Goal: Task Accomplishment & Management: Complete application form

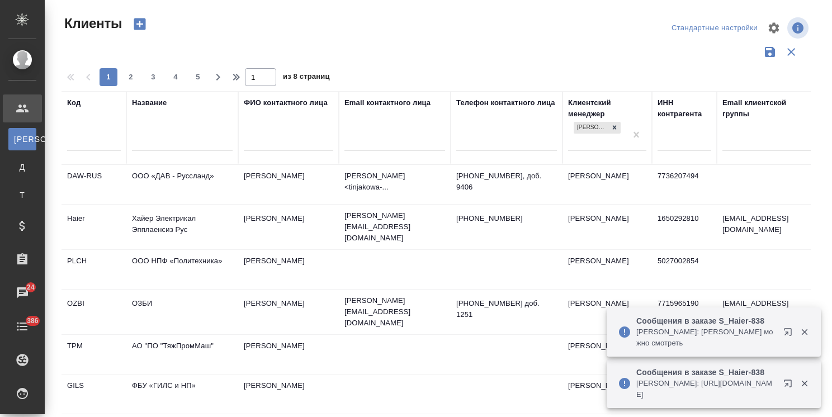
select select "RU"
click at [157, 136] on input "text" at bounding box center [182, 143] width 101 height 14
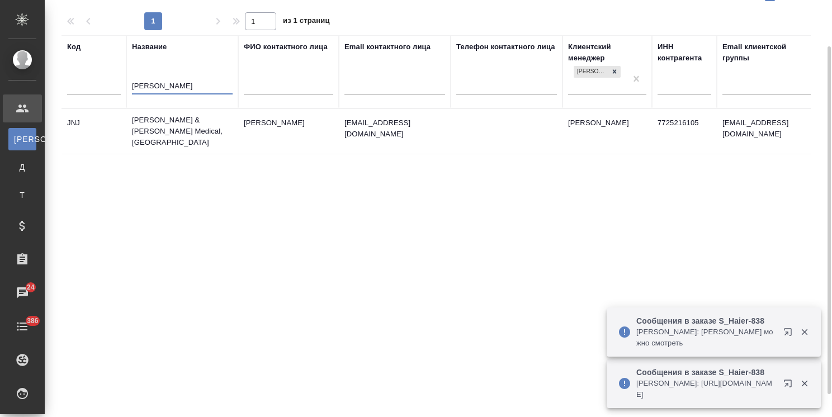
type input "john"
click at [190, 129] on td "[PERSON_NAME] & [PERSON_NAME] Medical, [GEOGRAPHIC_DATA]" at bounding box center [182, 131] width 112 height 45
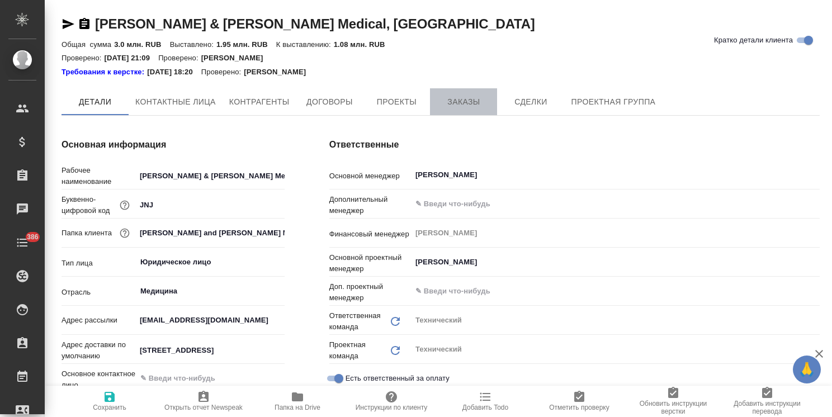
click at [465, 98] on span "Заказы" at bounding box center [464, 102] width 54 height 14
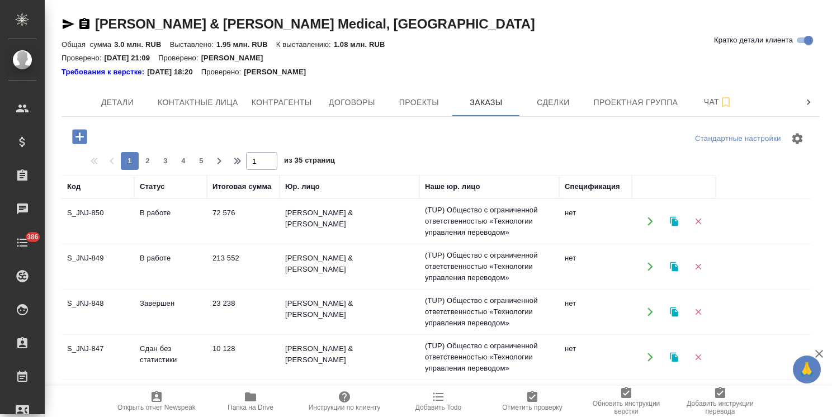
click at [80, 137] on icon "button" at bounding box center [80, 137] width 20 height 20
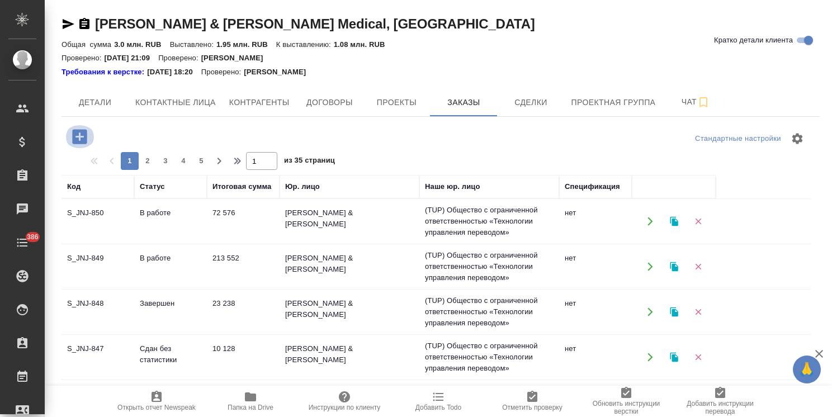
click at [80, 144] on icon "button" at bounding box center [80, 137] width 20 height 20
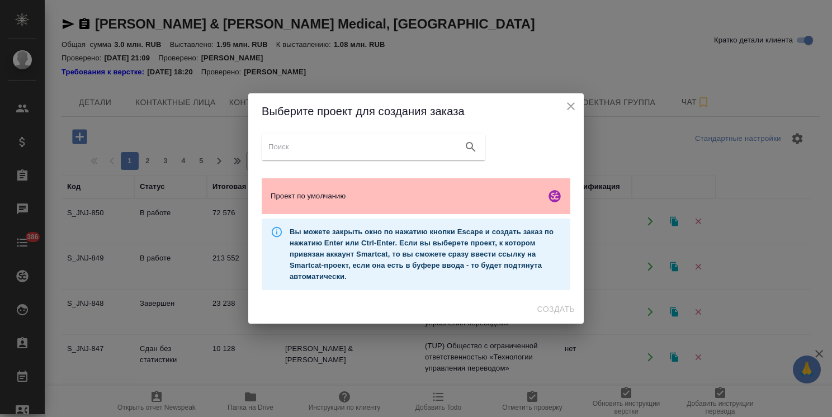
click at [420, 191] on span "Проект по умолчанию" at bounding box center [406, 196] width 271 height 11
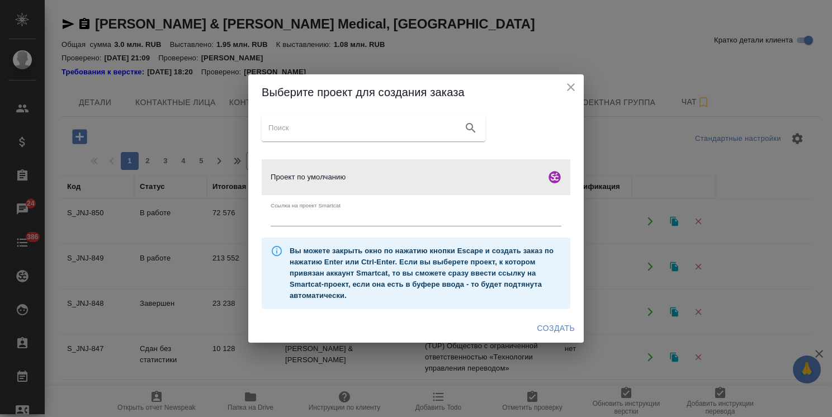
click at [551, 328] on span "Создать" at bounding box center [555, 328] width 37 height 14
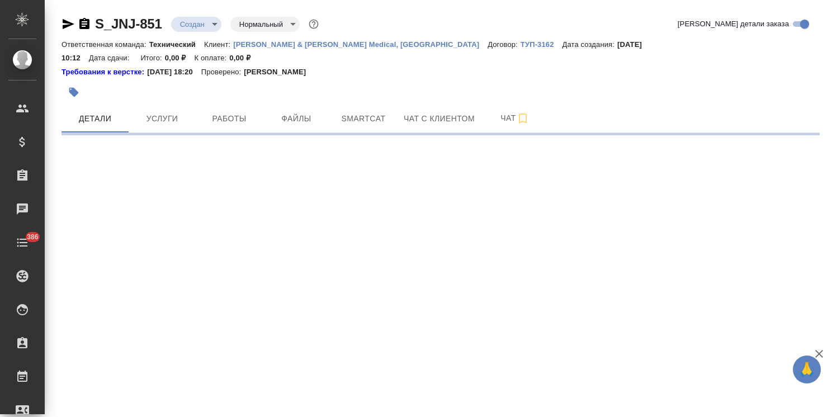
select select "RU"
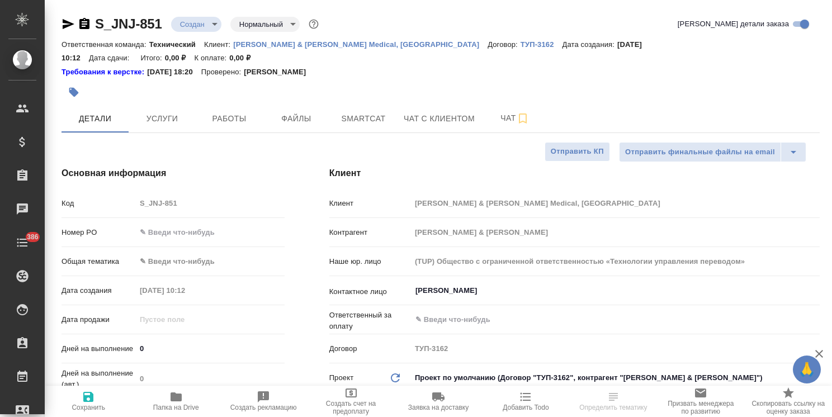
type textarea "x"
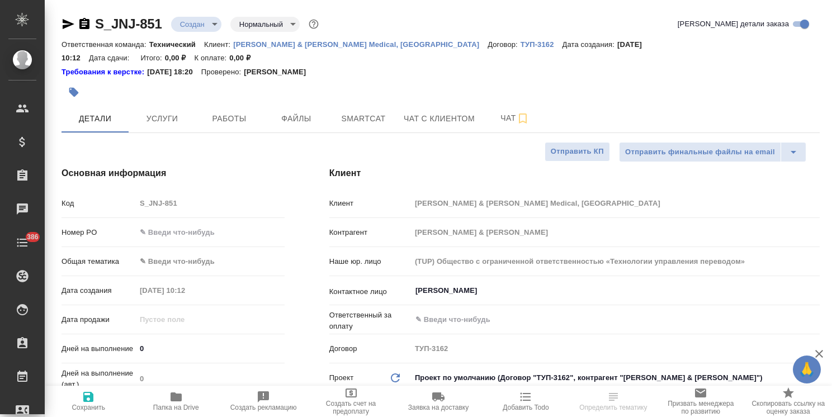
type textarea "x"
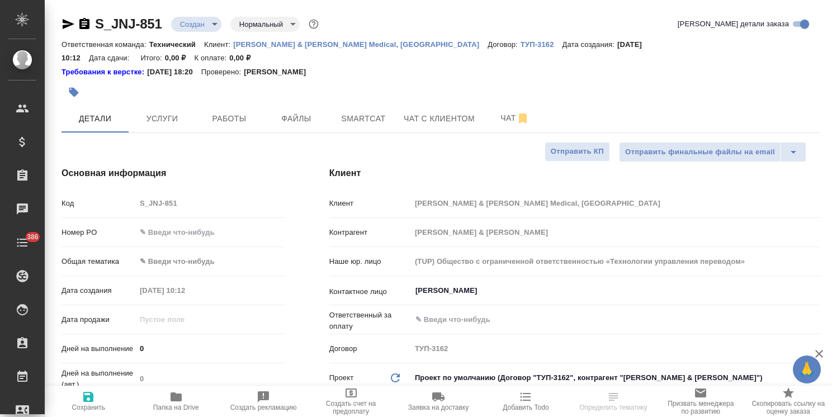
type textarea "x"
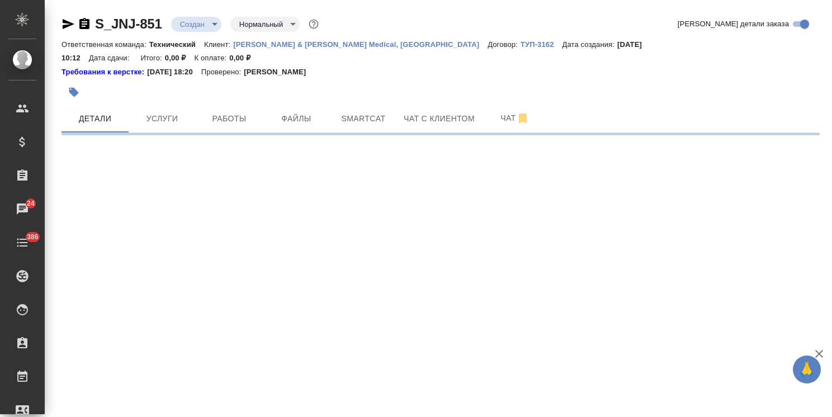
select select "RU"
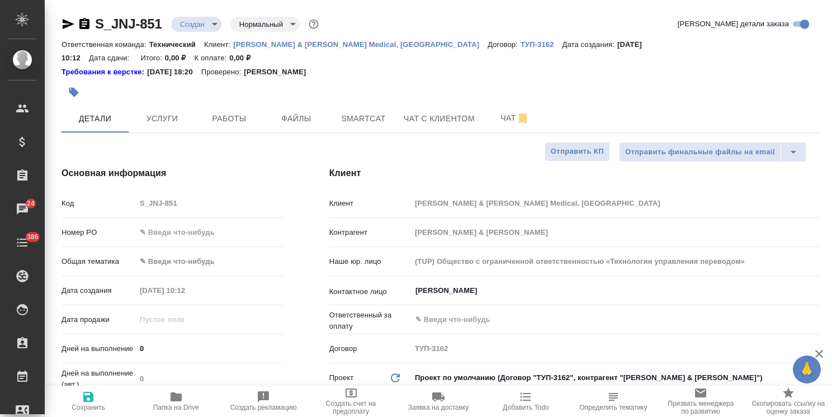
type textarea "x"
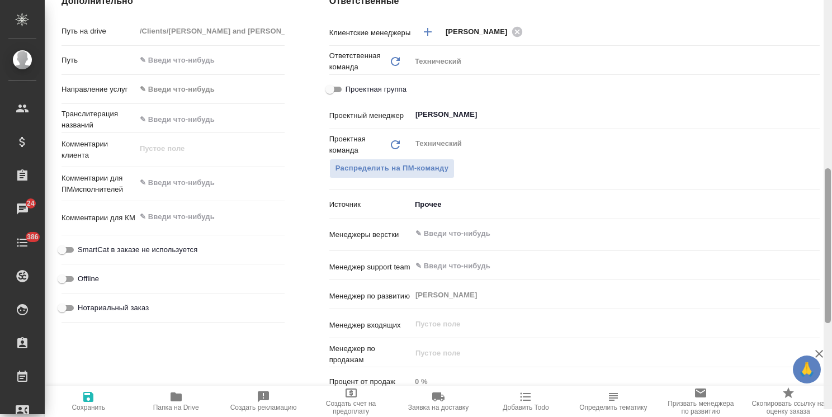
click at [793, 278] on div "S_JNJ-851 Создан new Нормальный normal Кратко детали заказа Ответственная коман…" at bounding box center [438, 208] width 787 height 417
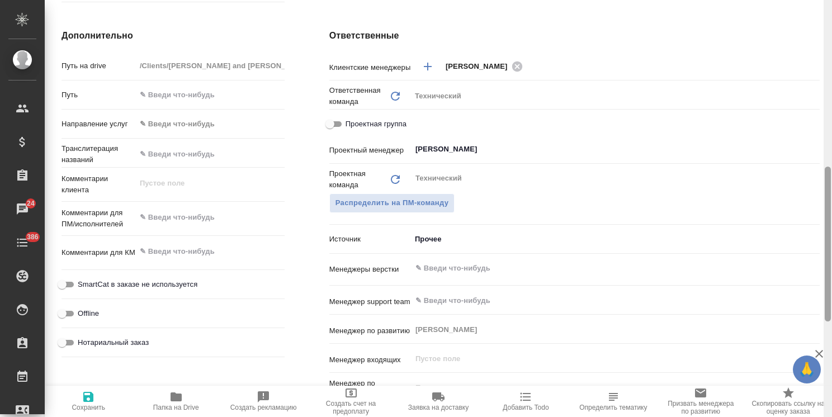
scroll to position [438, 0]
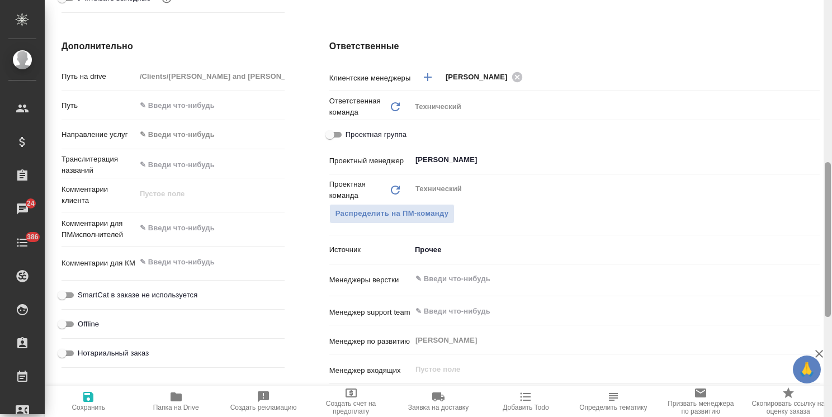
click at [242, 262] on div "Комментарии для КМ x" at bounding box center [172, 268] width 223 height 34
type textarea "x"
click at [188, 219] on textarea at bounding box center [210, 228] width 149 height 19
paste textarea "перевод на русский и казахский"
type textarea "x"
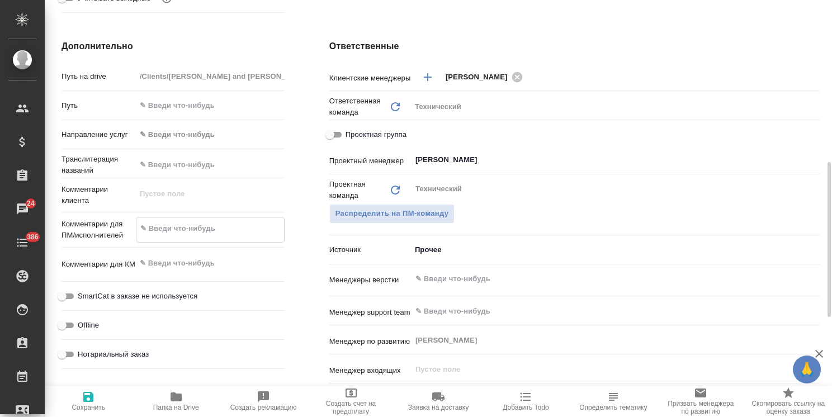
type textarea "перевод на русский и казахский"
type textarea "x"
type textarea "перевод на русский и казахский"
type textarea "x"
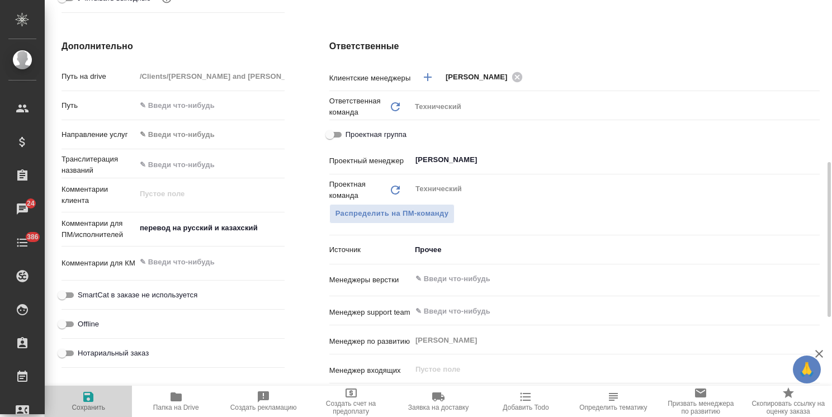
click at [84, 388] on button "Сохранить" at bounding box center [88, 401] width 87 height 31
type textarea "x"
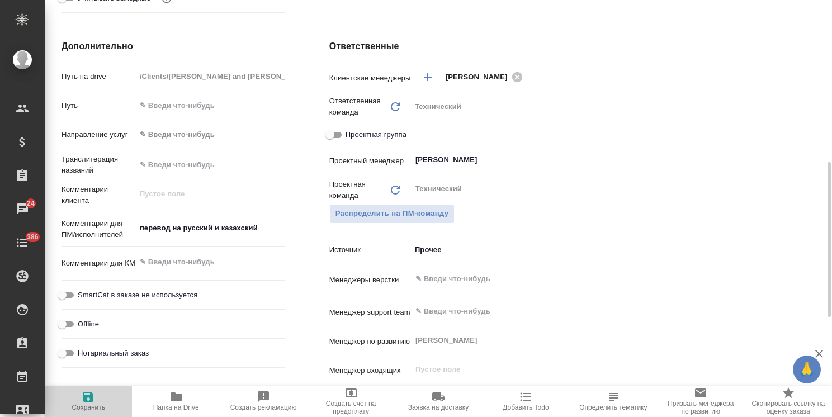
type textarea "x"
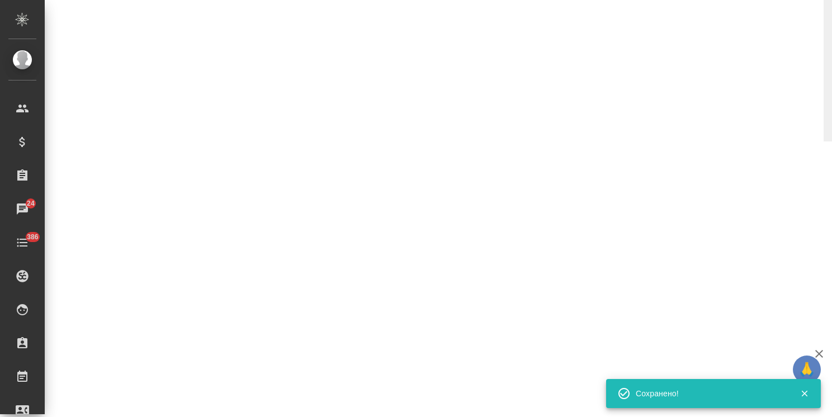
select select "RU"
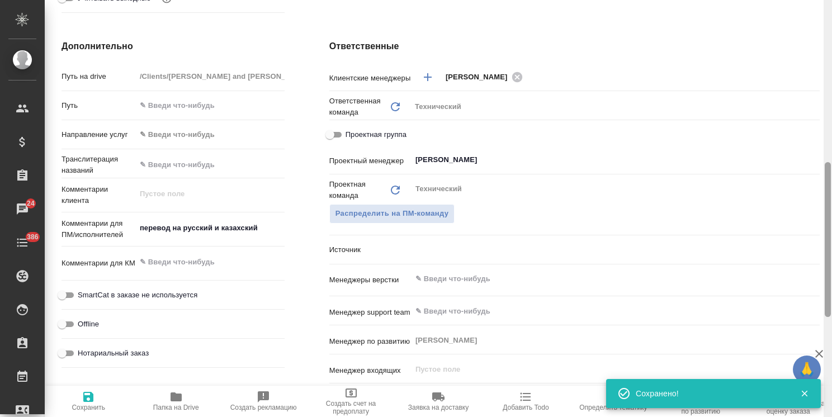
type textarea "x"
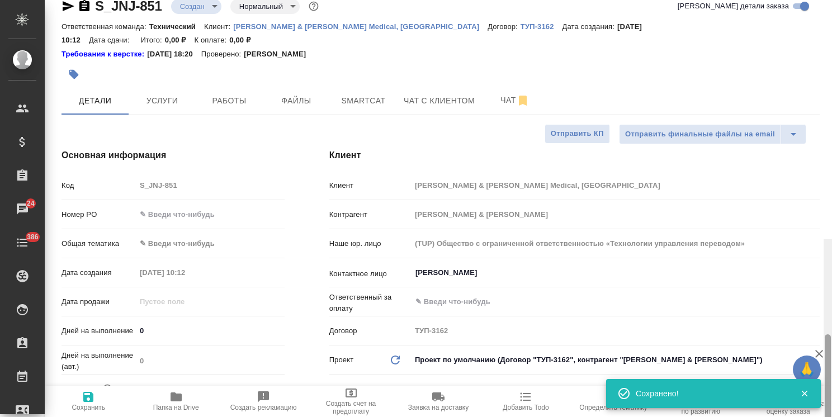
drag, startPoint x: 826, startPoint y: 264, endPoint x: 818, endPoint y: 106, distance: 158.4
click at [831, 107] on html "🙏 .cls-1 fill:#fff; AWATERA Usmanova Olga Клиенты Спецификации Заказы 24 Чаты 3…" at bounding box center [416, 208] width 832 height 417
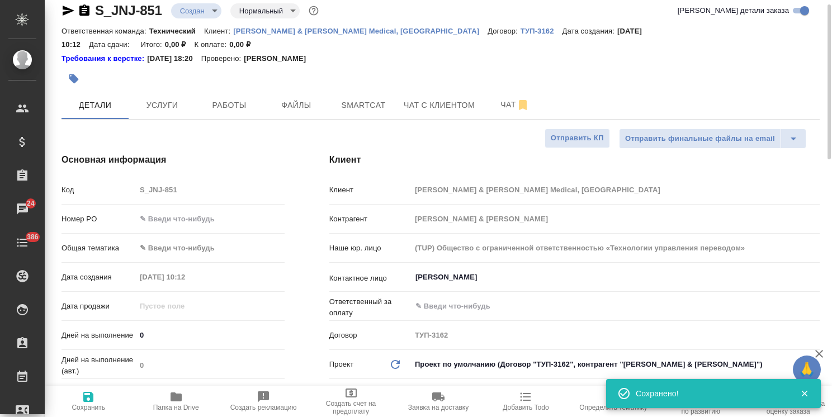
click at [201, 195] on div "Код S_JNJ-851" at bounding box center [172, 194] width 223 height 29
click at [187, 240] on body "🙏 .cls-1 fill:#fff; AWATERA Usmanova Olga Клиенты Спецификации Заказы 24 Чаты 3…" at bounding box center [416, 208] width 832 height 417
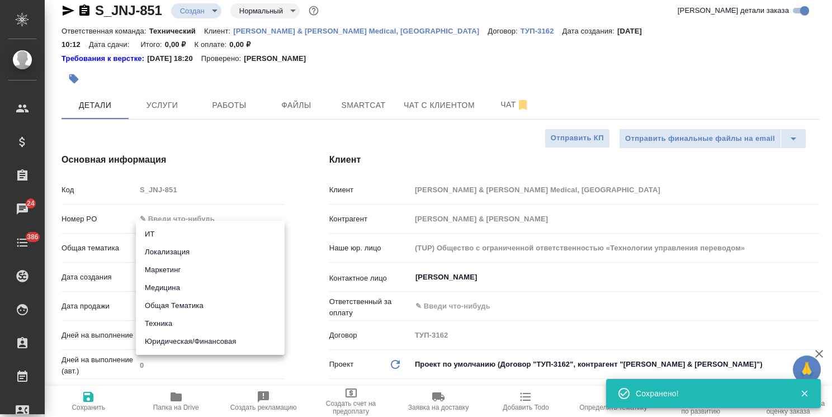
click at [182, 286] on li "Медицина" at bounding box center [210, 288] width 149 height 18
type input "med"
type textarea "x"
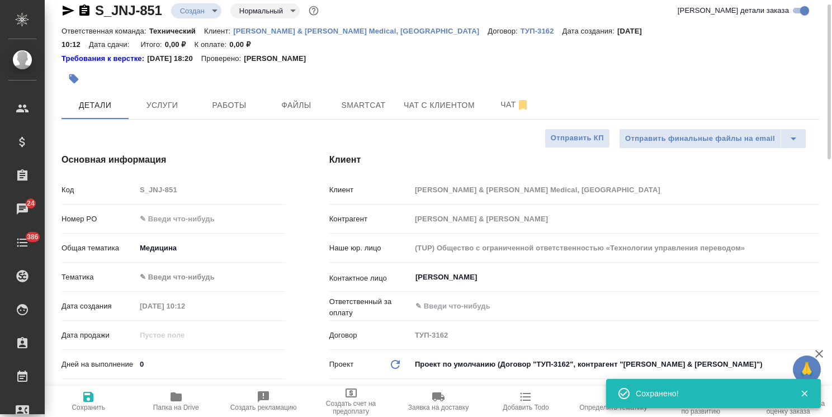
click at [192, 247] on div "Общая тематика Медицина med" at bounding box center [172, 252] width 223 height 29
click at [187, 257] on body "🙏 .cls-1 fill:#fff; AWATERA Usmanova Olga Клиенты Спецификации Заказы 24 Чаты 3…" at bounding box center [416, 208] width 832 height 417
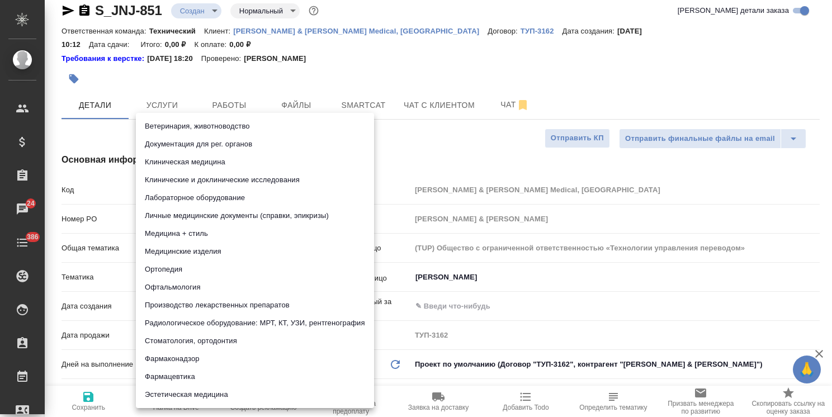
click at [237, 144] on li "Документация для рег. органов" at bounding box center [255, 144] width 238 height 18
type textarea "x"
type input "5f647205b73bc97568ca66c6"
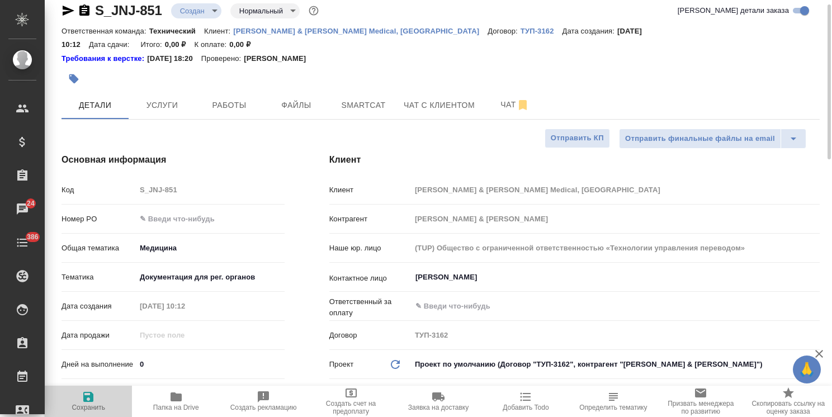
click at [96, 399] on span "Сохранить" at bounding box center [88, 400] width 74 height 21
type textarea "x"
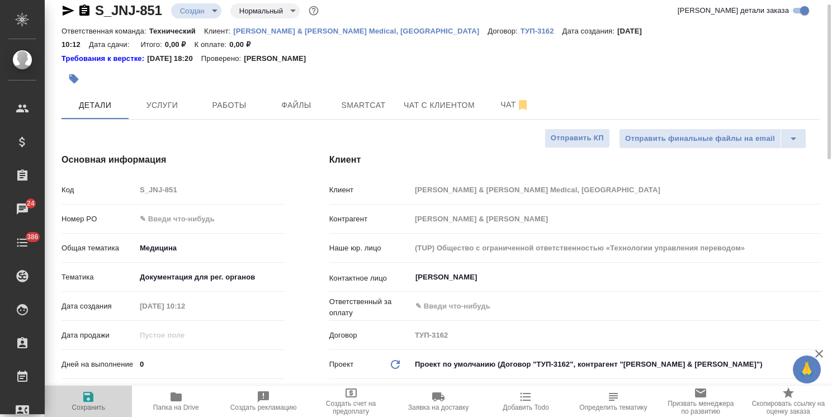
type textarea "x"
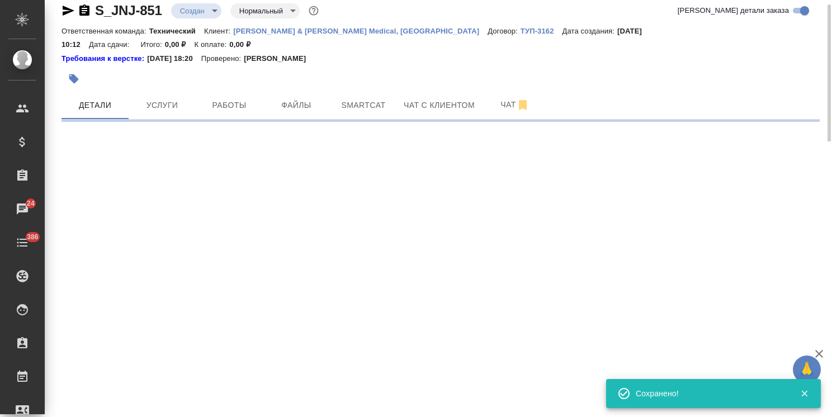
select select "RU"
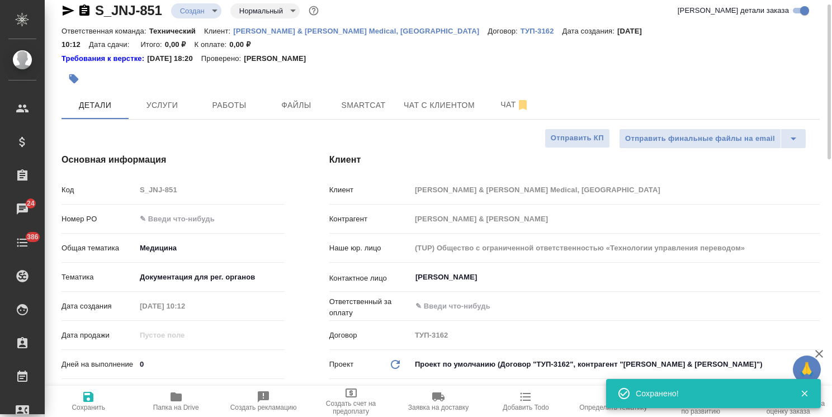
type textarea "x"
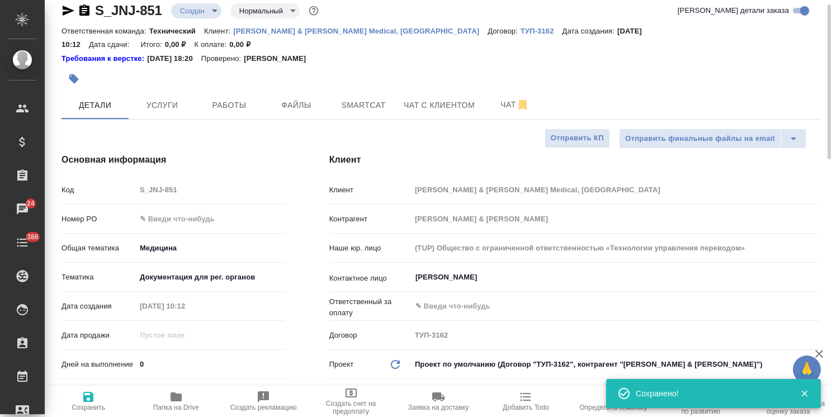
type textarea "x"
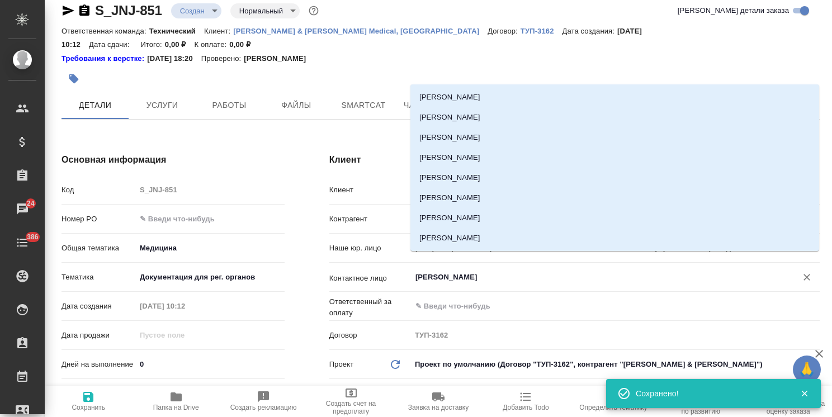
click at [438, 271] on input "[PERSON_NAME]" at bounding box center [596, 277] width 365 height 13
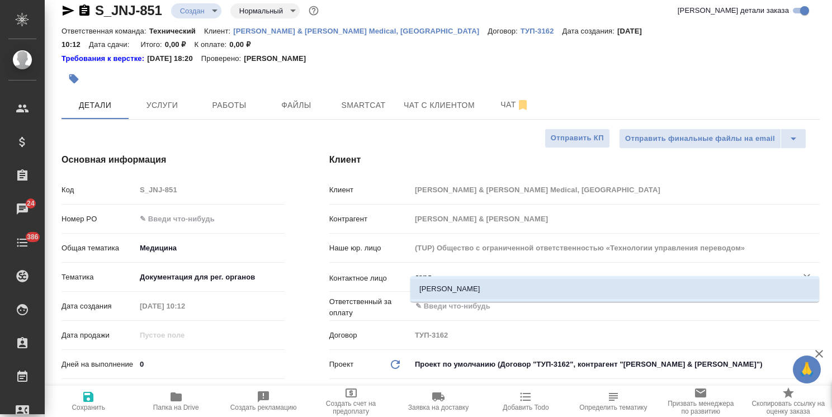
click at [450, 301] on ul "Гордеева Анна" at bounding box center [614, 298] width 409 height 20
click at [469, 292] on li "Гордеева Анна" at bounding box center [614, 289] width 409 height 20
type input "Гордеева Анна"
type textarea "x"
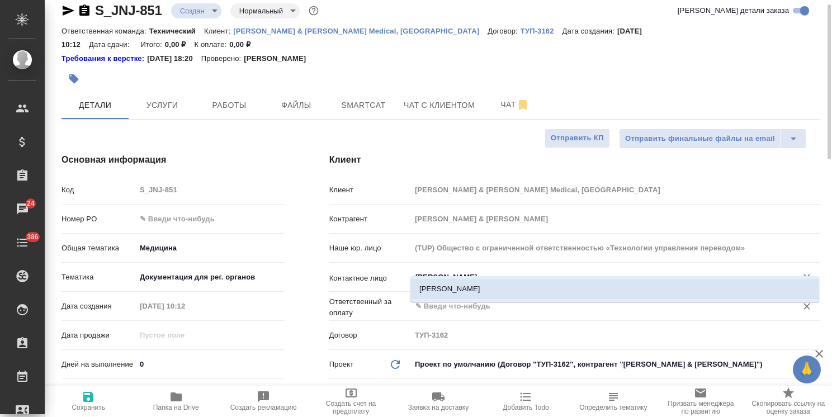
type textarea "x"
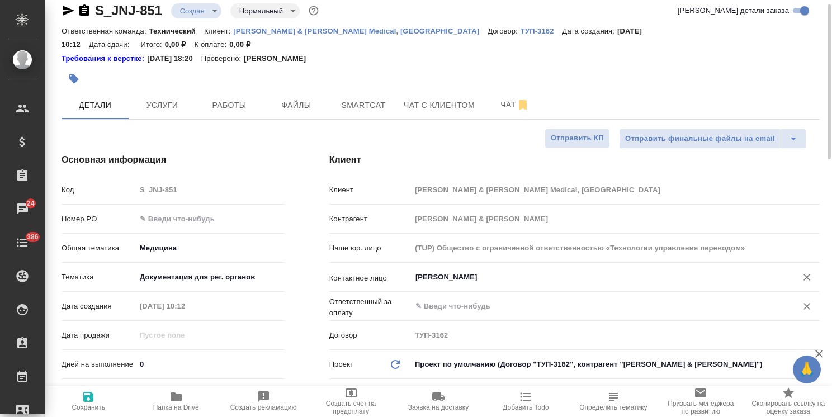
type input "Гордеева Анна"
click at [467, 300] on input "text" at bounding box center [596, 306] width 365 height 13
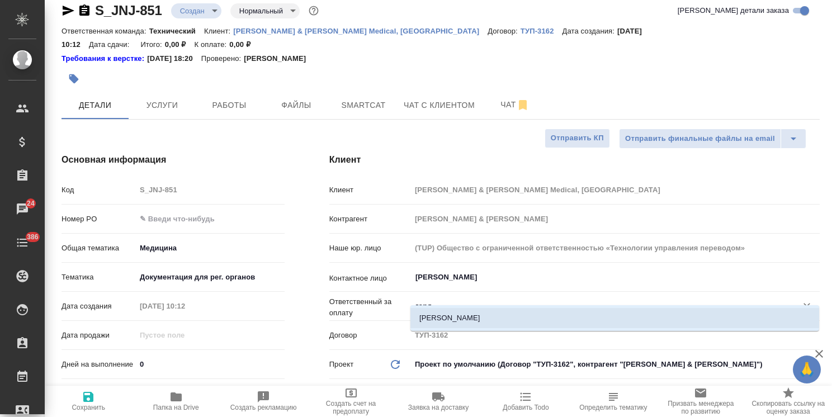
click at [453, 320] on li "Гордеева Анна" at bounding box center [614, 318] width 409 height 20
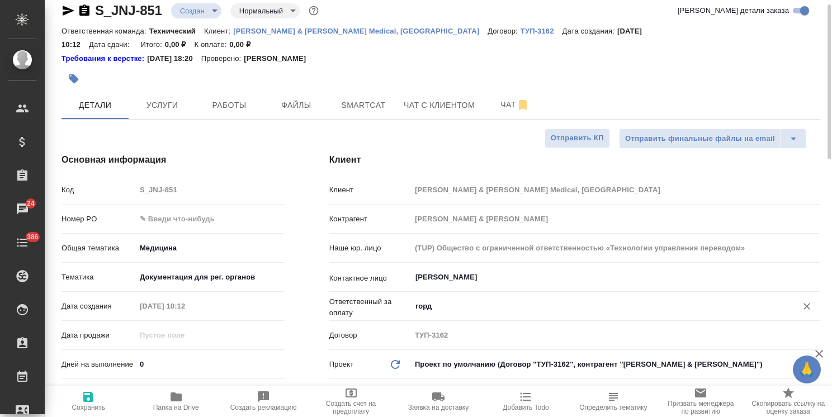
type input "Гордеева Анна"
type textarea "x"
type input "Гордеева Анна"
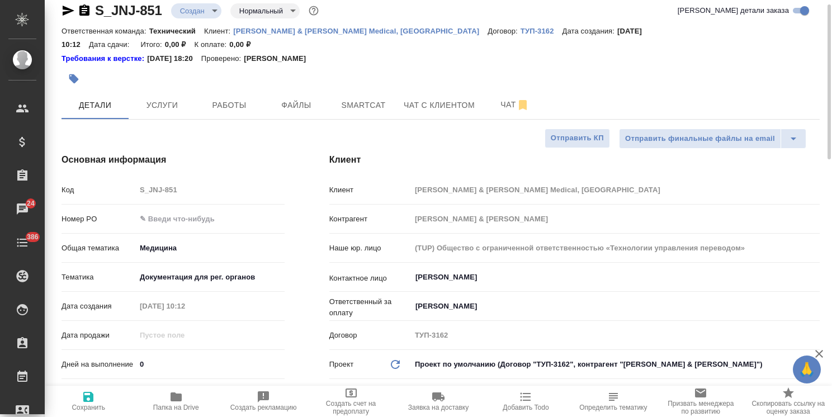
type textarea "x"
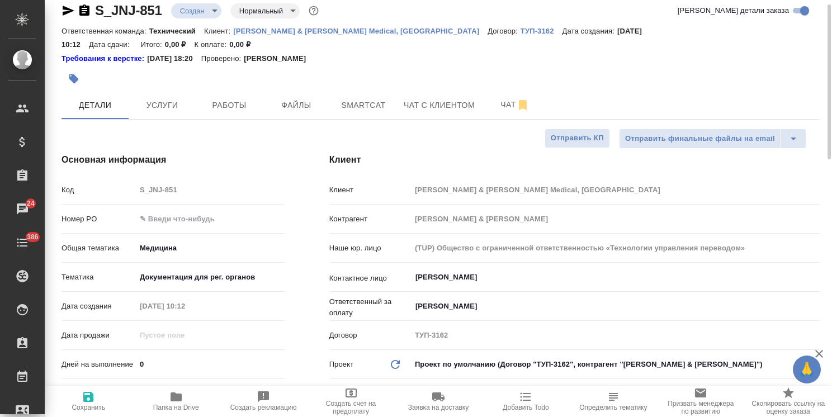
type textarea "x"
drag, startPoint x: 210, startPoint y: 202, endPoint x: 207, endPoint y: 207, distance: 6.0
click at [210, 211] on input "text" at bounding box center [210, 219] width 149 height 16
paste input "P26031943R"
type input "P26031943R"
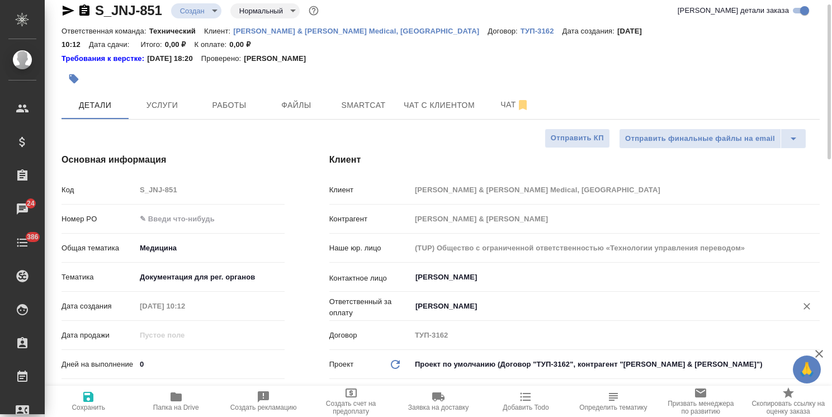
type textarea "x"
type input "P26031943R"
click at [89, 411] on span "Сохранить" at bounding box center [89, 408] width 34 height 8
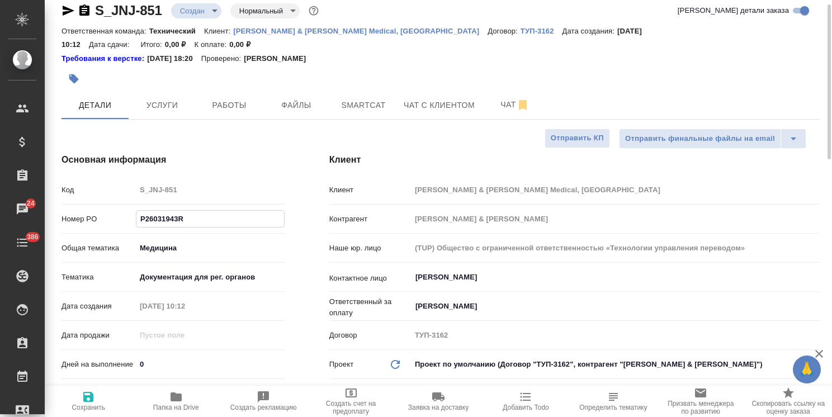
type textarea "x"
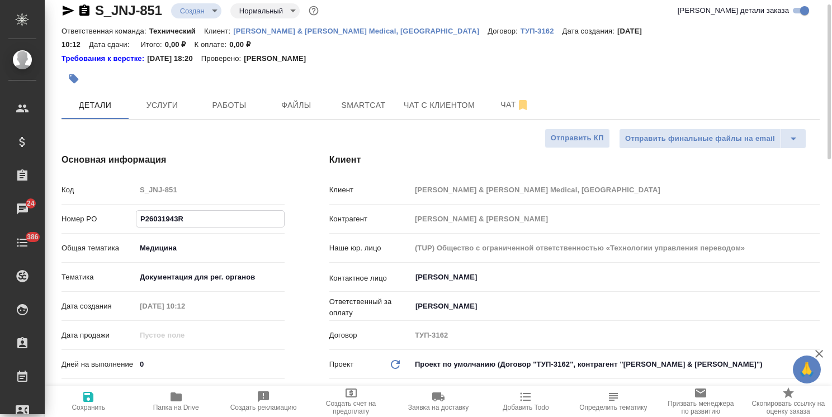
type textarea "x"
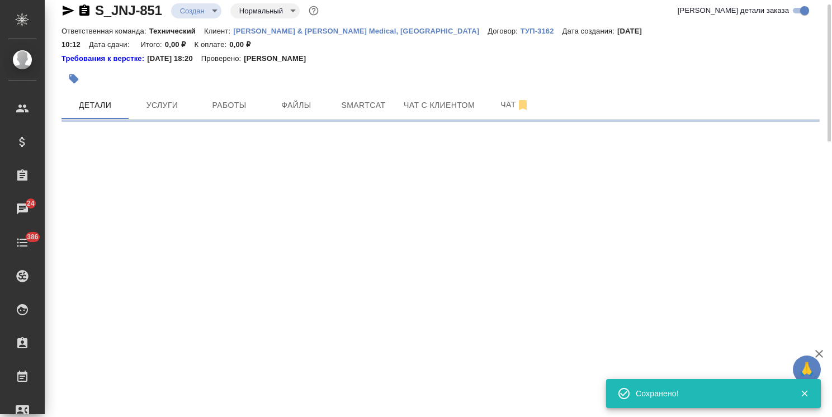
select select "RU"
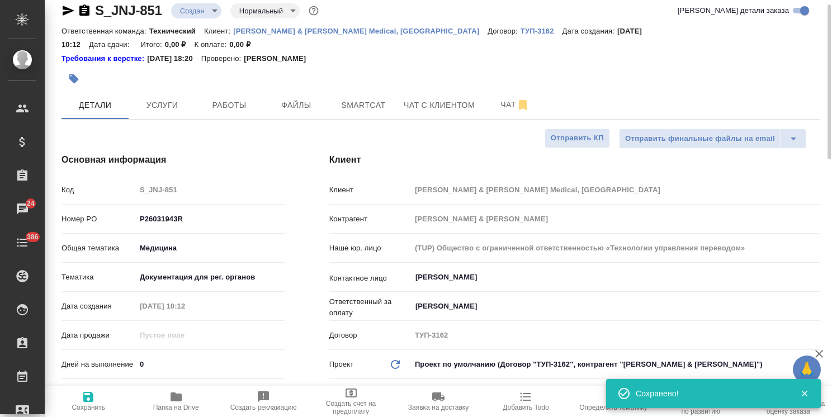
type textarea "x"
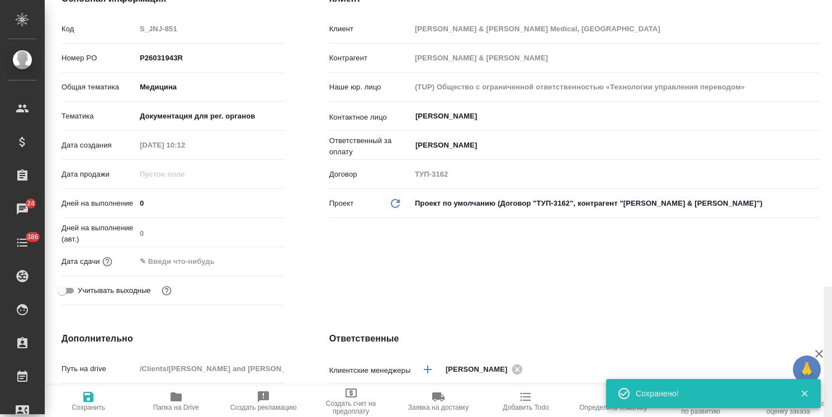
scroll to position [0, 0]
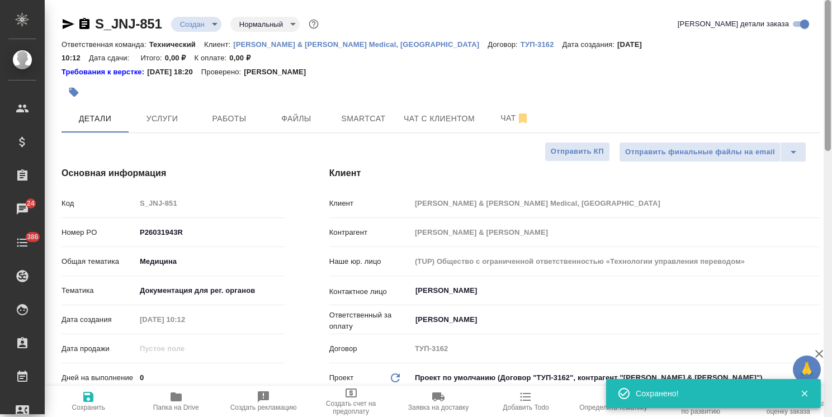
drag, startPoint x: 826, startPoint y: 136, endPoint x: 801, endPoint y: 15, distance: 124.6
click at [806, 23] on div "S_JNJ-851 Создан new Нормальный normal Кратко детали заказа Ответственная коман…" at bounding box center [438, 208] width 787 height 417
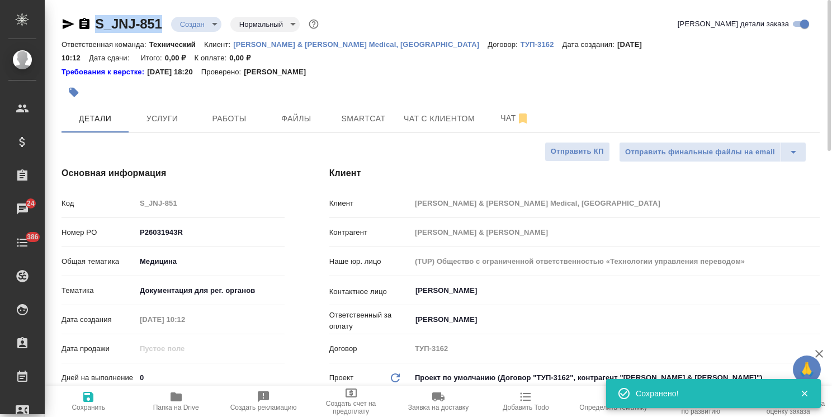
drag, startPoint x: 163, startPoint y: 14, endPoint x: 85, endPoint y: 16, distance: 77.7
copy link "S_JNJ-851"
type textarea "x"
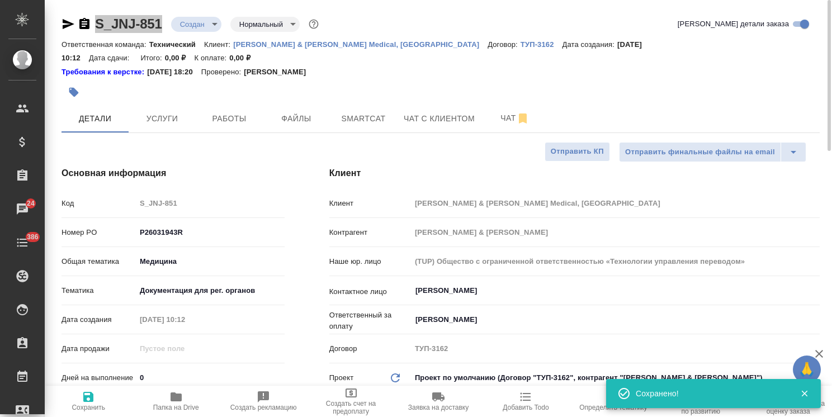
type textarea "x"
click at [300, 112] on button "Файлы" at bounding box center [296, 119] width 67 height 28
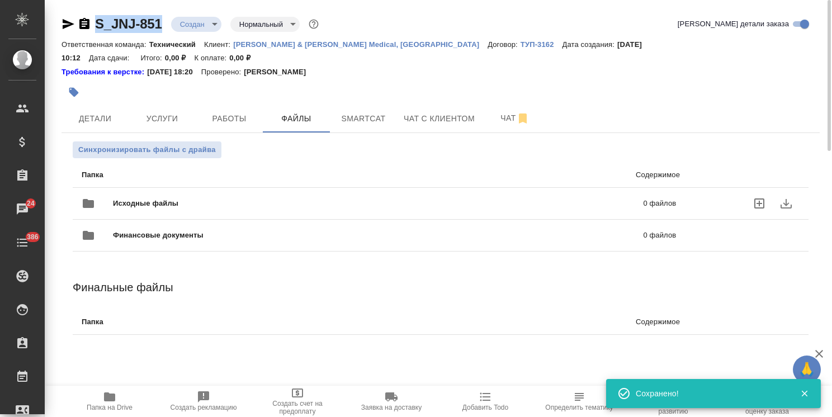
click at [195, 198] on span "Исходные файлы" at bounding box center [262, 203] width 298 height 11
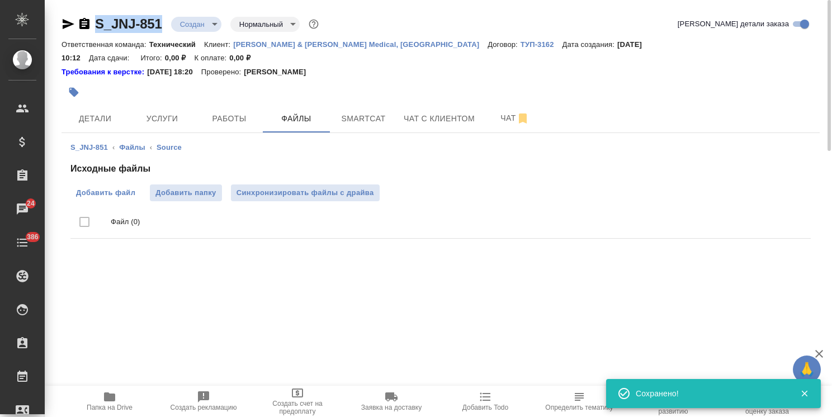
click at [112, 187] on span "Добавить файл" at bounding box center [105, 192] width 59 height 11
click at [0, 0] on input "Добавить файл" at bounding box center [0, 0] width 0 height 0
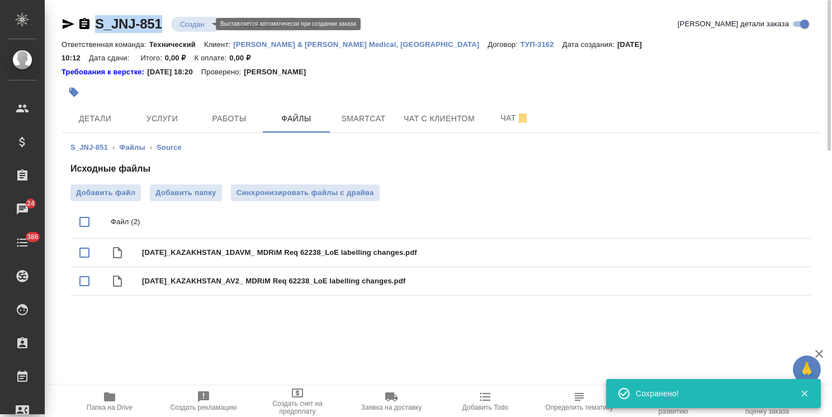
click at [206, 21] on body "🙏 .cls-1 fill:#fff; AWATERA Usmanova Olga Клиенты Спецификации Заказы 24 Чаты 3…" at bounding box center [416, 208] width 832 height 417
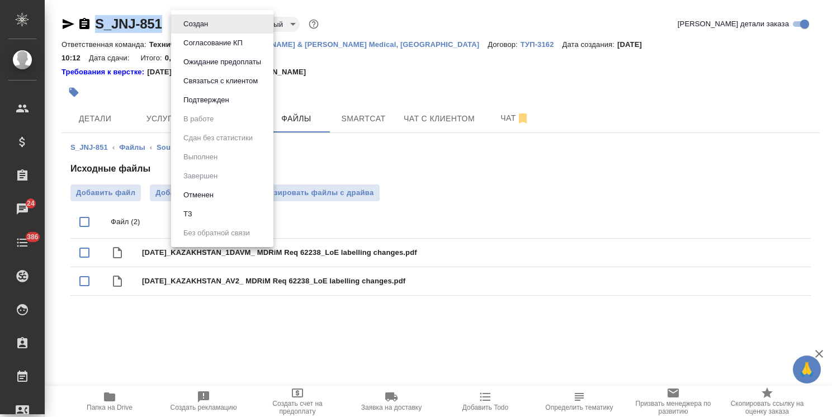
click at [199, 211] on li "ТЗ" at bounding box center [222, 214] width 102 height 19
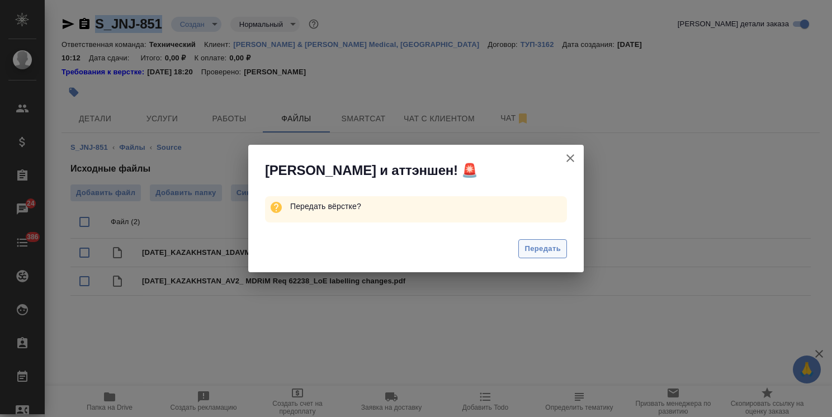
click at [533, 247] on span "Передать" at bounding box center [542, 249] width 36 height 13
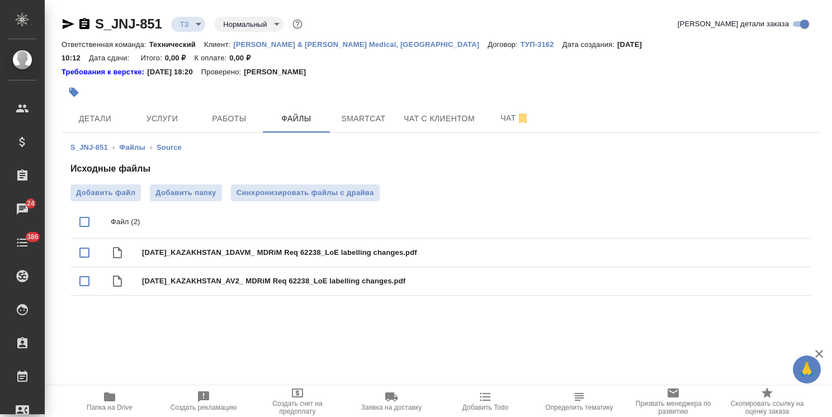
click at [169, 112] on span "Услуги" at bounding box center [162, 119] width 54 height 14
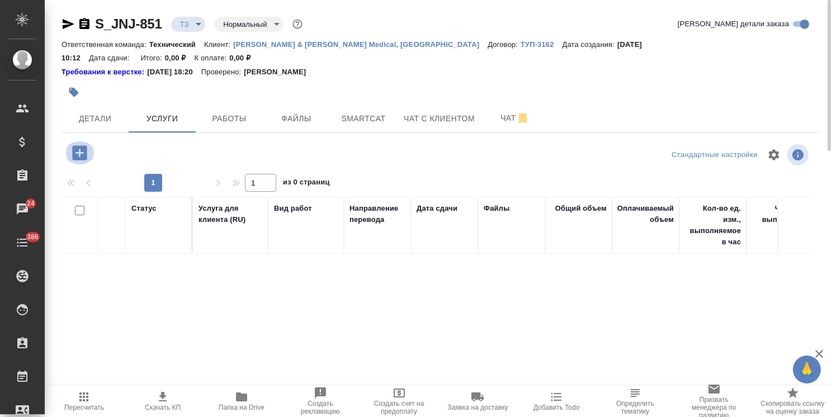
click at [81, 143] on icon "button" at bounding box center [80, 153] width 20 height 20
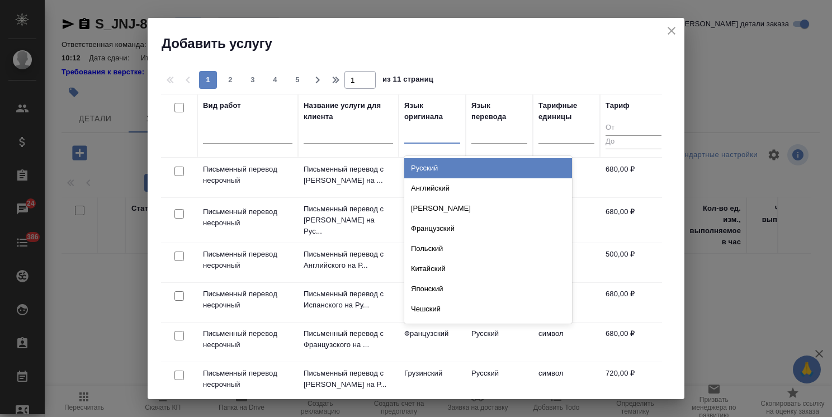
click at [427, 140] on div at bounding box center [432, 132] width 56 height 16
type input "англ"
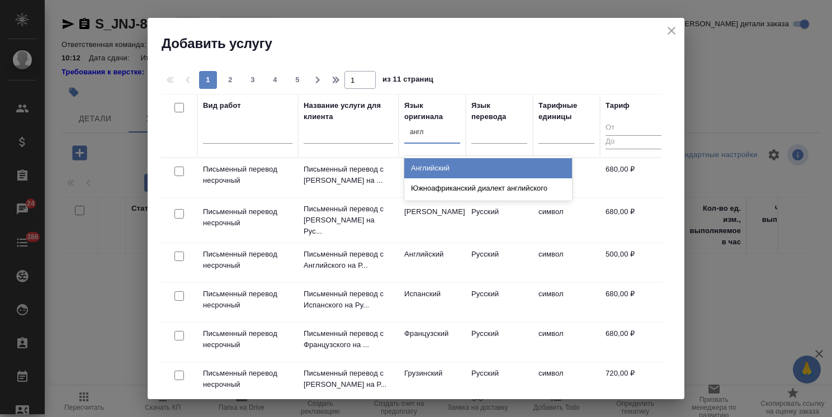
click at [429, 171] on div "Английский" at bounding box center [488, 168] width 168 height 20
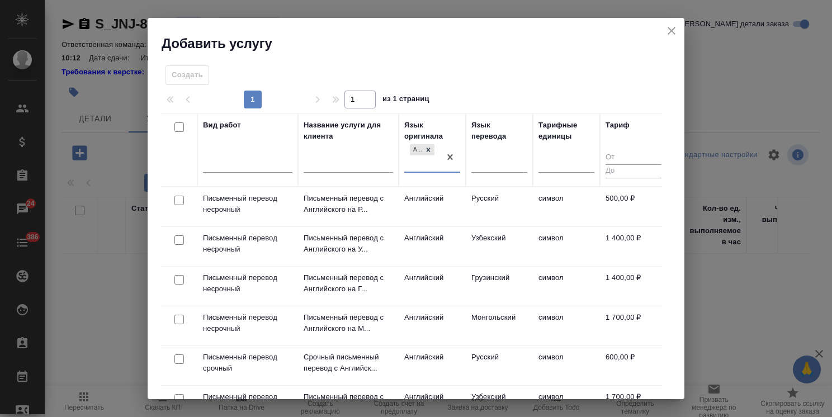
click at [183, 193] on div at bounding box center [179, 201] width 25 height 16
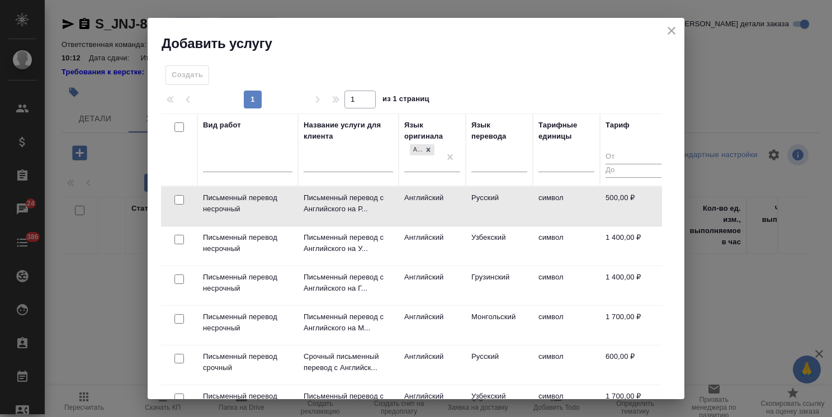
click at [181, 199] on input "checkbox" at bounding box center [179, 200] width 10 height 10
checkbox input "true"
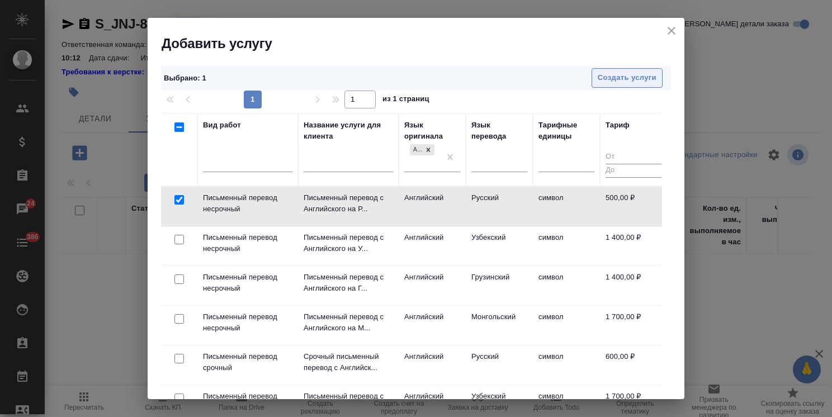
click at [606, 73] on span "Создать услуги" at bounding box center [627, 78] width 59 height 13
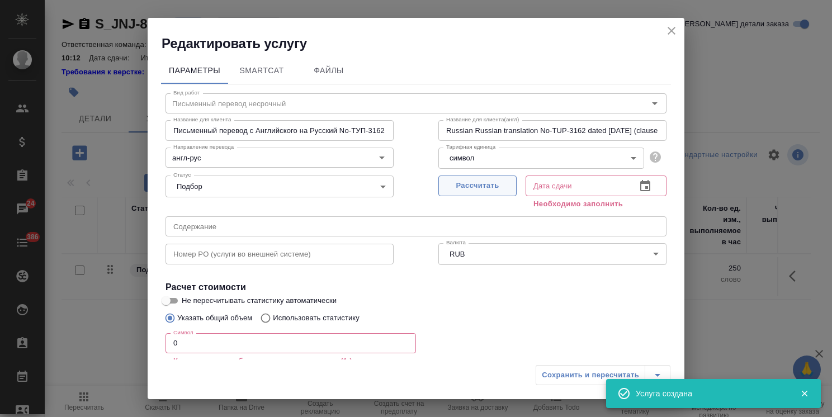
click at [463, 188] on span "Рассчитать" at bounding box center [477, 185] width 66 height 13
type input "16.09.2025 10:14"
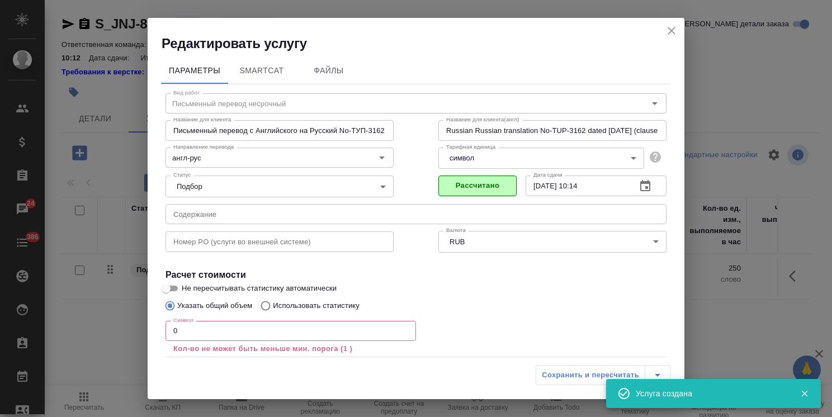
drag, startPoint x: 192, startPoint y: 328, endPoint x: 172, endPoint y: 325, distance: 20.4
click at [172, 325] on input "0" at bounding box center [290, 331] width 250 height 20
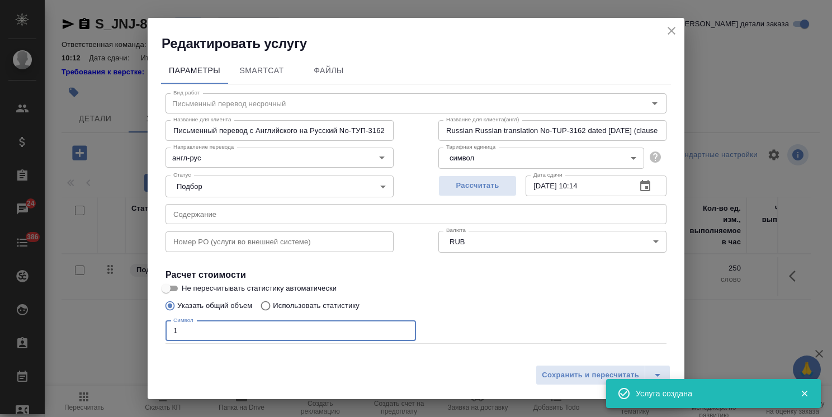
type input "1"
click at [180, 290] on input "Не пересчитывать статистику автоматически" at bounding box center [166, 288] width 40 height 13
checkbox input "true"
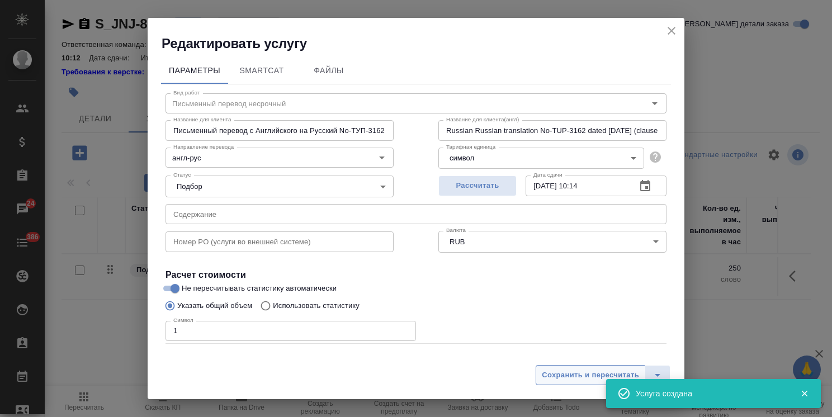
click at [589, 381] on span "Сохранить и пересчитать" at bounding box center [590, 375] width 97 height 13
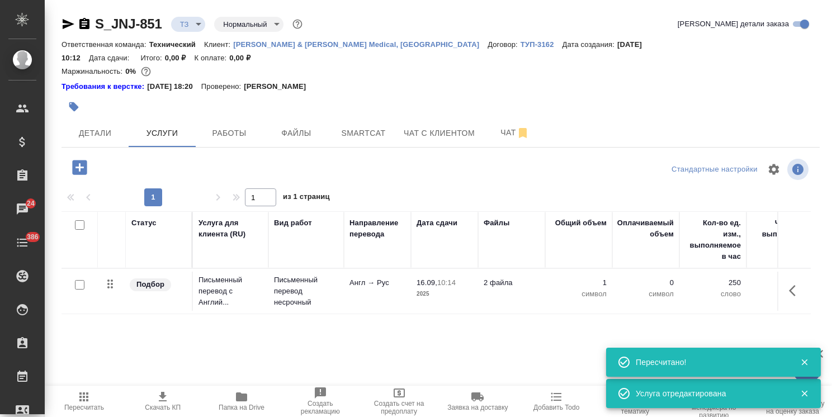
click at [75, 160] on icon "button" at bounding box center [79, 167] width 15 height 15
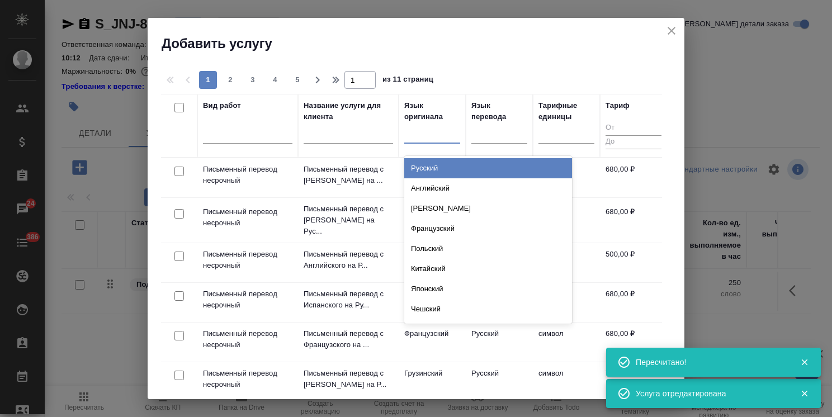
click at [427, 138] on div at bounding box center [432, 132] width 56 height 16
type input "рус"
click at [453, 168] on div "Русский" at bounding box center [488, 168] width 168 height 20
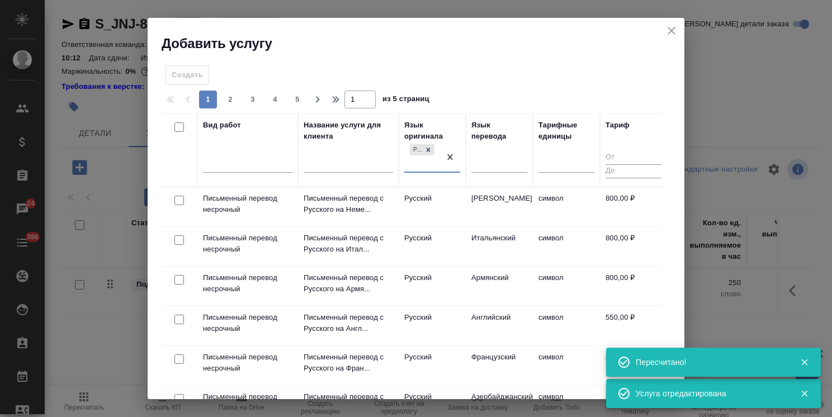
click at [488, 148] on div "Язык перевода" at bounding box center [499, 150] width 56 height 61
click at [479, 163] on div at bounding box center [499, 161] width 56 height 16
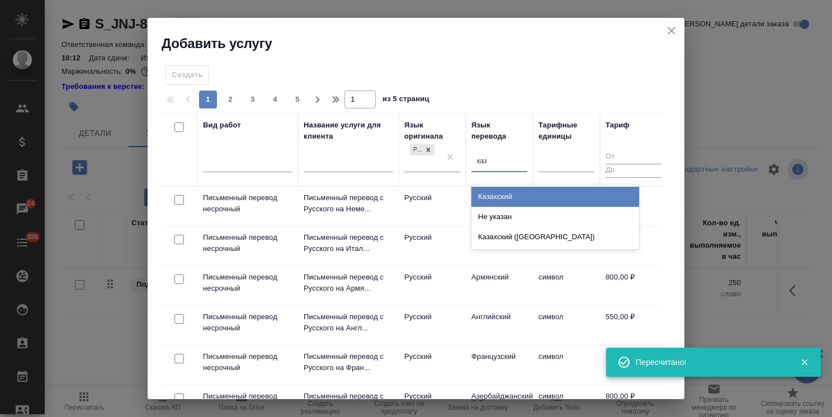
type input "каза"
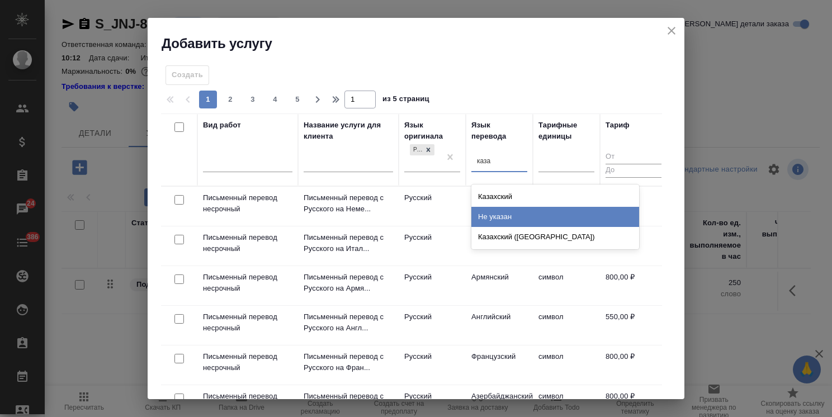
click at [510, 197] on div "Казахский" at bounding box center [555, 197] width 168 height 20
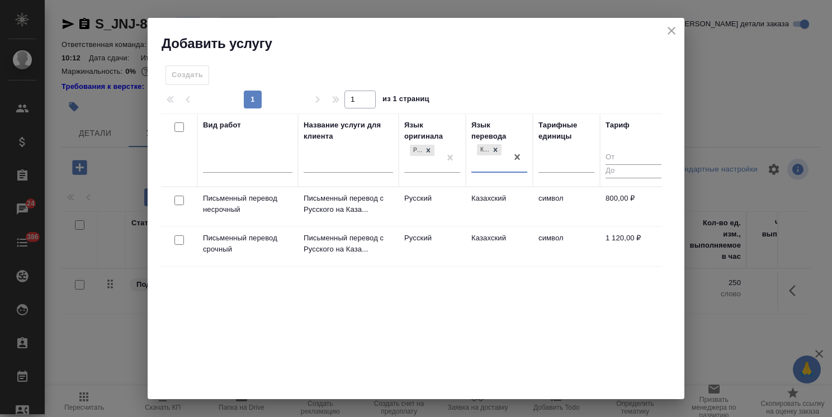
click at [179, 202] on input "checkbox" at bounding box center [179, 201] width 10 height 10
checkbox input "true"
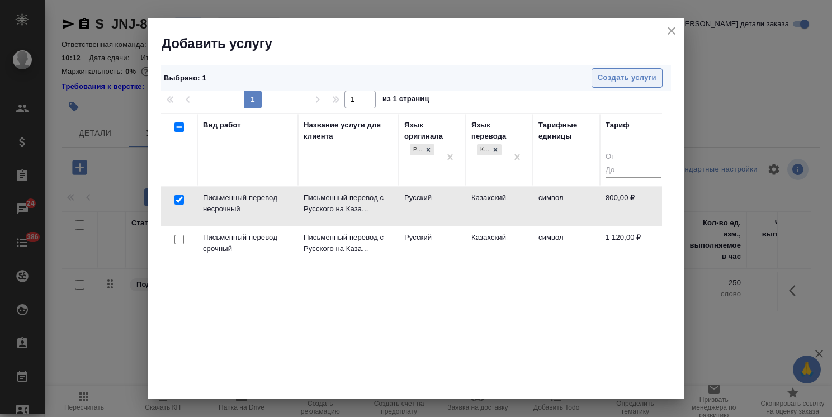
click at [616, 72] on span "Создать услуги" at bounding box center [627, 78] width 59 height 13
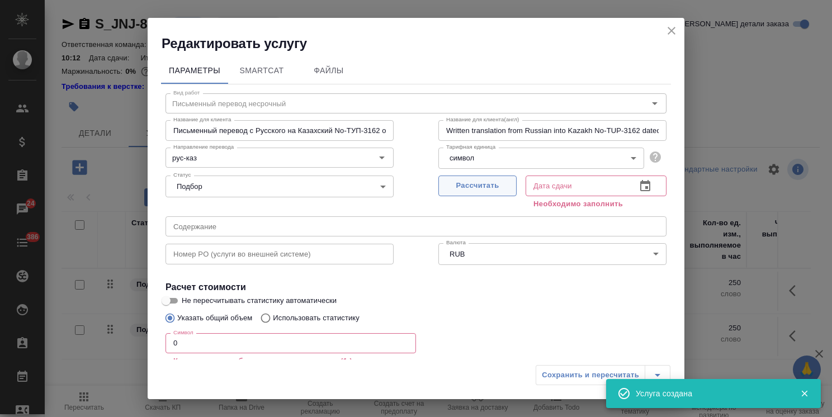
click at [476, 184] on span "Рассчитать" at bounding box center [477, 185] width 66 height 13
type input "16.09.2025 10:14"
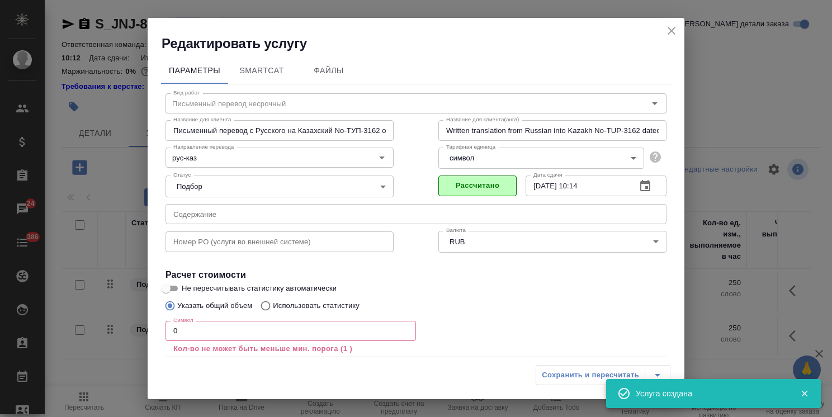
click at [174, 289] on input "Не пересчитывать статистику автоматически" at bounding box center [166, 288] width 40 height 13
checkbox input "true"
drag, startPoint x: 191, startPoint y: 329, endPoint x: 142, endPoint y: 332, distance: 49.3
click at [142, 332] on div "Редактировать услугу Параметры SmartCat Файлы Вид работ Письменный перевод неср…" at bounding box center [416, 208] width 832 height 417
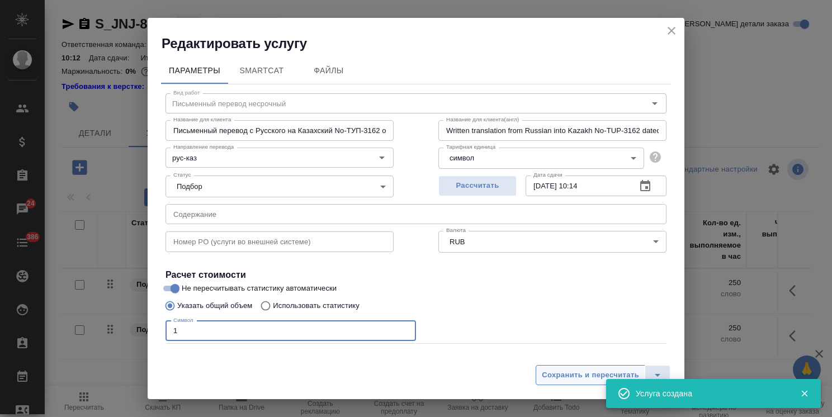
type input "1"
click at [597, 374] on span "Сохранить и пересчитать" at bounding box center [590, 375] width 97 height 13
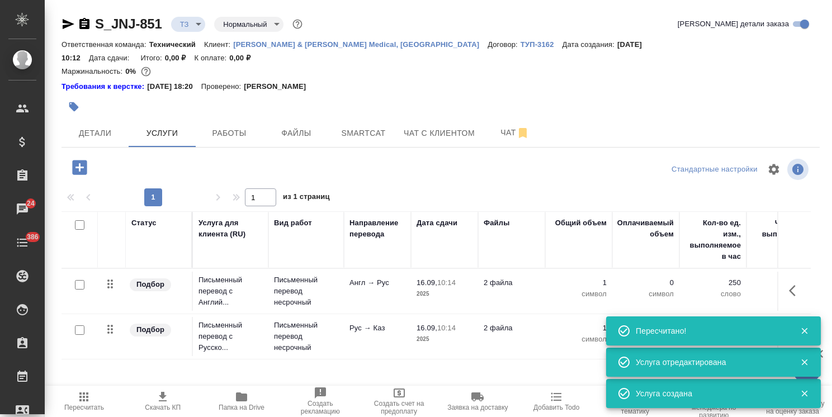
click at [86, 160] on icon "button" at bounding box center [79, 167] width 15 height 15
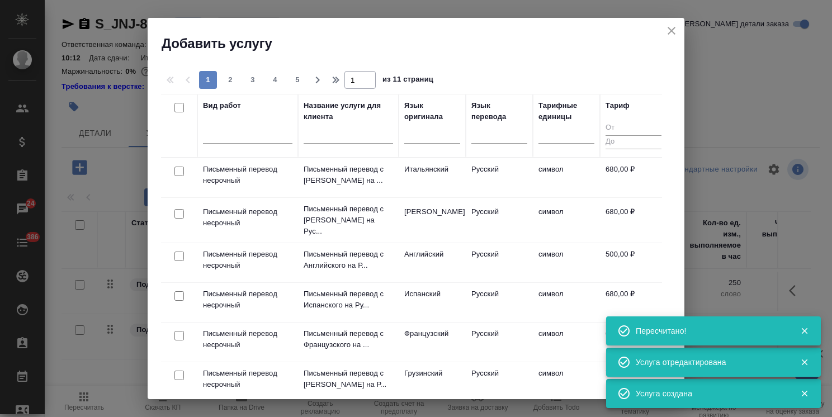
click at [307, 141] on input "text" at bounding box center [348, 137] width 89 height 14
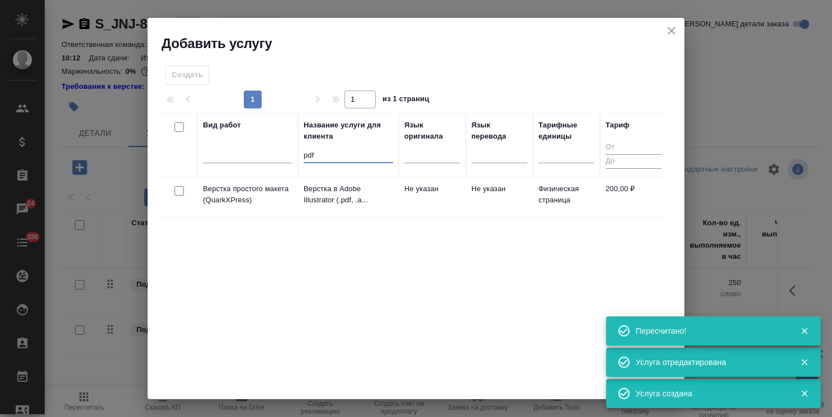
type input "pdf"
click at [180, 187] on input "checkbox" at bounding box center [179, 191] width 10 height 10
checkbox input "true"
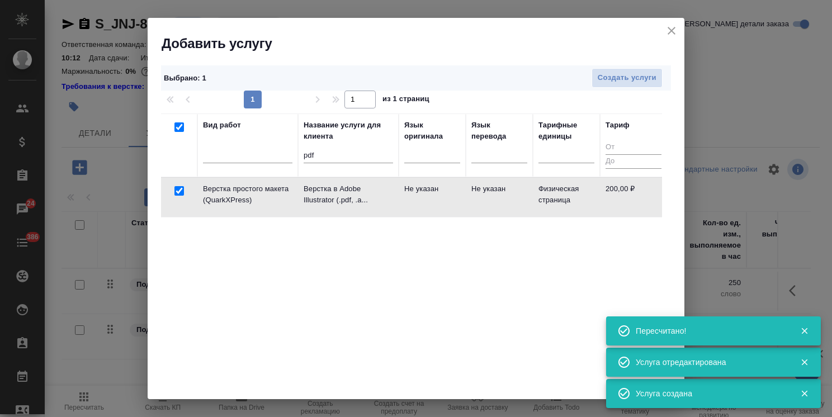
checkbox input "true"
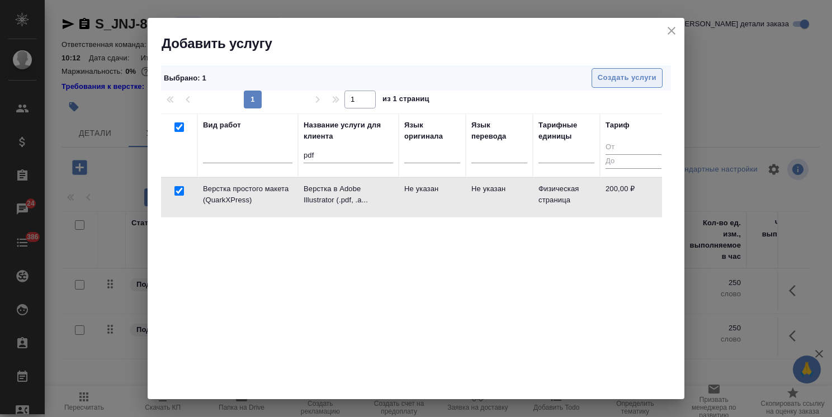
click at [623, 72] on span "Создать услуги" at bounding box center [627, 78] width 59 height 13
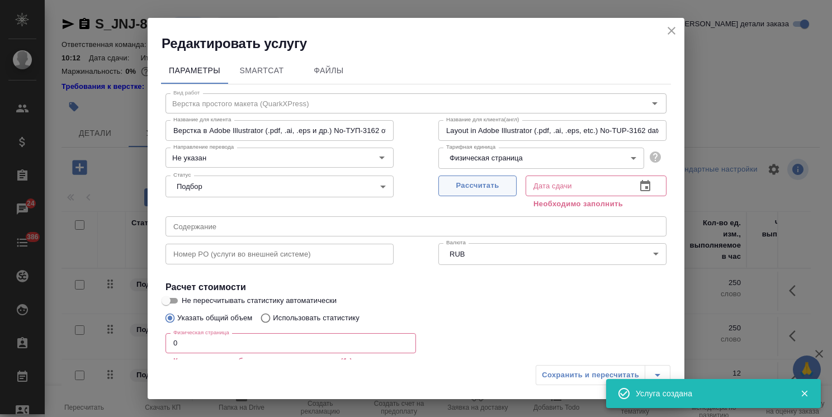
click at [472, 187] on span "Рассчитать" at bounding box center [477, 185] width 66 height 13
type input "16.09.2025 10:14"
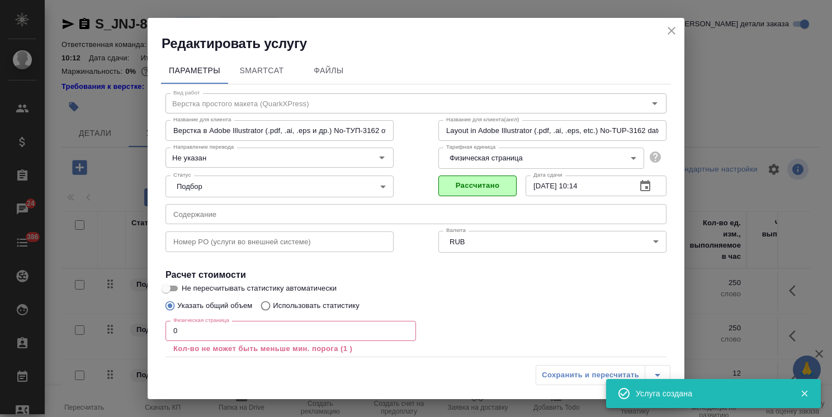
drag, startPoint x: 199, startPoint y: 334, endPoint x: 154, endPoint y: 343, distance: 45.6
click at [154, 343] on div "Параметры SmartCat Файлы Вид работ Верстка простого макета (QuarkXPress) Вид ра…" at bounding box center [416, 206] width 537 height 307
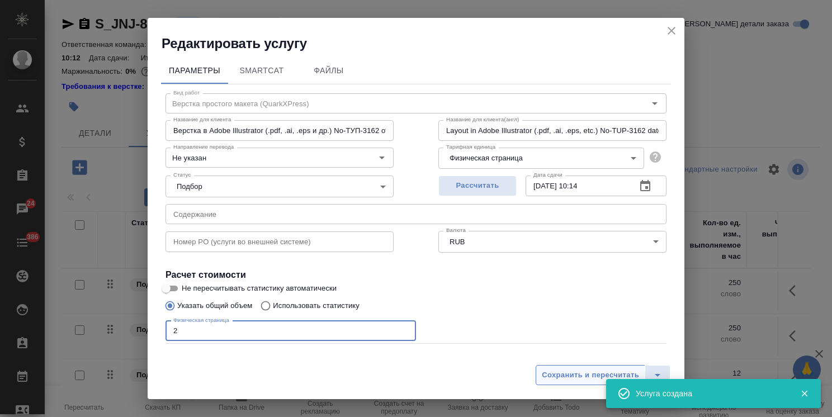
type input "2"
click at [608, 371] on span "Сохранить и пересчитать" at bounding box center [590, 375] width 97 height 13
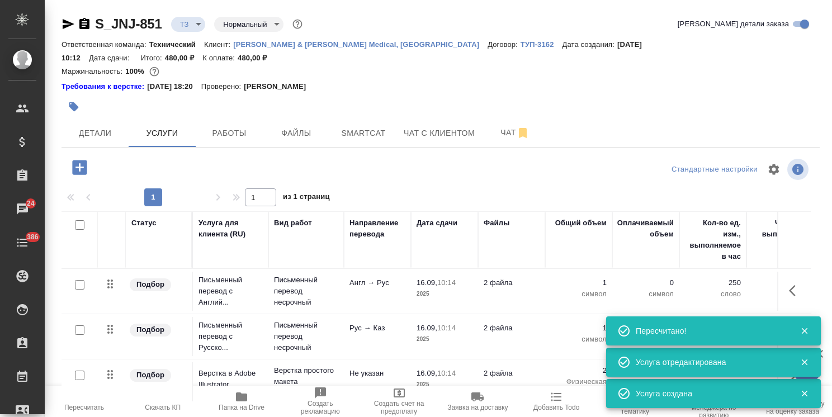
click at [238, 405] on span "Папка на Drive" at bounding box center [242, 408] width 46 height 8
click at [328, 275] on p "Письменный перевод несрочный" at bounding box center [306, 292] width 64 height 34
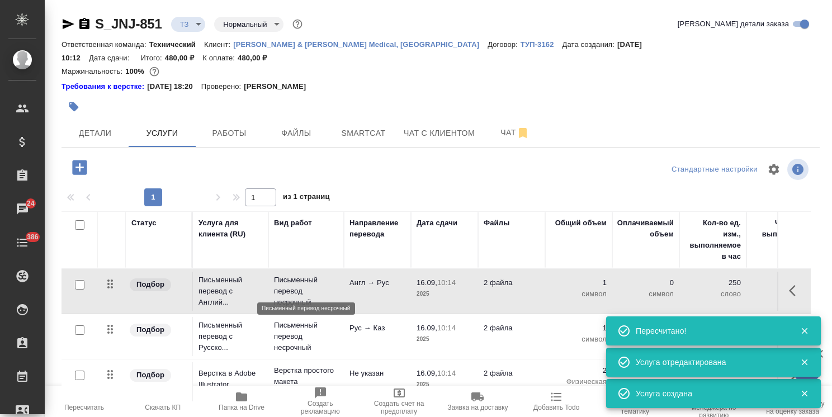
click at [328, 275] on p "Письменный перевод несрочный" at bounding box center [306, 292] width 64 height 34
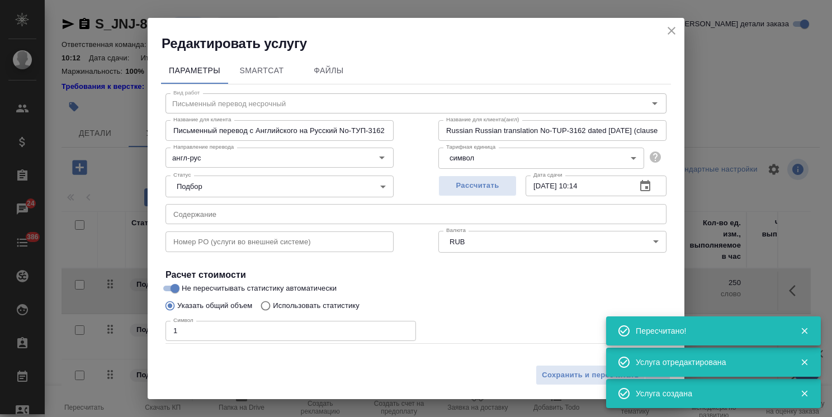
click at [675, 34] on icon "close" at bounding box center [672, 31] width 8 height 8
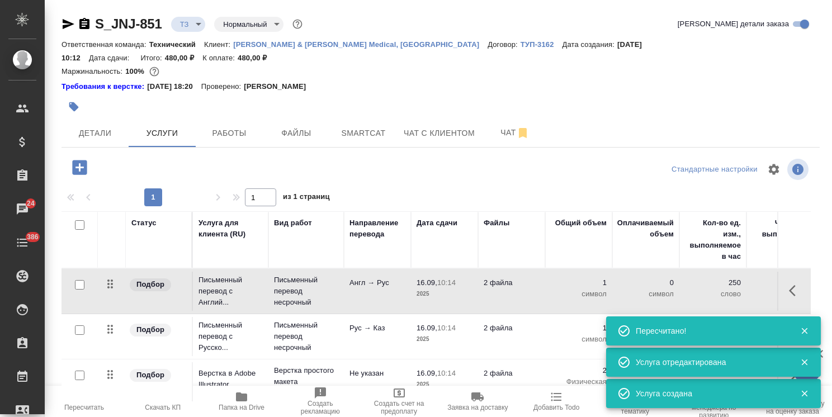
click at [329, 320] on p "Письменный перевод несрочный" at bounding box center [306, 337] width 64 height 34
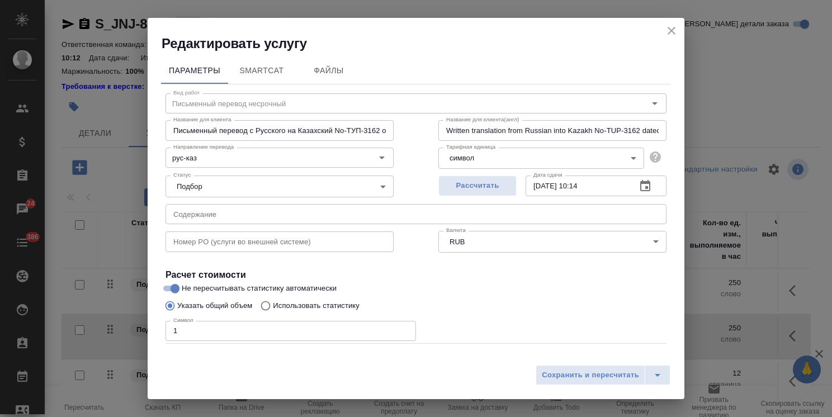
click at [666, 39] on h2 "Редактировать услугу" at bounding box center [423, 44] width 523 height 18
click at [670, 27] on icon "close" at bounding box center [671, 30] width 13 height 13
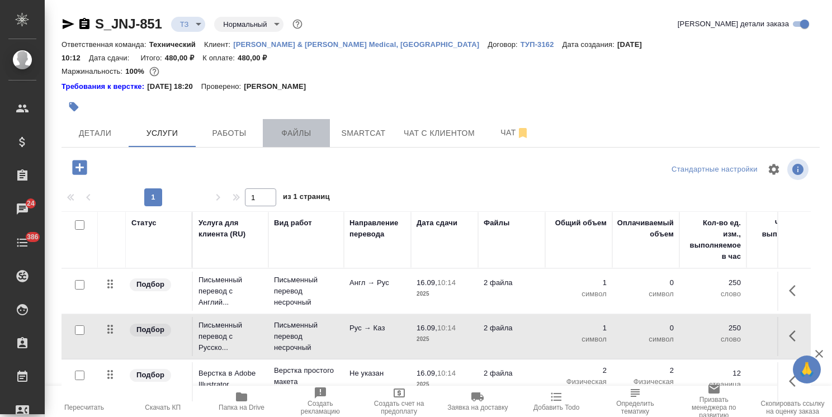
click at [277, 126] on span "Файлы" at bounding box center [296, 133] width 54 height 14
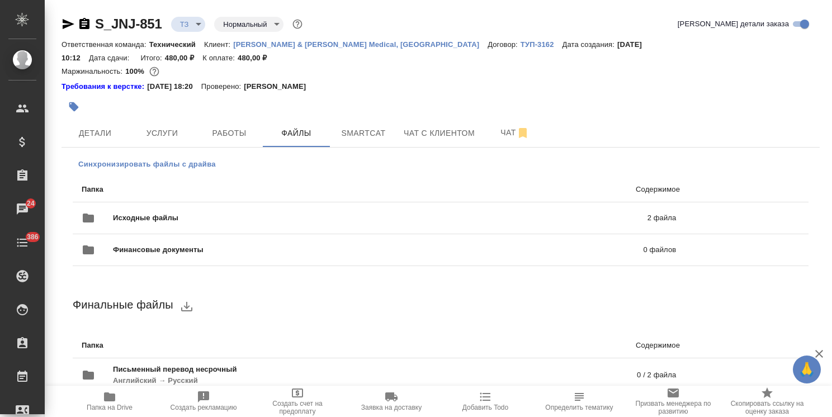
click at [157, 159] on span "Синхронизировать файлы с драйва" at bounding box center [147, 164] width 138 height 11
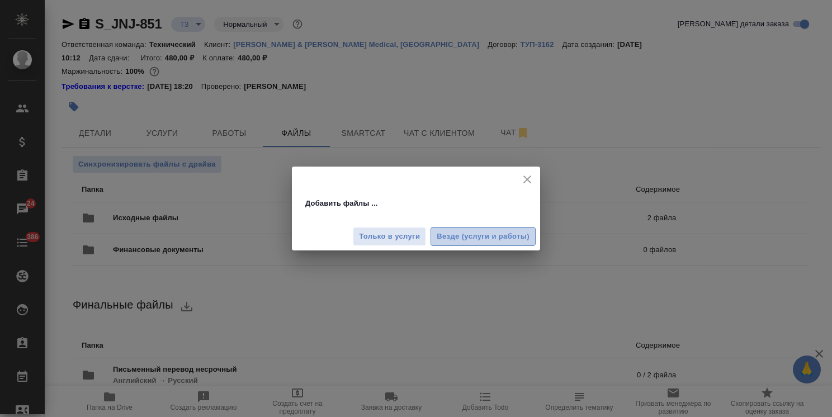
click at [449, 231] on span "Везде (услуги и работы)" at bounding box center [483, 236] width 93 height 13
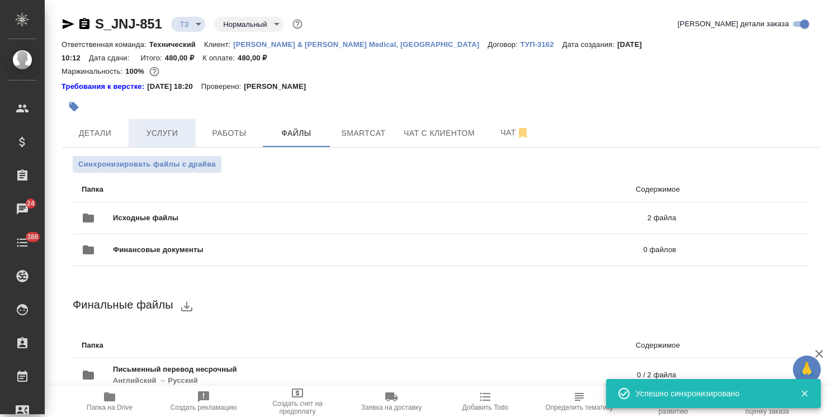
click at [165, 126] on span "Услуги" at bounding box center [162, 133] width 54 height 14
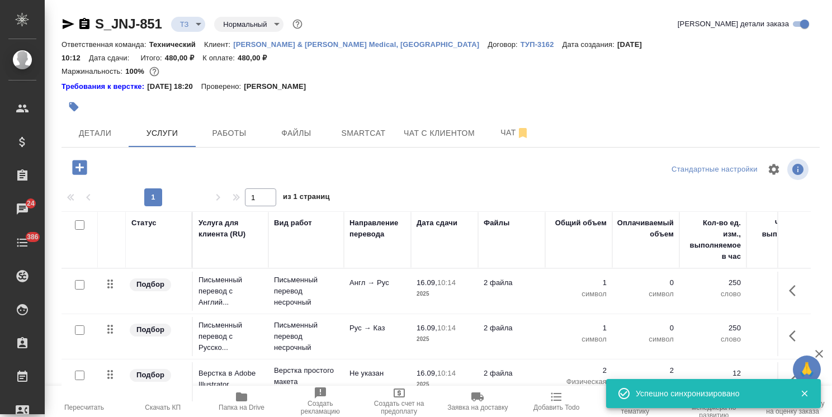
click at [77, 280] on input "checkbox" at bounding box center [80, 285] width 10 height 10
checkbox input "true"
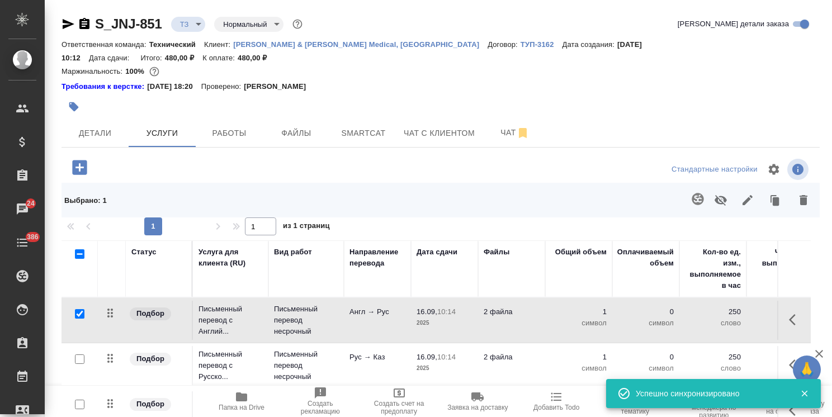
click at [691, 192] on icon "button" at bounding box center [697, 198] width 13 height 13
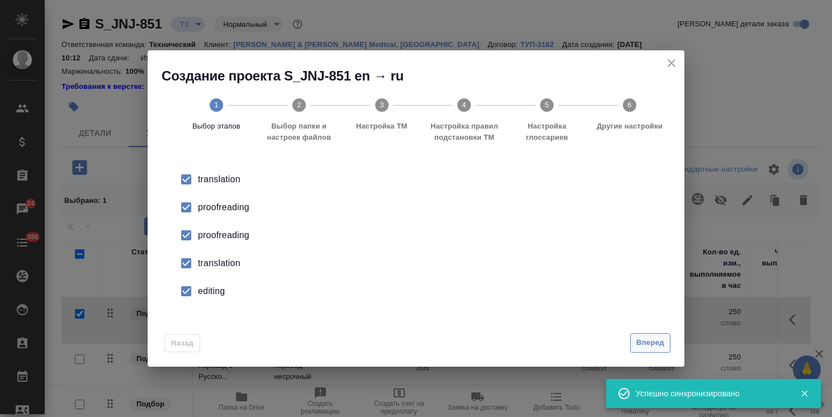
click at [637, 340] on span "Вперед" at bounding box center [650, 343] width 28 height 13
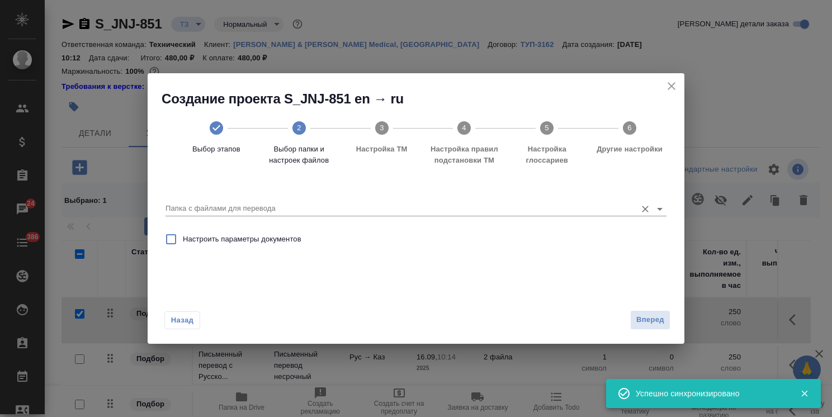
click at [267, 206] on input "Папка с файлами для перевода" at bounding box center [397, 208] width 465 height 13
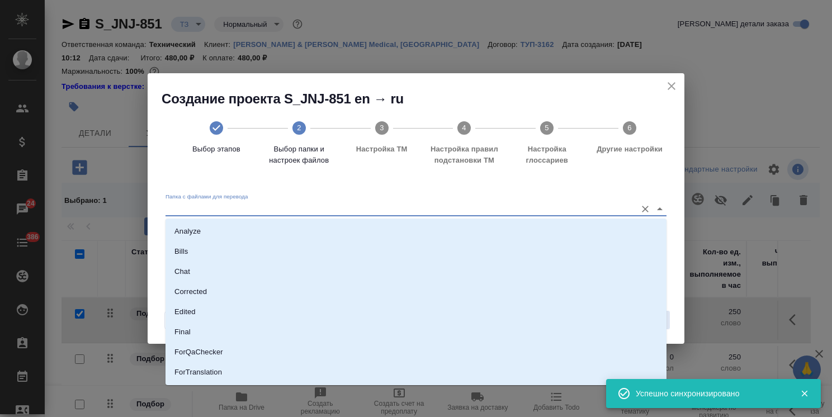
click at [260, 226] on li "Analyze" at bounding box center [415, 231] width 501 height 20
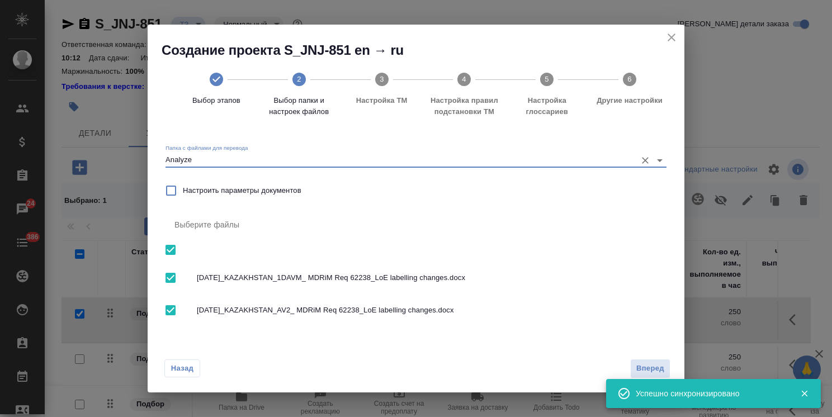
type input "Analyze"
click at [638, 372] on span "Вперед" at bounding box center [650, 368] width 28 height 13
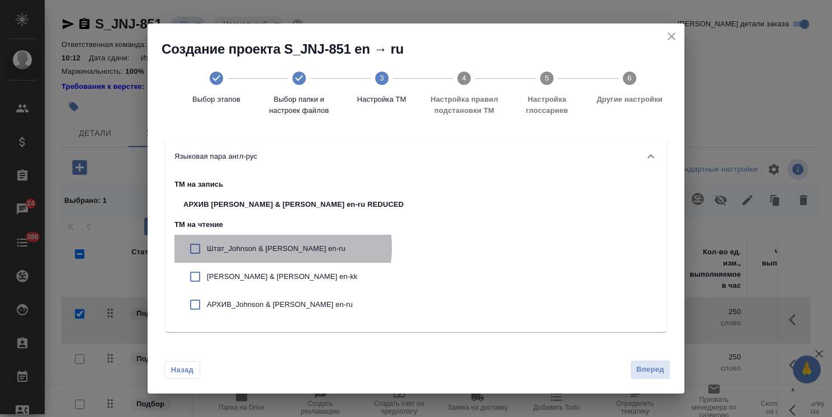
click at [282, 248] on p "Штат_Johnson & Johnson en-ru" at bounding box center [305, 248] width 197 height 11
checkbox input "true"
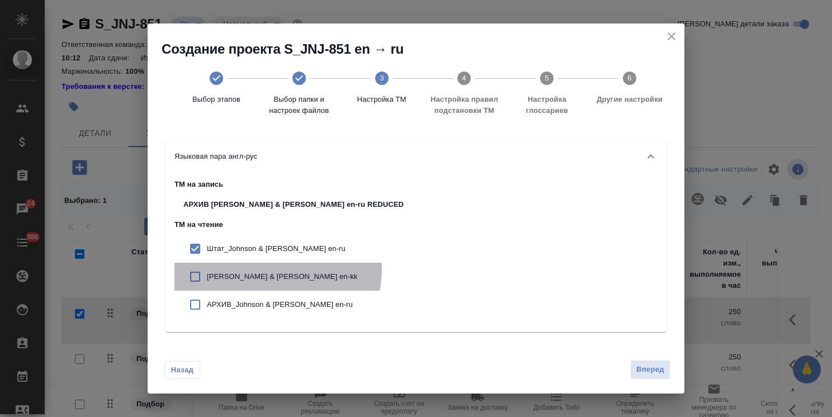
click at [277, 270] on div "Johnson & Johnson en-kk" at bounding box center [293, 277] width 238 height 28
checkbox input "true"
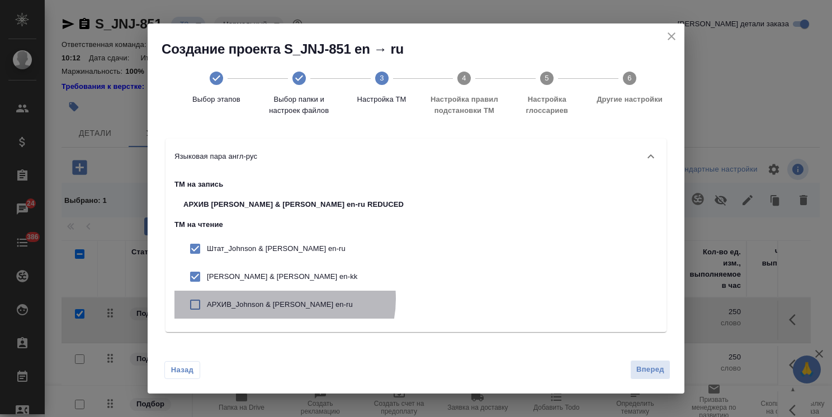
click at [284, 299] on p "АРХИВ_Johnson & Johnson en-ru" at bounding box center [305, 304] width 197 height 11
checkbox input "true"
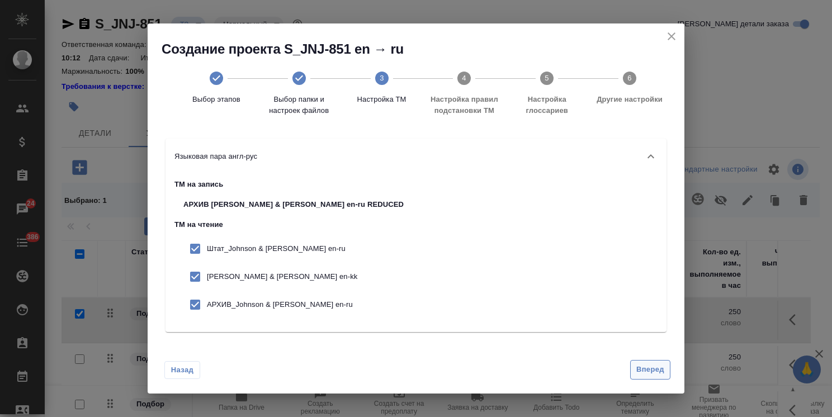
click at [648, 366] on span "Вперед" at bounding box center [650, 369] width 28 height 13
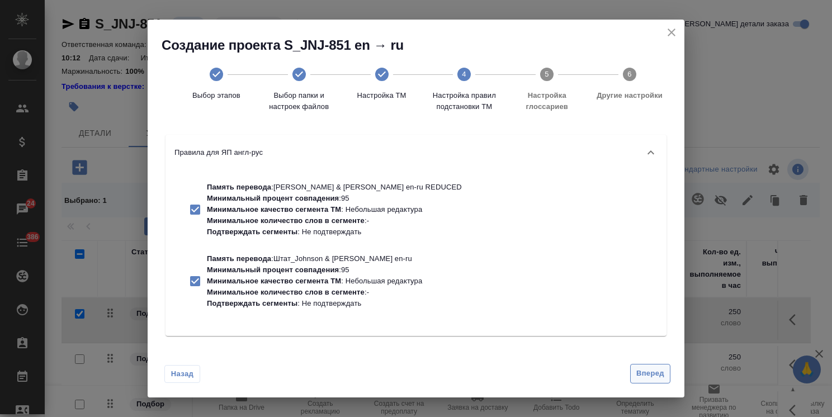
click at [650, 375] on span "Вперед" at bounding box center [650, 373] width 28 height 13
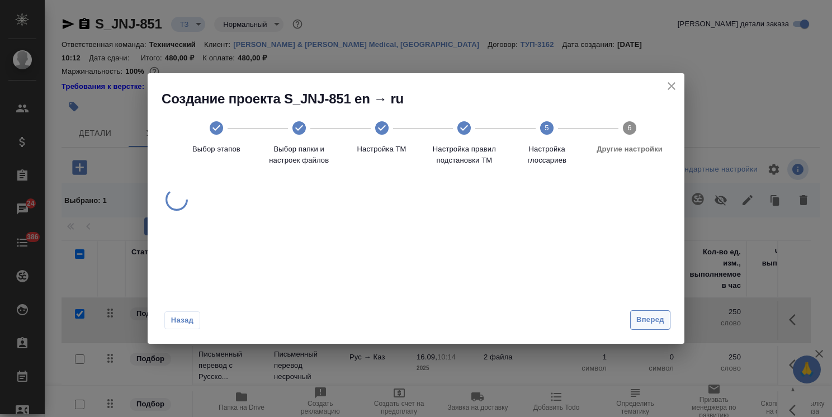
click at [647, 325] on span "Вперед" at bounding box center [650, 320] width 28 height 13
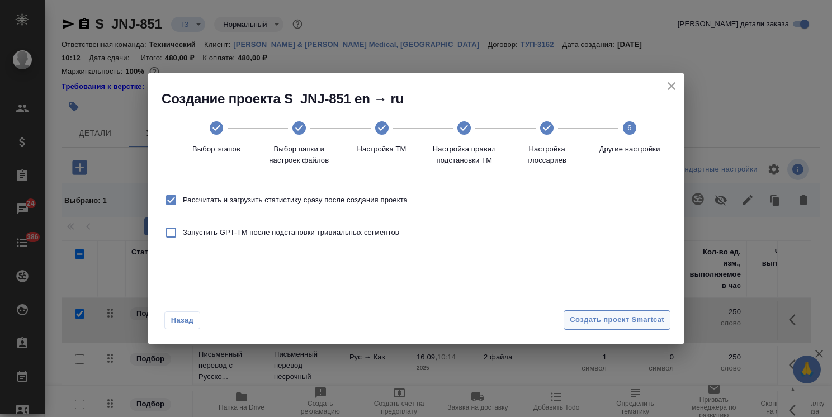
click at [644, 317] on span "Создать проект Smartcat" at bounding box center [617, 320] width 94 height 13
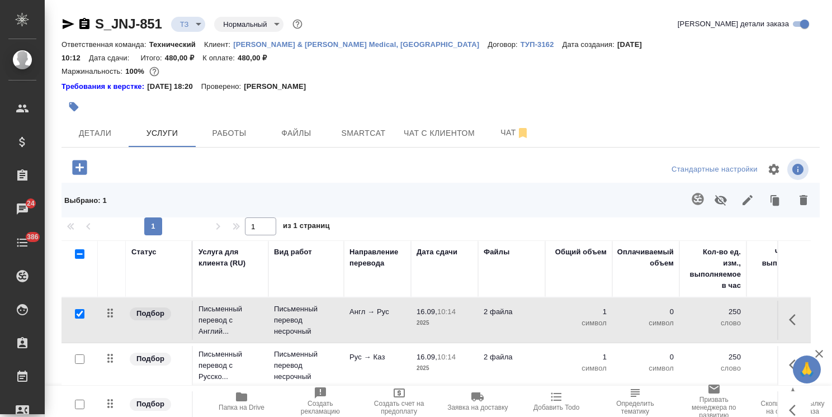
click at [79, 309] on input "checkbox" at bounding box center [80, 314] width 10 height 10
checkbox input "false"
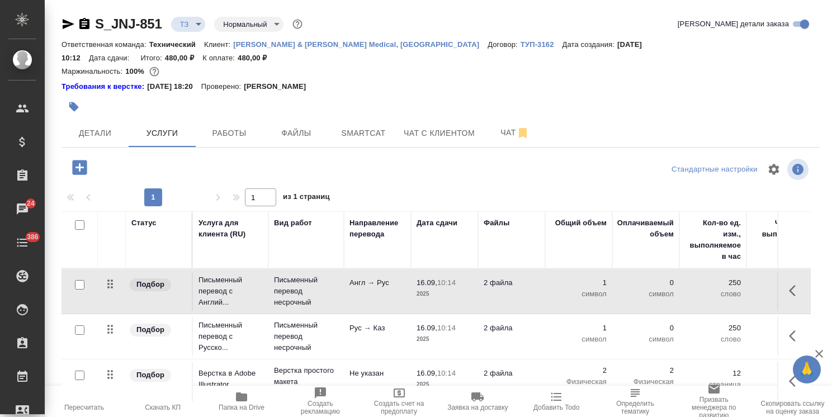
click at [78, 325] on input "checkbox" at bounding box center [80, 330] width 10 height 10
checkbox input "true"
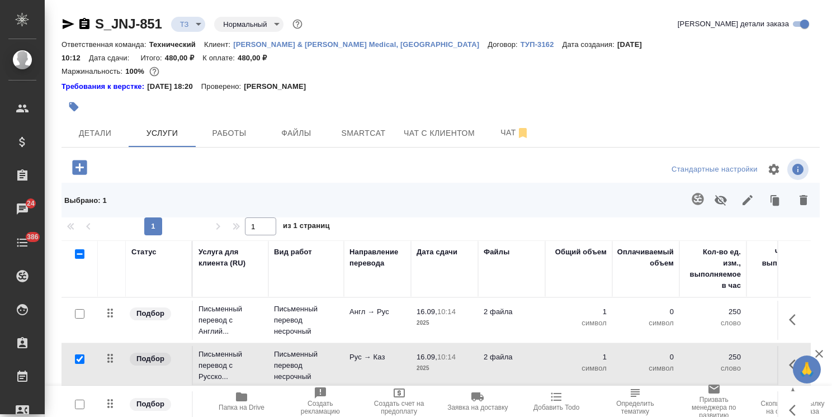
click at [692, 193] on icon "button" at bounding box center [698, 199] width 12 height 12
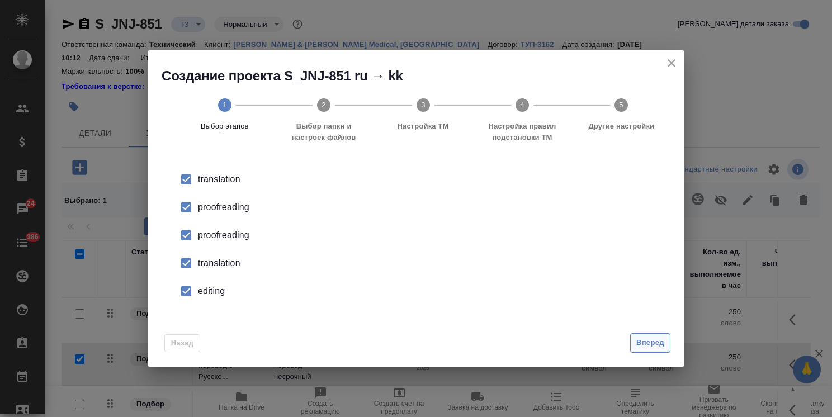
click at [638, 337] on span "Вперед" at bounding box center [650, 343] width 28 height 13
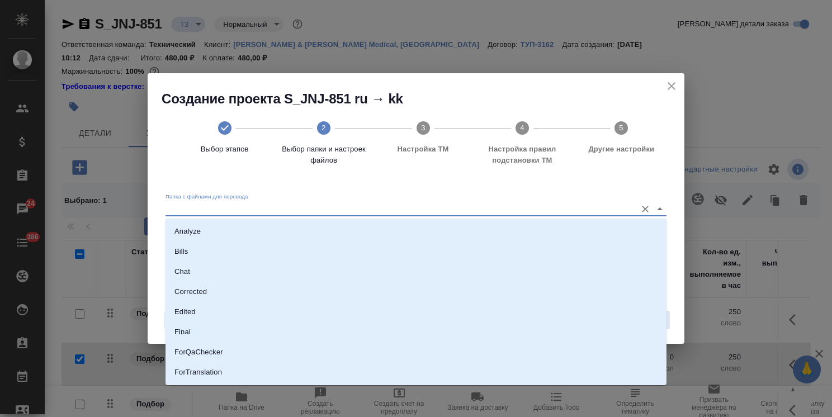
click at [256, 206] on input "Папка с файлами для перевода" at bounding box center [397, 208] width 465 height 13
click at [252, 231] on li "Analyze" at bounding box center [415, 231] width 501 height 20
type input "Analyze"
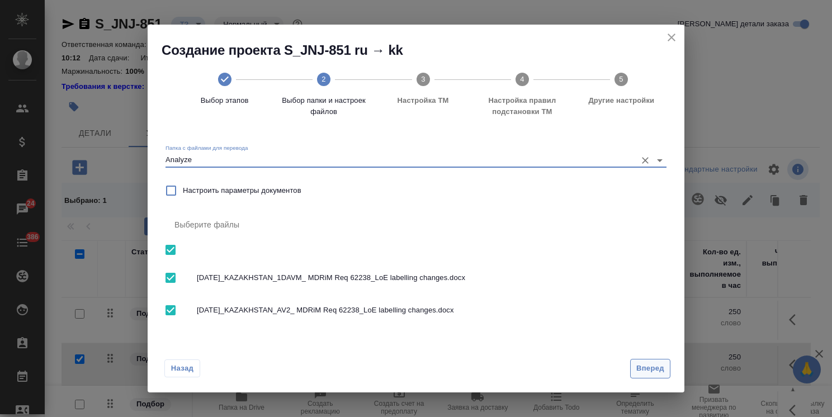
click at [649, 376] on button "Вперед" at bounding box center [650, 369] width 40 height 20
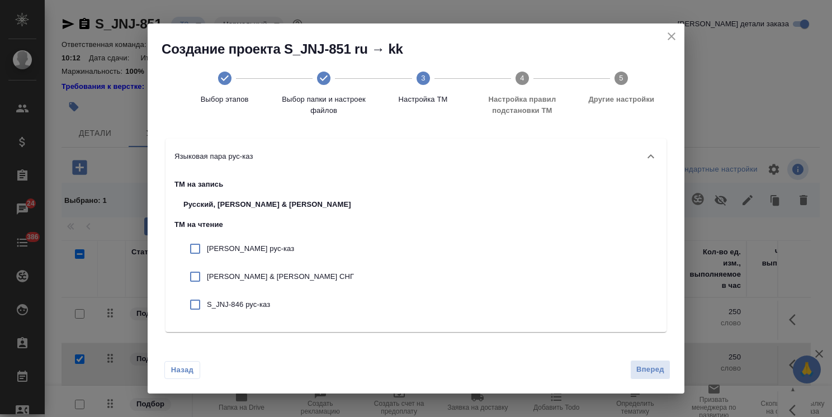
click at [248, 252] on p "Johnson рус-каз" at bounding box center [280, 248] width 147 height 11
checkbox input "true"
click at [243, 278] on p "Johnson & Johnson СНГ" at bounding box center [280, 276] width 147 height 11
checkbox input "true"
click at [245, 299] on p "S_JNJ-846 рус-каз" at bounding box center [280, 304] width 147 height 11
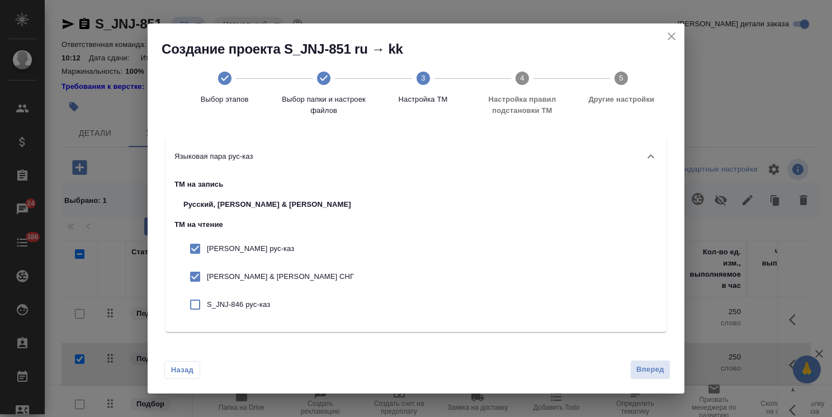
checkbox input "true"
click at [652, 372] on span "Вперед" at bounding box center [650, 369] width 28 height 13
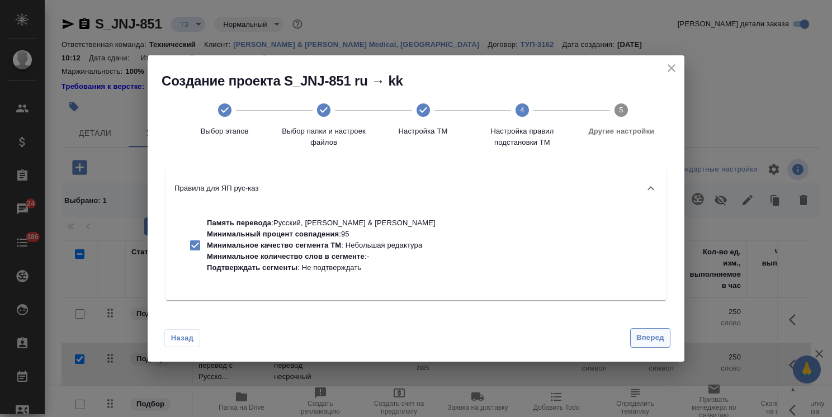
click at [635, 335] on button "Вперед" at bounding box center [650, 338] width 40 height 20
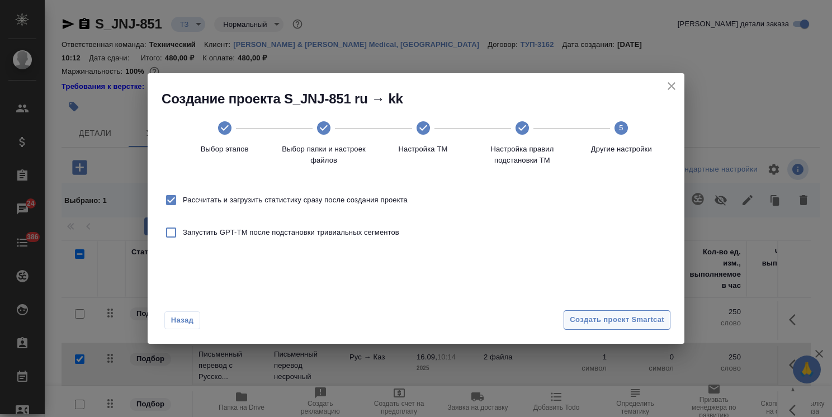
click at [642, 321] on span "Создать проект Smartcat" at bounding box center [617, 320] width 94 height 13
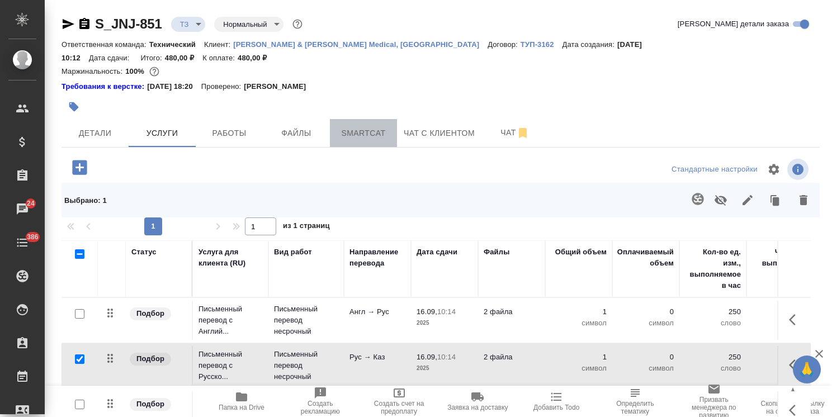
click at [351, 129] on button "Smartcat" at bounding box center [363, 133] width 67 height 28
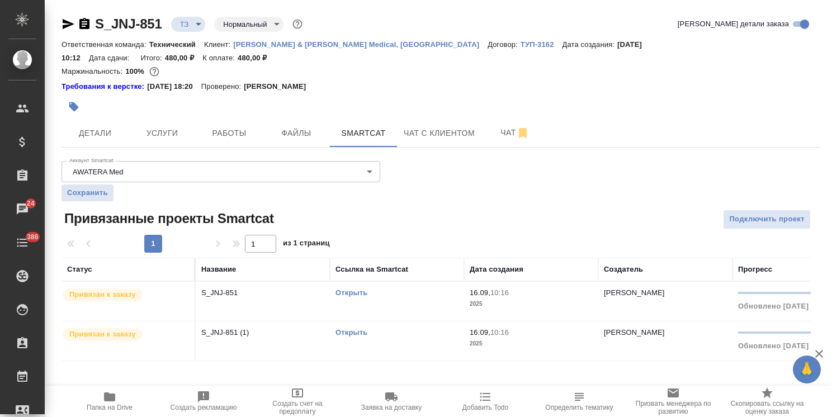
click at [353, 288] on link "Открыть" at bounding box center [351, 292] width 32 height 8
click at [168, 126] on span "Услуги" at bounding box center [162, 133] width 54 height 14
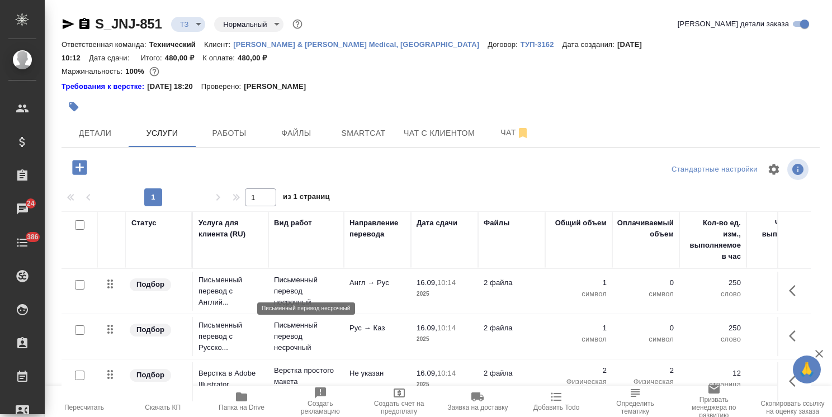
click at [310, 278] on p "Письменный перевод несрочный" at bounding box center [306, 292] width 64 height 34
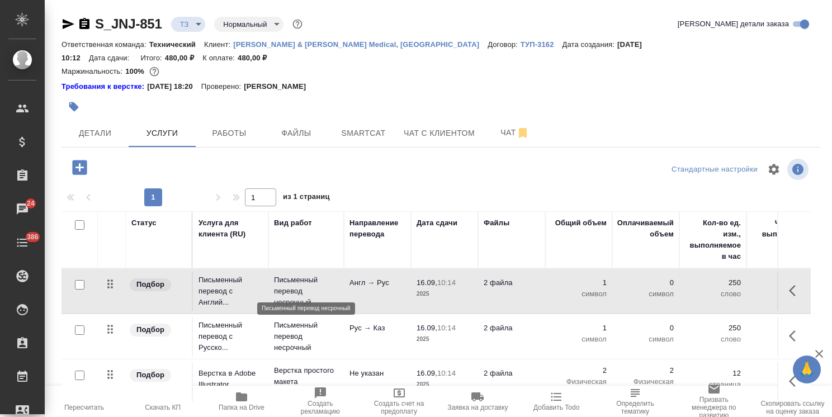
click at [310, 278] on p "Письменный перевод несрочный" at bounding box center [306, 292] width 64 height 34
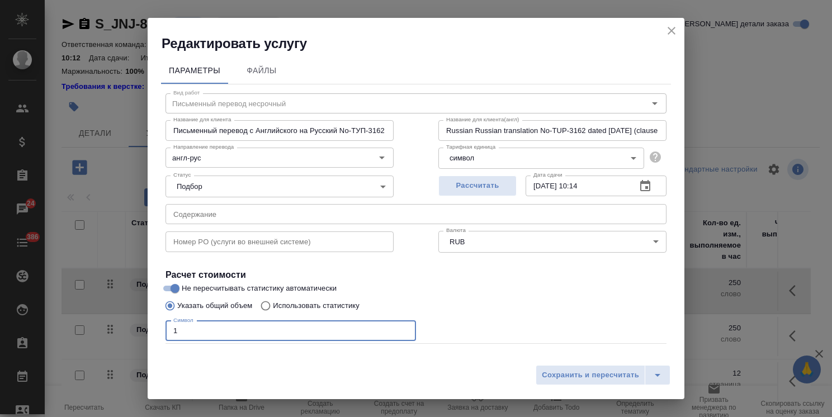
drag, startPoint x: 185, startPoint y: 335, endPoint x: 265, endPoint y: 339, distance: 80.0
click at [114, 332] on div "Редактировать услугу Параметры Файлы Вид работ Письменный перевод несрочный Вид…" at bounding box center [416, 208] width 832 height 417
paste input "2948"
type input "2948"
click at [626, 377] on span "Сохранить и пересчитать" at bounding box center [590, 375] width 97 height 13
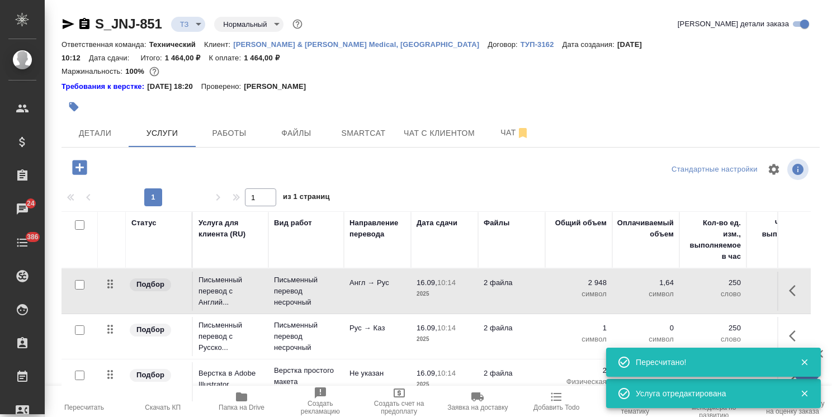
click at [456, 324] on p "10:14" at bounding box center [446, 328] width 18 height 8
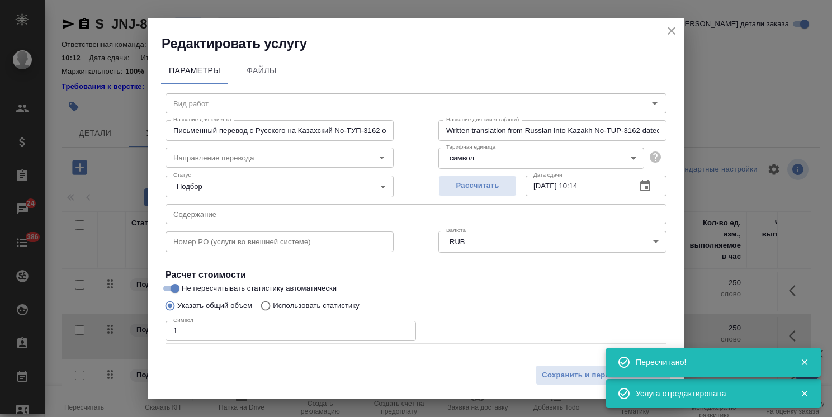
type input "Письменный перевод несрочный"
type input "рус-каз"
drag, startPoint x: 221, startPoint y: 335, endPoint x: 120, endPoint y: 333, distance: 100.6
click at [120, 333] on div "Редактировать услугу Параметры Файлы Вид работ Письменный перевод несрочный Вид…" at bounding box center [416, 208] width 832 height 417
paste input "2948"
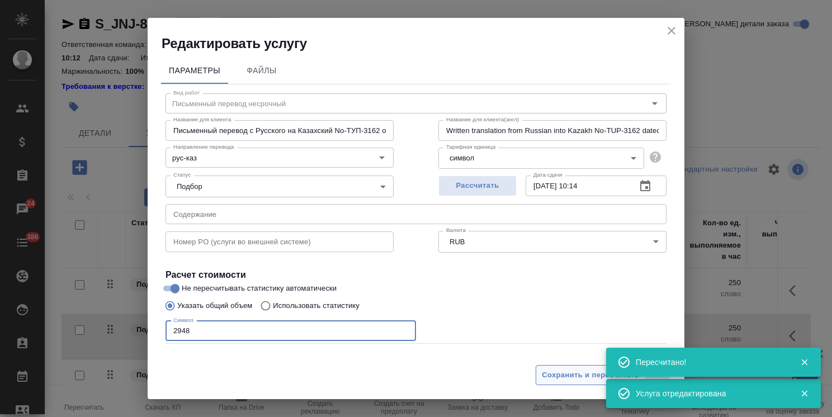
type input "2948"
click at [553, 376] on span "Сохранить и пересчитать" at bounding box center [590, 375] width 97 height 13
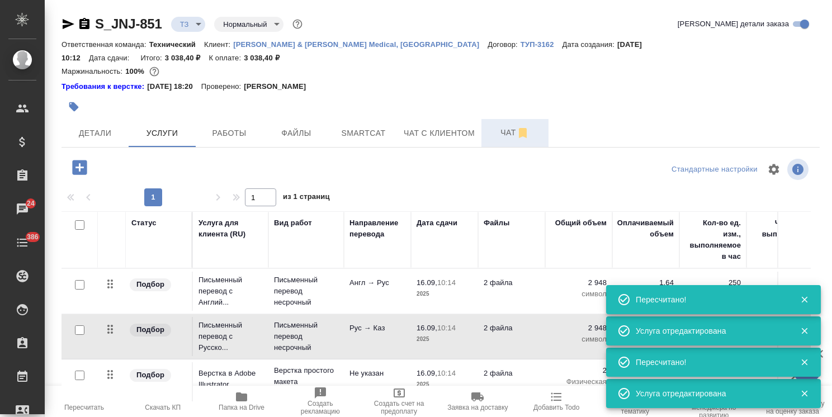
click at [498, 126] on span "Чат" at bounding box center [515, 133] width 54 height 14
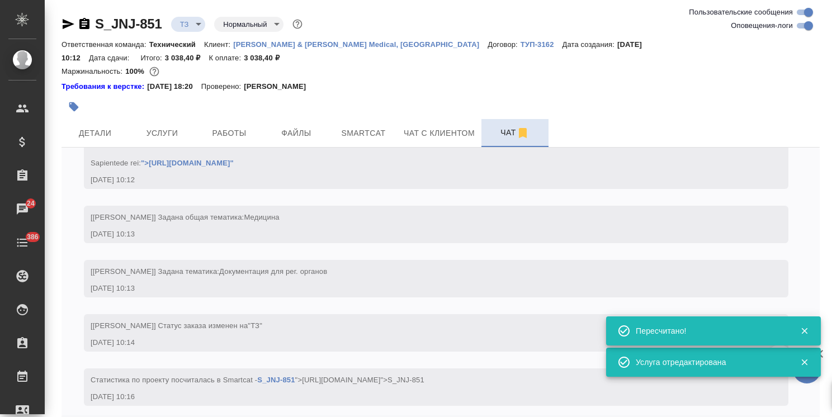
scroll to position [141, 0]
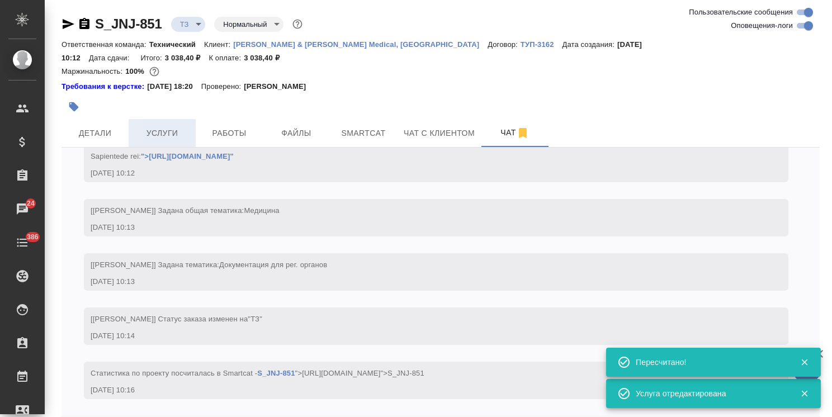
drag, startPoint x: 181, startPoint y: 115, endPoint x: 187, endPoint y: 114, distance: 6.2
click at [181, 126] on span "Услуги" at bounding box center [162, 133] width 54 height 14
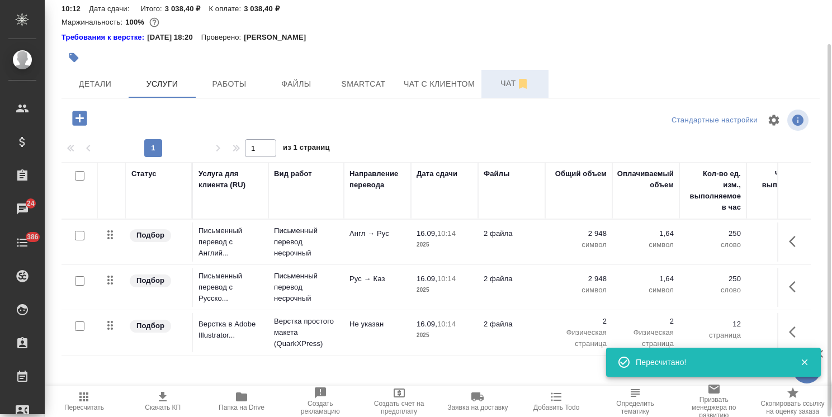
click at [505, 78] on button "Чат" at bounding box center [514, 84] width 67 height 28
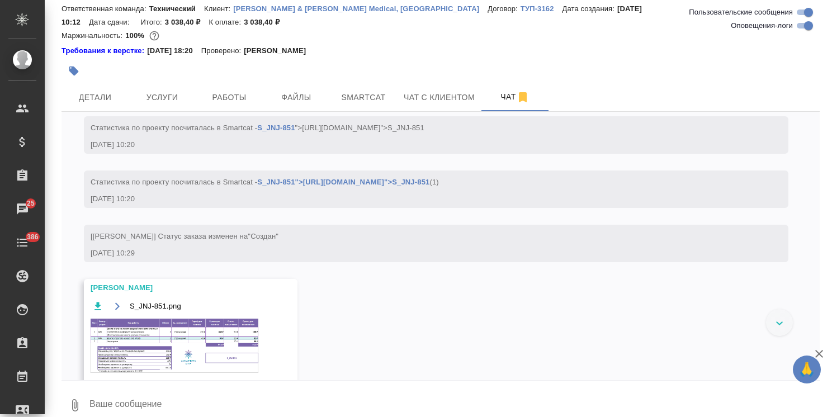
scroll to position [394, 0]
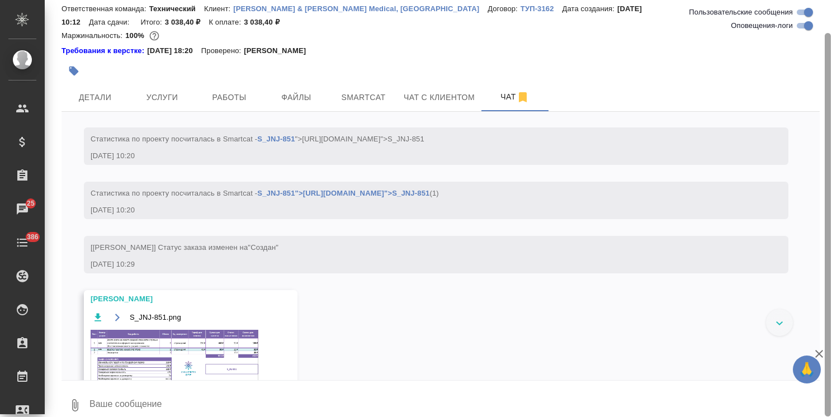
click at [816, 353] on icon "button" at bounding box center [818, 353] width 13 height 13
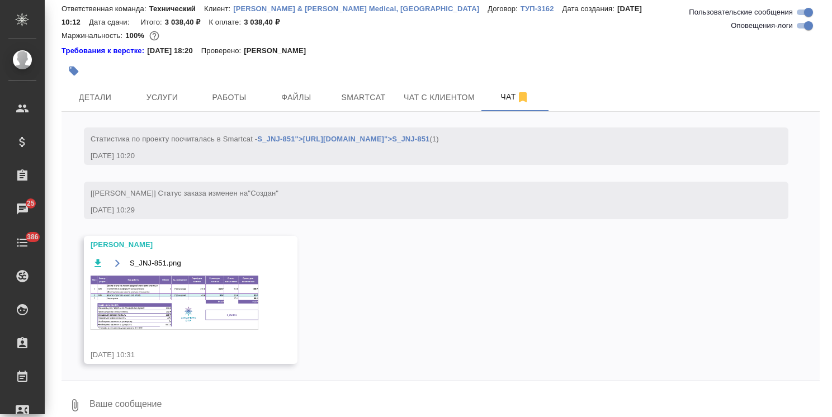
click at [140, 286] on img at bounding box center [175, 303] width 168 height 54
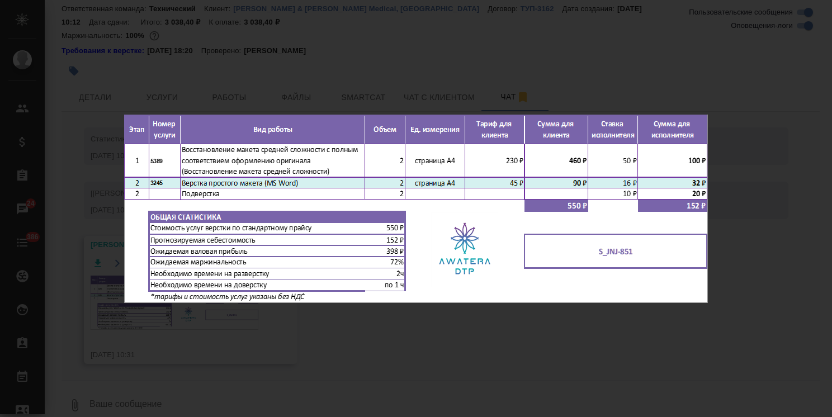
click at [812, 20] on icon "button" at bounding box center [814, 12] width 18 height 18
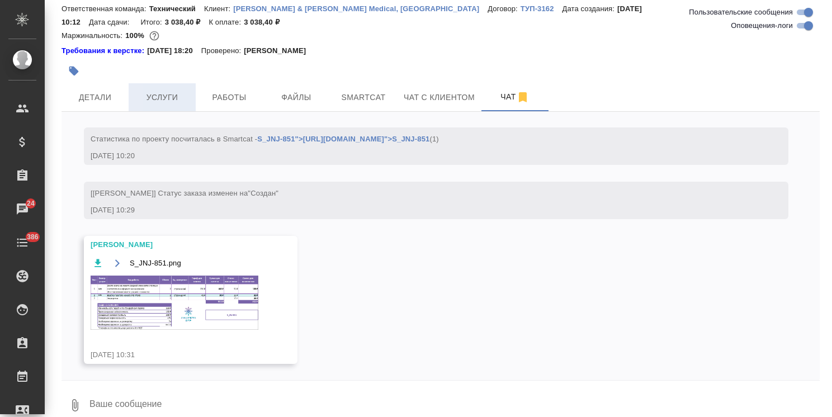
click at [179, 91] on span "Услуги" at bounding box center [162, 98] width 54 height 14
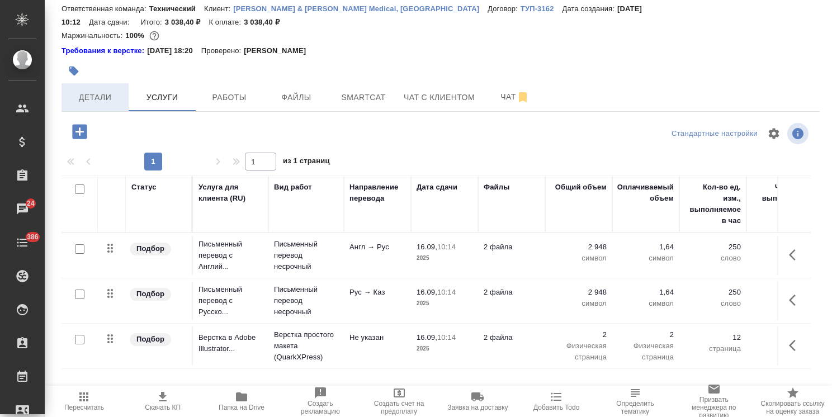
click at [100, 91] on span "Детали" at bounding box center [95, 98] width 54 height 14
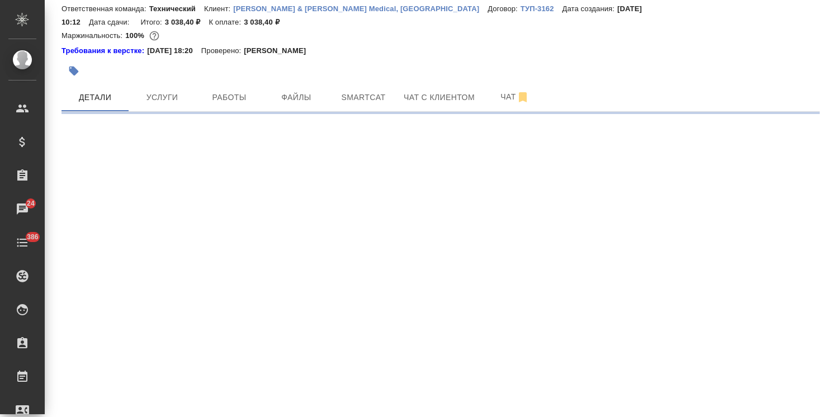
select select "RU"
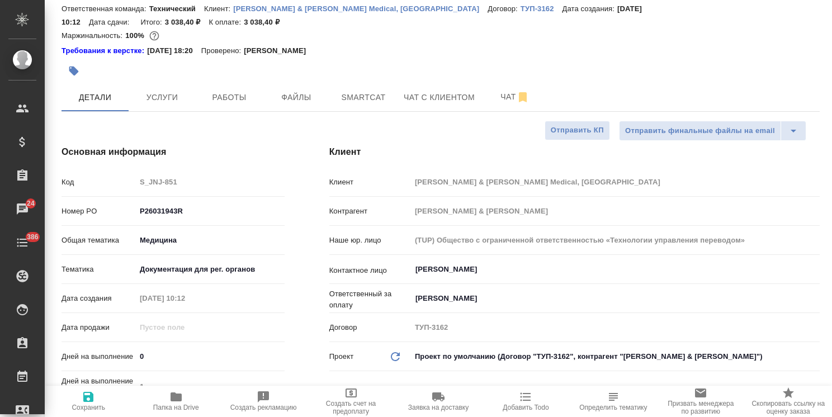
type textarea "x"
drag, startPoint x: 159, startPoint y: 339, endPoint x: 92, endPoint y: 334, distance: 66.7
click at [97, 331] on div "Код S_JNJ-851 Номер PO P26031943R Общая тематика Медицина med Тематика Документ…" at bounding box center [172, 317] width 223 height 291
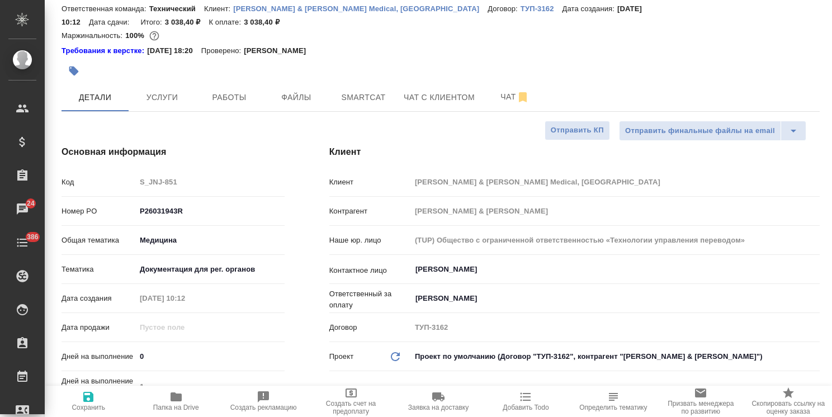
type input "2"
type textarea "x"
type input "2"
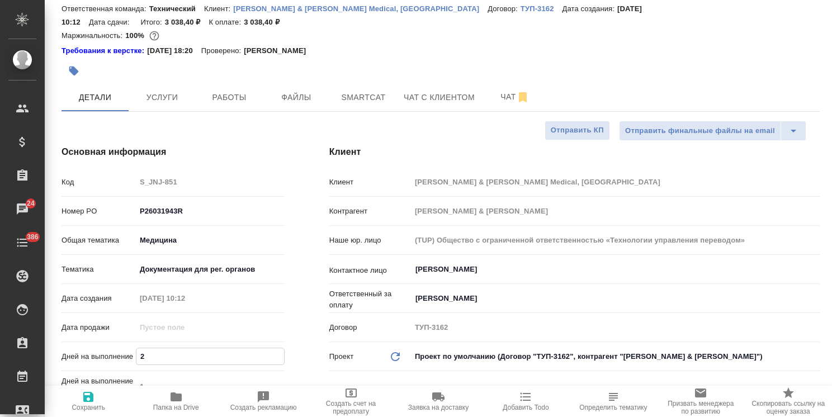
click at [99, 408] on span "Сохранить" at bounding box center [89, 408] width 34 height 8
type textarea "x"
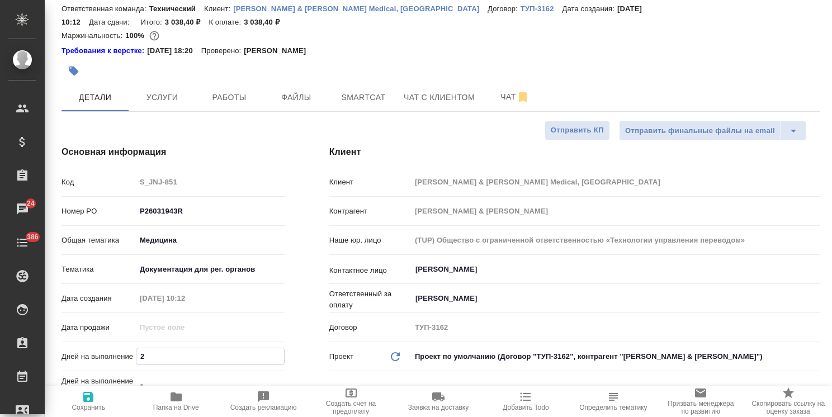
type textarea "x"
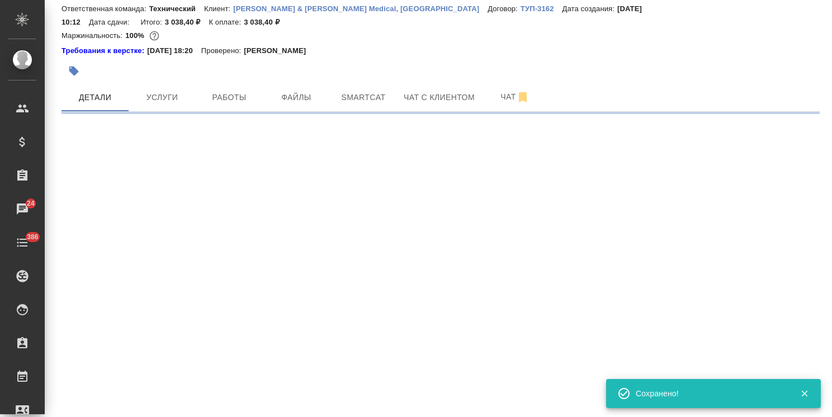
type input "new"
select select "RU"
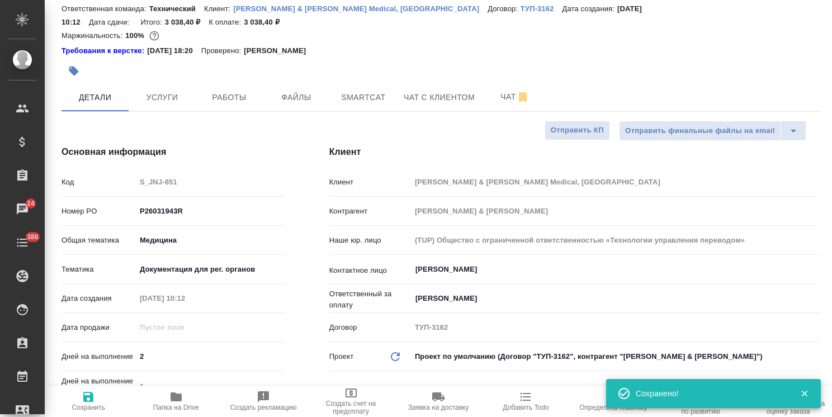
type textarea "x"
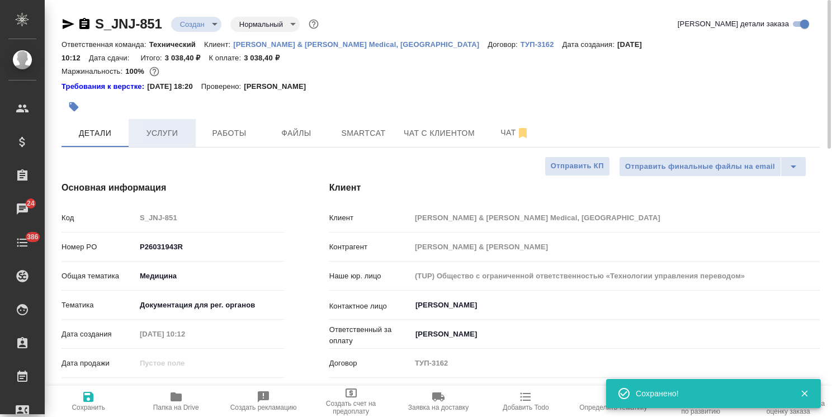
click at [150, 126] on span "Услуги" at bounding box center [162, 133] width 54 height 14
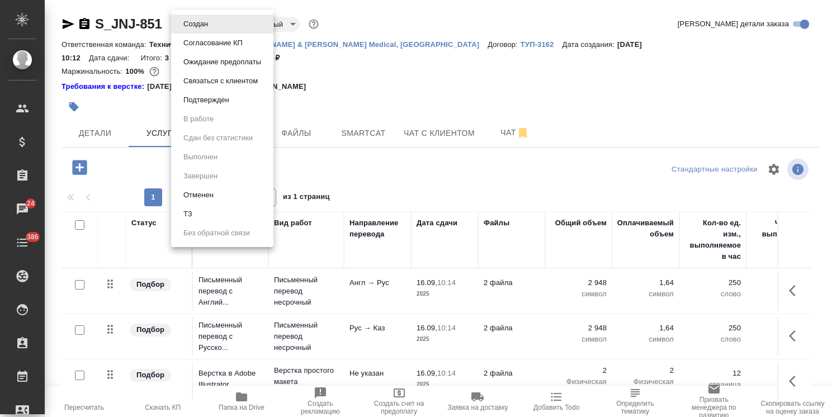
click at [204, 23] on body ".cls-1 fill:#fff; AWATERA Usmanova Olga Клиенты Спецификации Заказы 24 Чаты 386…" at bounding box center [416, 208] width 832 height 417
click at [205, 40] on button "Согласование КП" at bounding box center [213, 43] width 66 height 12
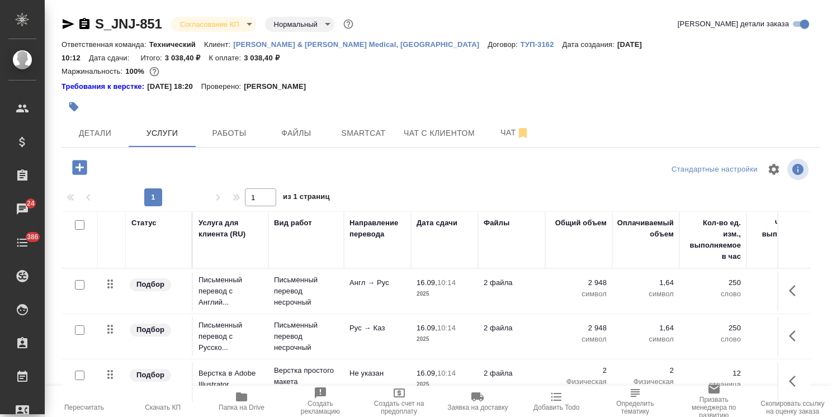
click at [168, 397] on icon "button" at bounding box center [162, 396] width 13 height 13
drag, startPoint x: 164, startPoint y: 12, endPoint x: 76, endPoint y: 19, distance: 88.6
click at [78, 19] on div "S_JNJ-851 Согласование КП kpNegotiation Нормальный normal Кратко детали заказа …" at bounding box center [440, 240] width 770 height 480
copy link "S_JNJ-851"
drag, startPoint x: 768, startPoint y: 45, endPoint x: 725, endPoint y: 48, distance: 43.7
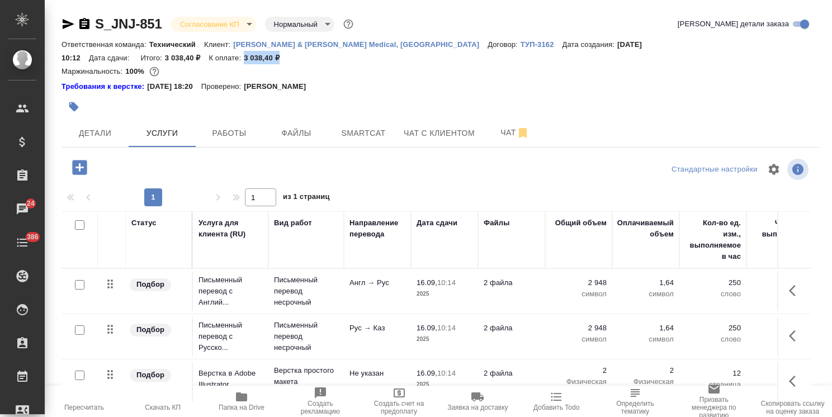
click at [725, 48] on div "Ответственная команда: Технический Клиент: Johnson & Johnson Medical, Russia До…" at bounding box center [440, 50] width 758 height 27
copy p "3 038,40 ₽"
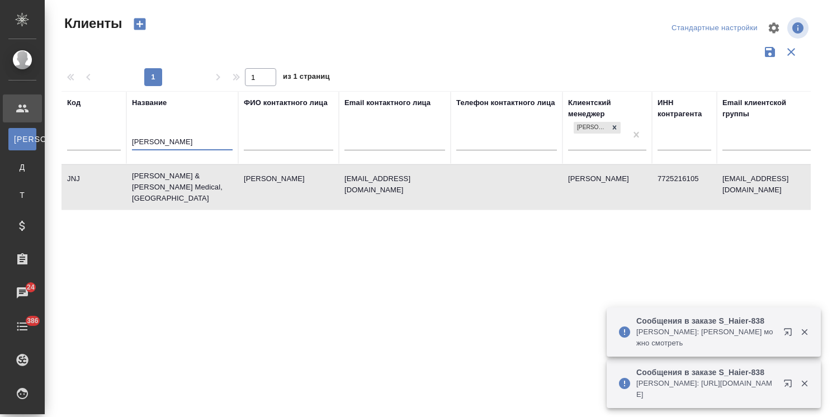
select select "RU"
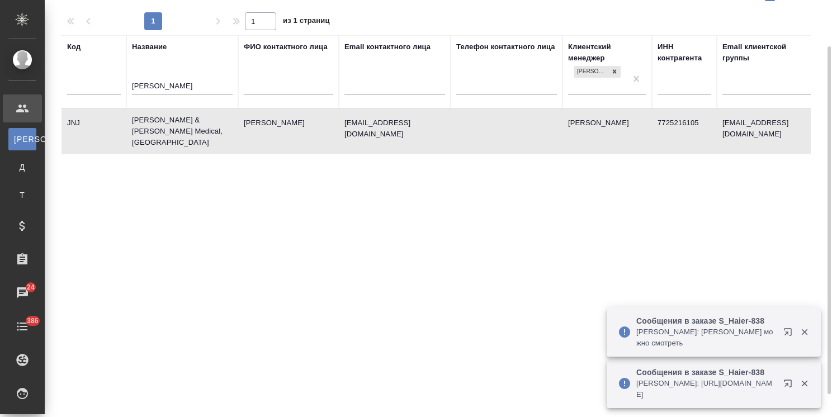
click at [181, 118] on td "[PERSON_NAME] & [PERSON_NAME] Medical, [GEOGRAPHIC_DATA]" at bounding box center [182, 131] width 112 height 45
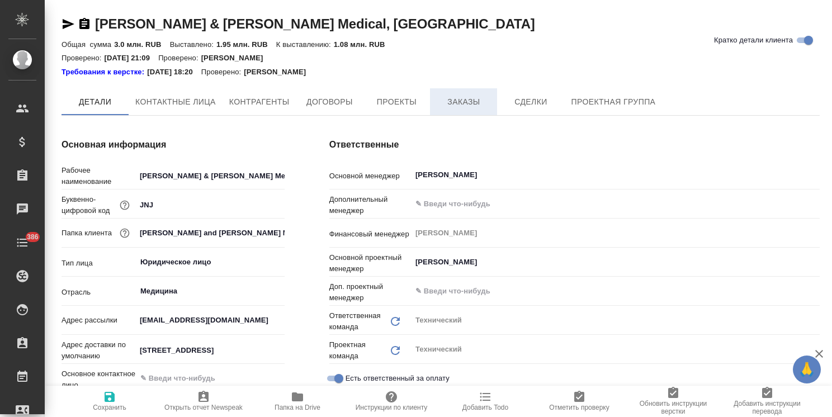
click at [481, 98] on span "Заказы" at bounding box center [464, 102] width 54 height 14
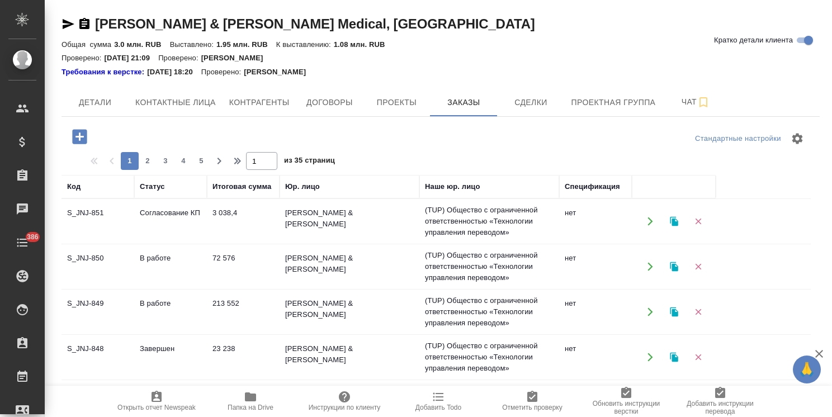
click at [81, 143] on icon "button" at bounding box center [79, 136] width 15 height 15
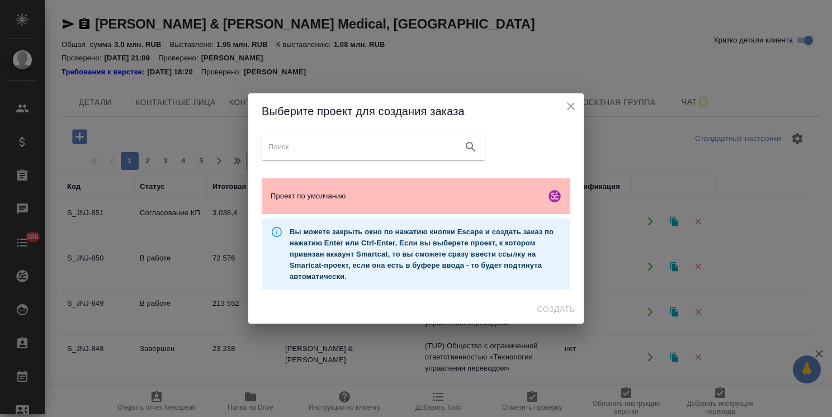
click at [466, 195] on span "Проект по умолчанию" at bounding box center [406, 196] width 271 height 11
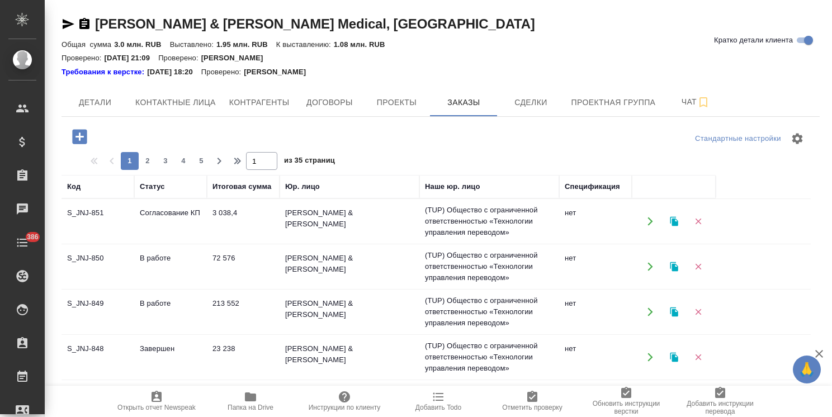
click at [81, 140] on icon "button" at bounding box center [79, 136] width 15 height 15
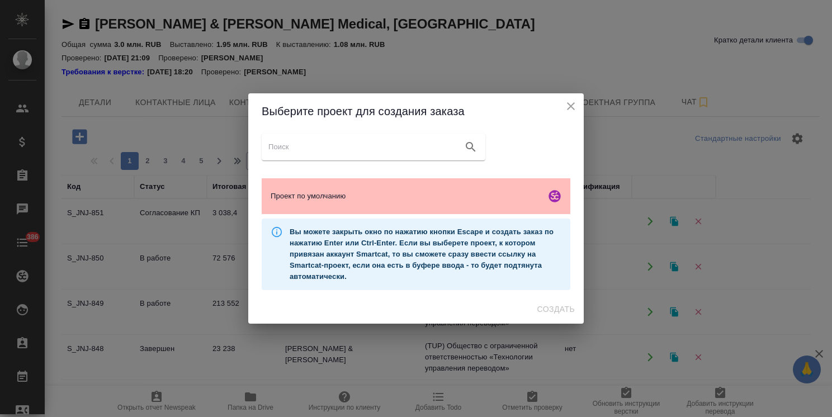
click at [424, 198] on span "Проект по умолчанию" at bounding box center [406, 196] width 271 height 11
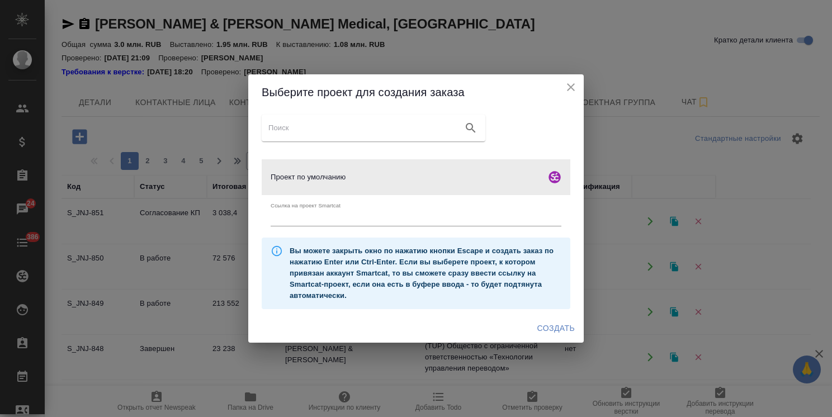
click at [552, 331] on span "Создать" at bounding box center [555, 328] width 37 height 14
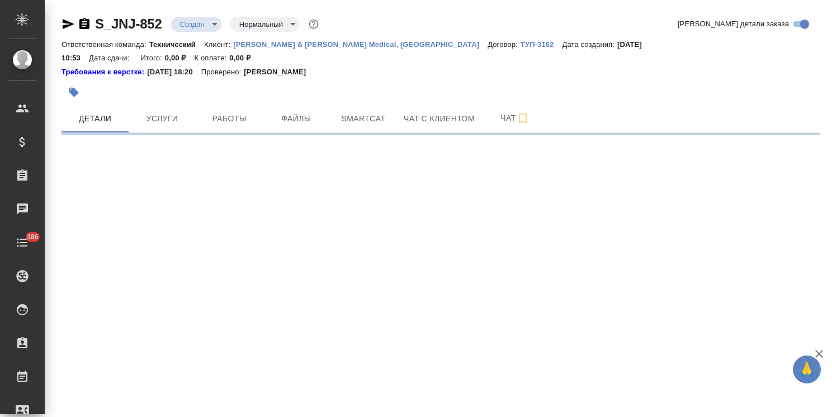
select select "RU"
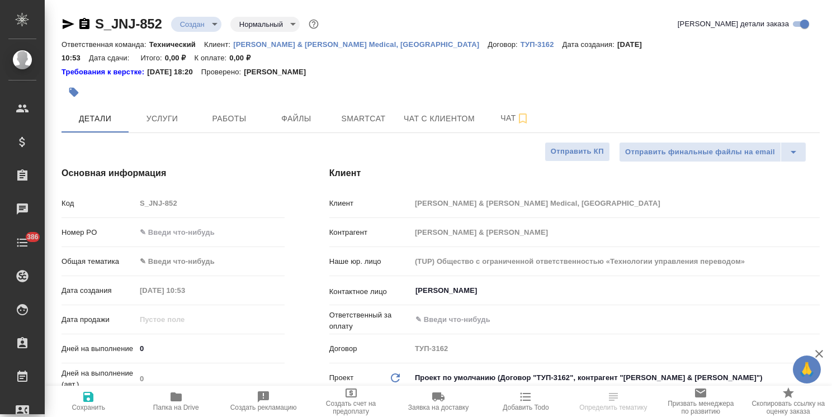
type textarea "x"
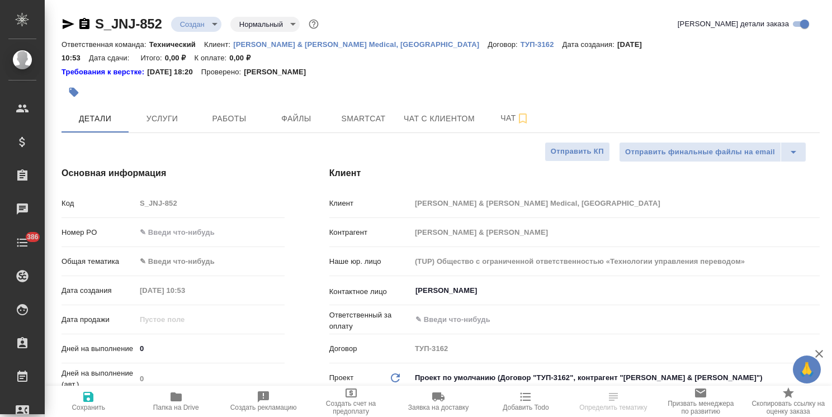
type textarea "x"
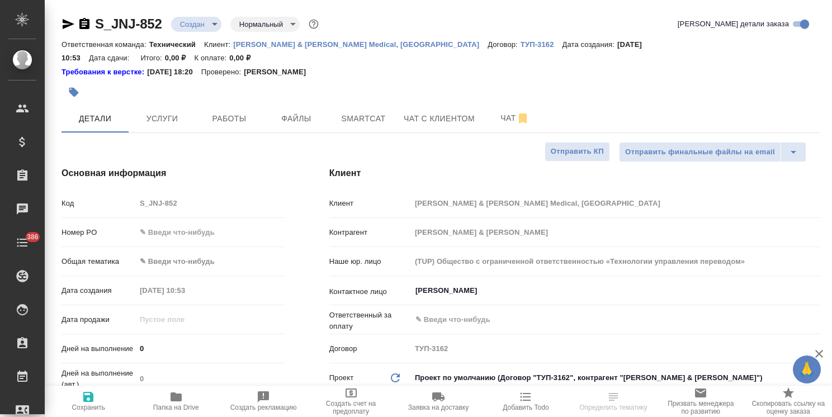
type textarea "x"
select select "RU"
type textarea "x"
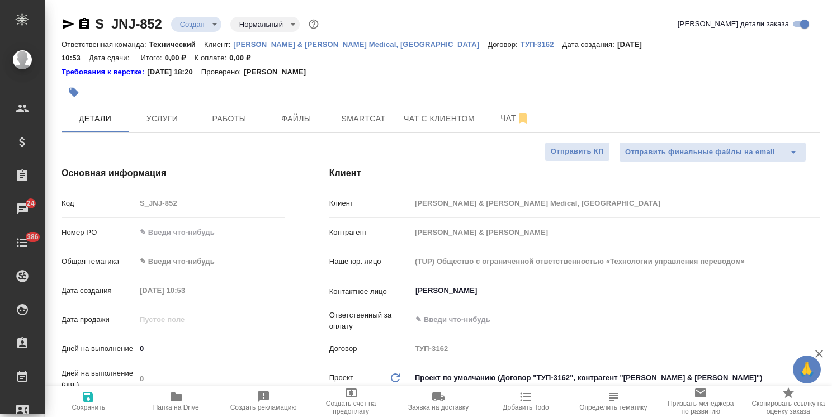
type textarea "x"
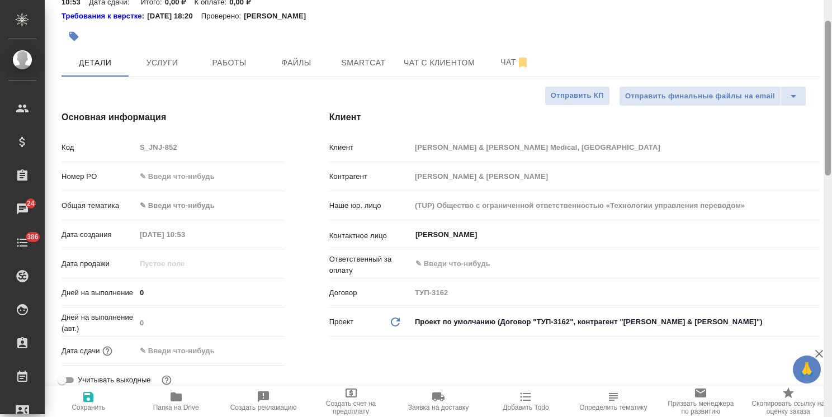
scroll to position [473, 0]
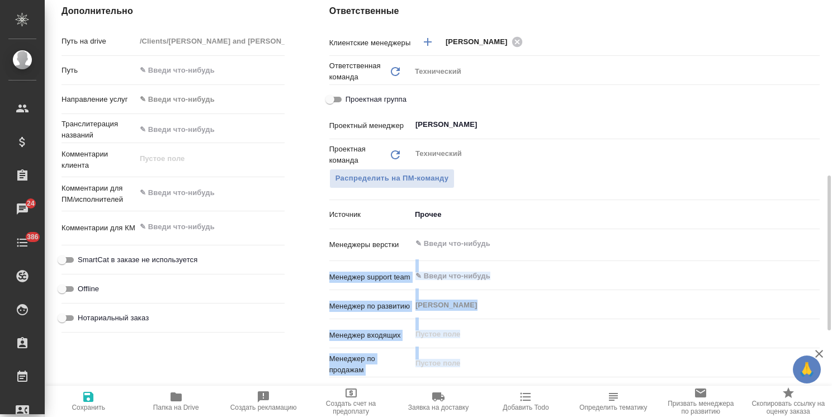
drag, startPoint x: 831, startPoint y: 146, endPoint x: 814, endPoint y: 228, distance: 83.9
click at [811, 245] on div "S_JNJ-852 Создан new Нормальный normal Кратко детали заказа Ответственная коман…" at bounding box center [438, 208] width 787 height 417
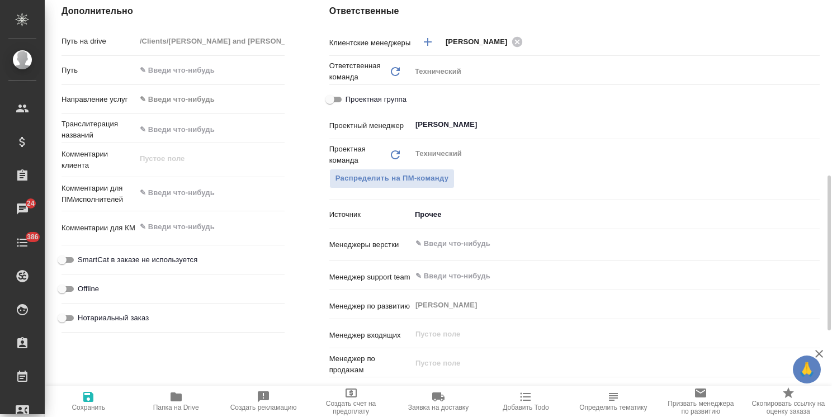
click at [801, 188] on div "Проектная команда Обновить Технический ​ Распределить на ПМ-команду" at bounding box center [574, 174] width 490 height 61
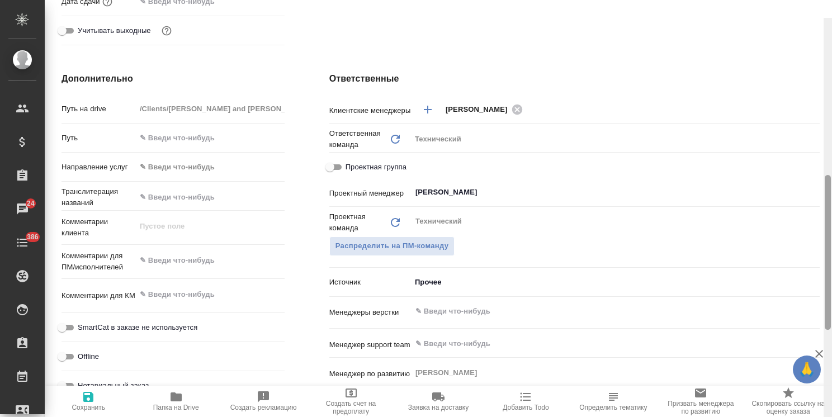
scroll to position [401, 0]
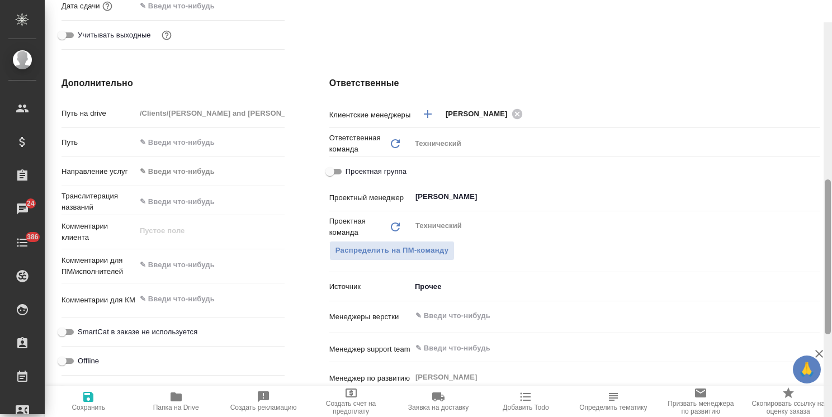
drag, startPoint x: 830, startPoint y: 209, endPoint x: 822, endPoint y: 182, distance: 28.0
click at [822, 182] on div "S_JNJ-852 Создан new Нормальный normal Кратко детали заказа Ответственная коман…" at bounding box center [438, 208] width 787 height 417
click at [225, 261] on div "x" at bounding box center [210, 266] width 149 height 25
type textarea "x"
paste textarea "перевод на русский + заверить оригинал и сделать 2 нзк"
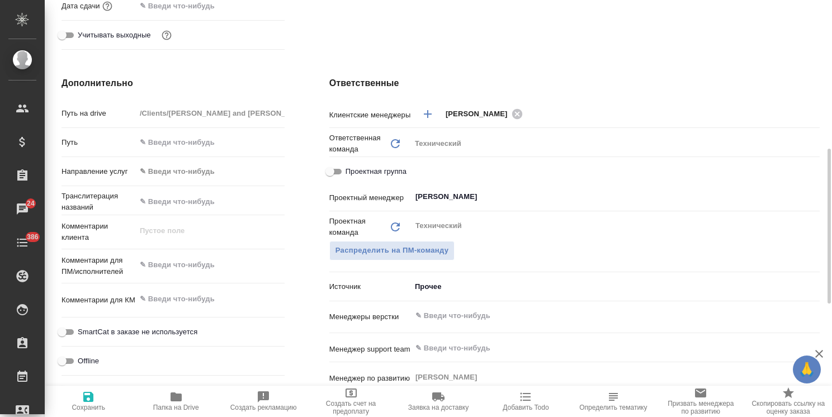
type textarea "x"
type textarea "перевод на русский + заверить оригинал и сделать 2 нзк"
type textarea "x"
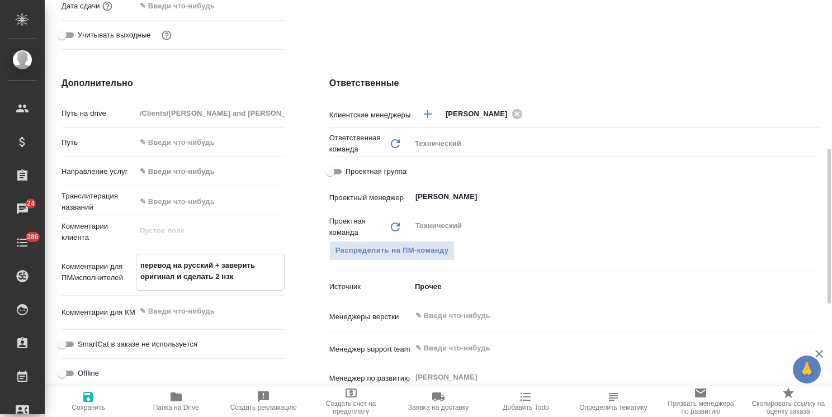
type textarea "перевод на русский + заверить оригинал и сделать 2 нзк"
type textarea "x"
click at [179, 302] on textarea at bounding box center [210, 311] width 149 height 19
type textarea "x"
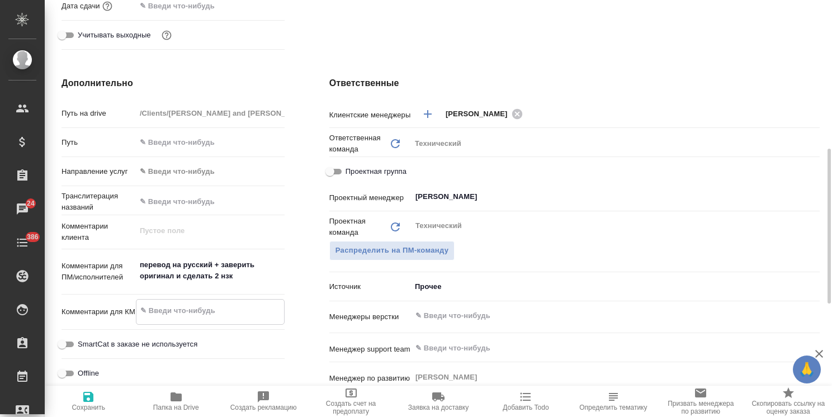
type textarea "x"
type textarea "п"
type textarea "x"
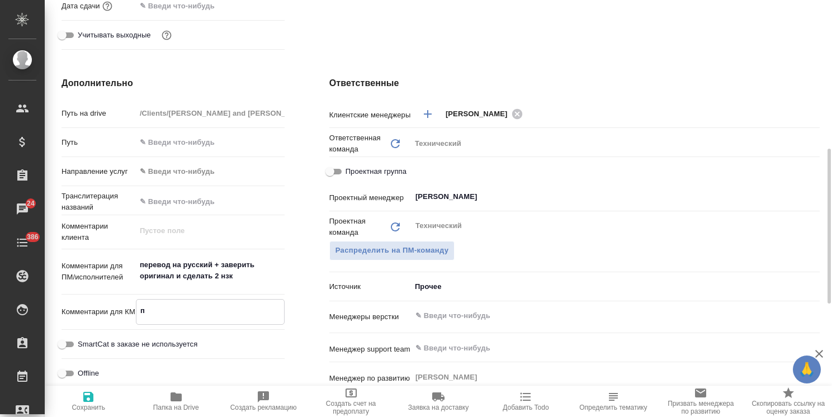
type textarea "по"
type textarea "x"
type textarea "по"
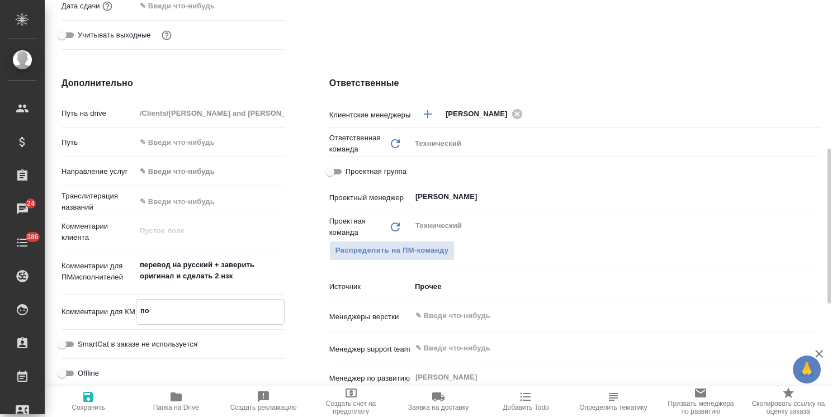
type textarea "x"
type textarea "по 1"
type textarea "x"
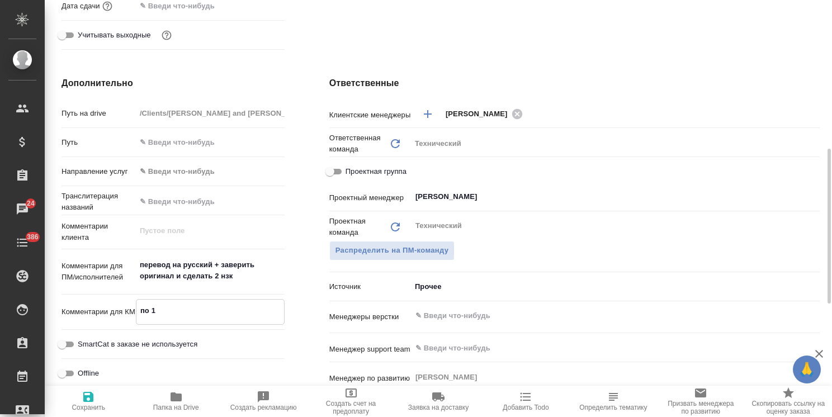
type textarea "по 1"
type textarea "x"
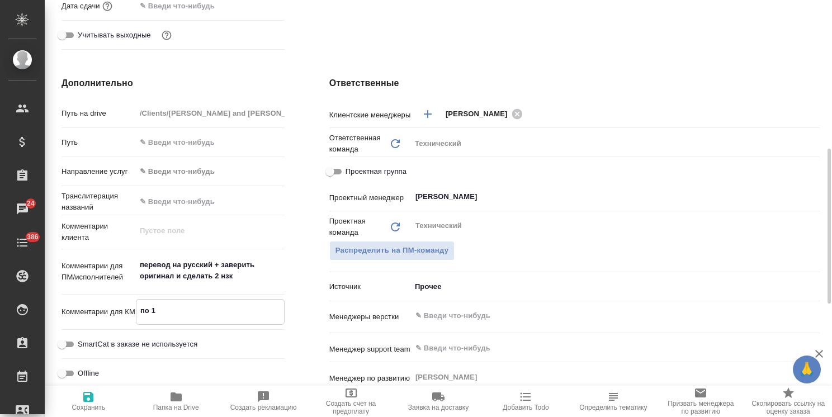
type textarea "x"
type textarea "по 1"
type textarea "x"
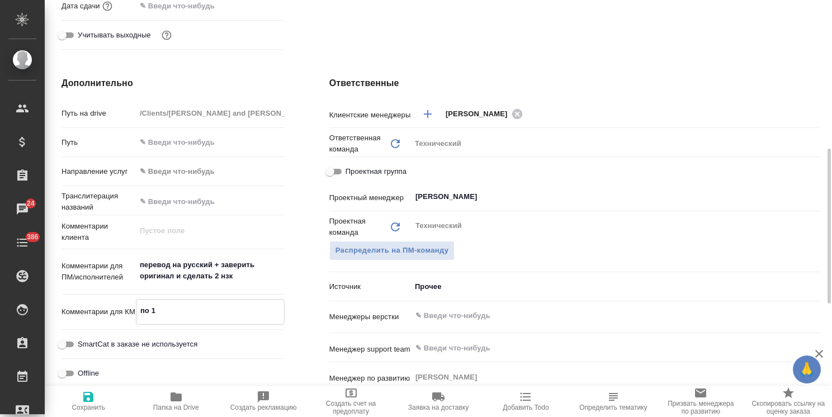
type textarea "по"
type textarea "x"
type textarea "по"
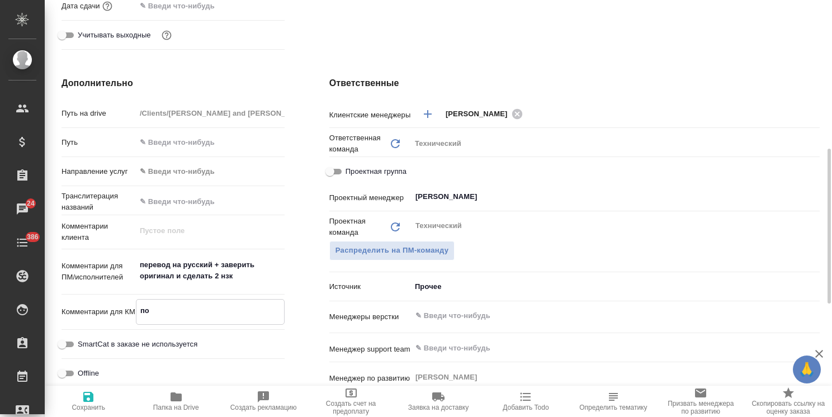
type textarea "x"
type textarea "п"
type textarea "x"
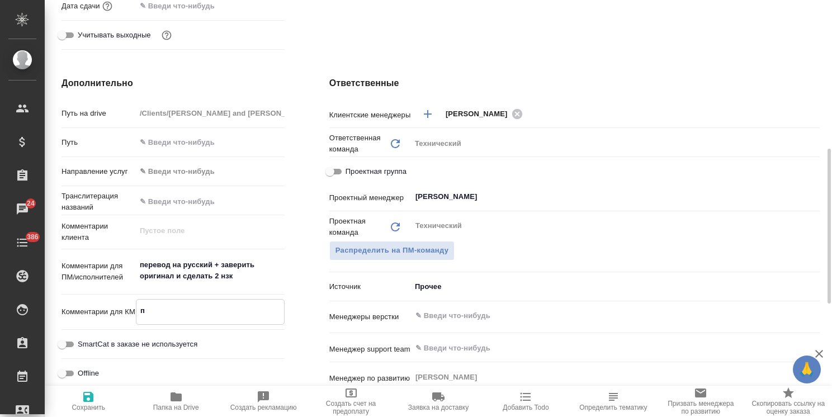
type textarea "x"
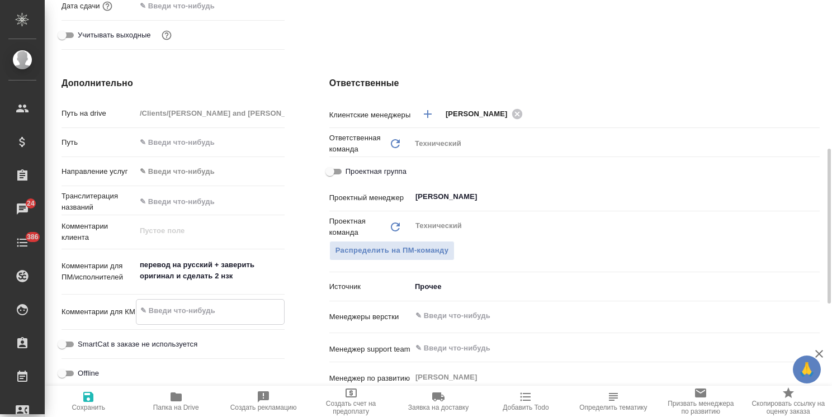
type textarea "1"
type textarea "x"
type textarea "1"
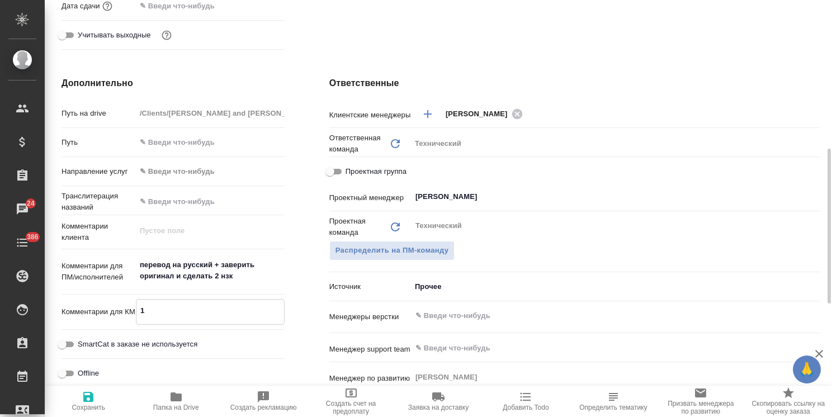
type textarea "x"
type textarea "1 Н"
type textarea "x"
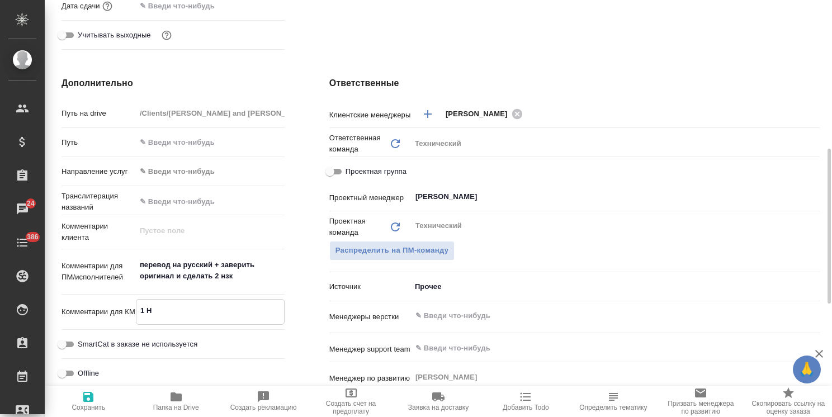
type textarea "1 НЗ"
type textarea "x"
type textarea "1 НЗП"
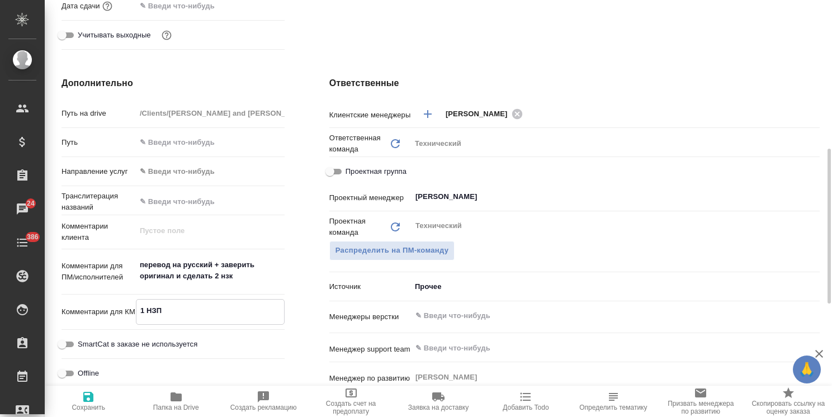
type textarea "x"
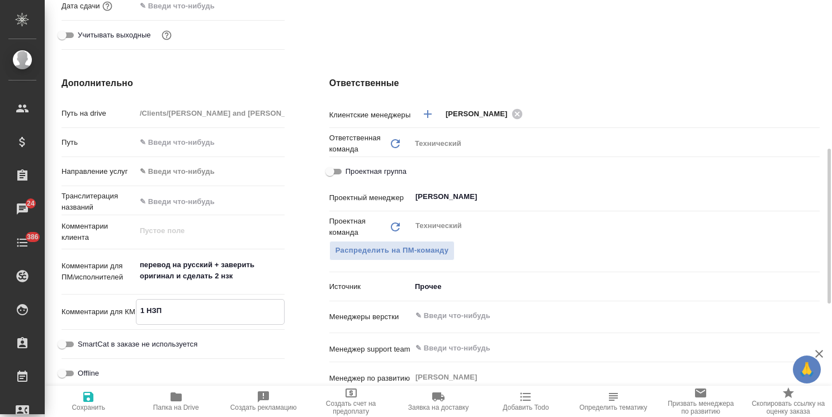
type textarea "1 НЗП"
type textarea "x"
type textarea "1 НЗП к"
type textarea "x"
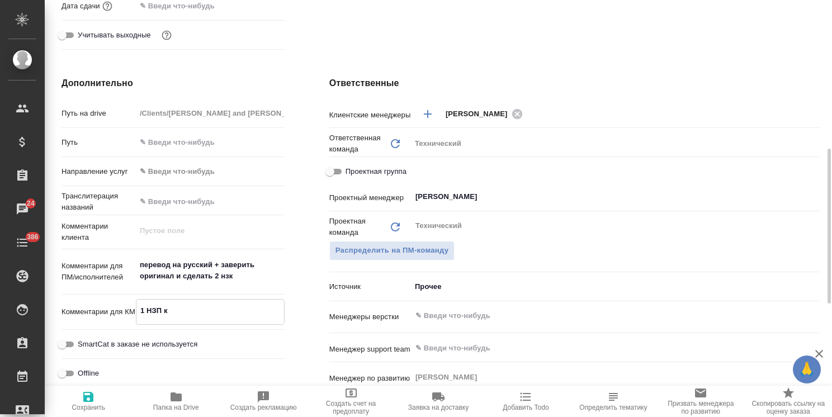
type textarea "x"
type textarea "1 НЗП к"
type textarea "x"
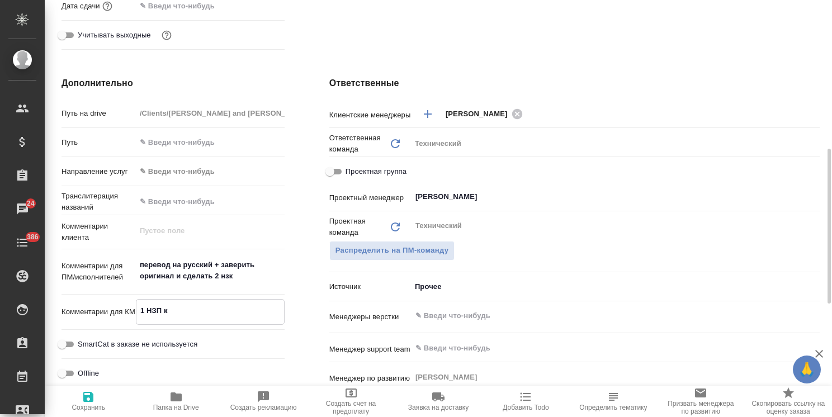
type textarea "x"
type textarea "1 НЗП к о"
type textarea "x"
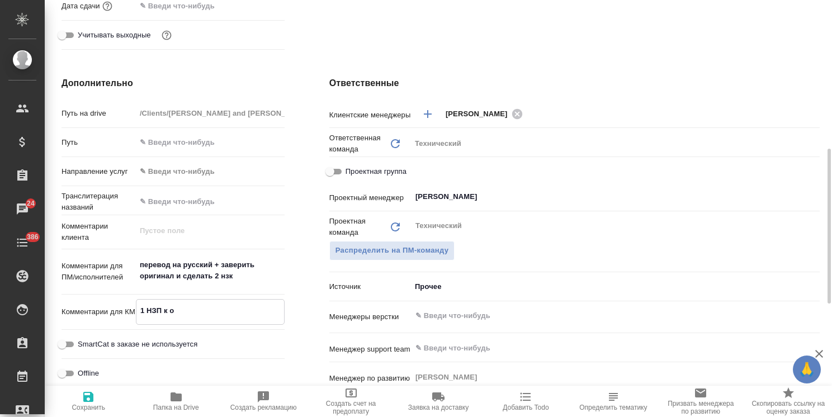
type textarea "x"
type textarea "1 НЗП к ор"
type textarea "x"
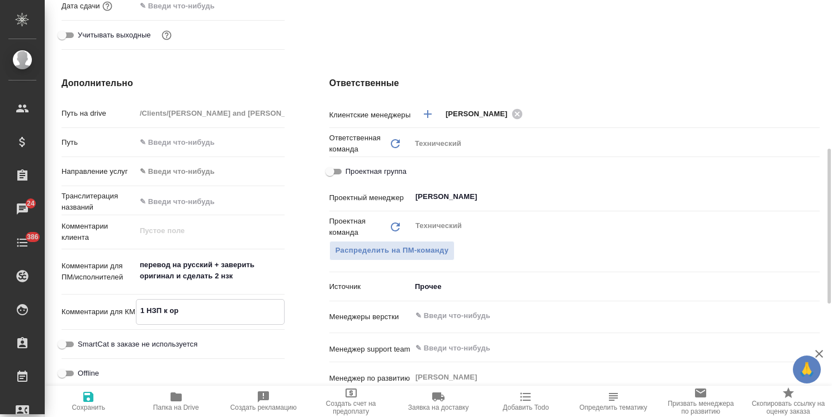
type textarea "1 НЗП к ори"
type textarea "x"
type textarea "1 НЗП к ориг"
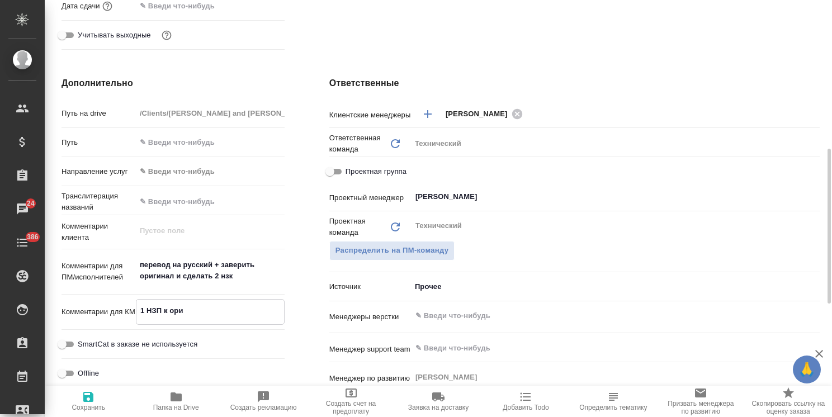
type textarea "x"
type textarea "1 НЗП к ориги"
type textarea "x"
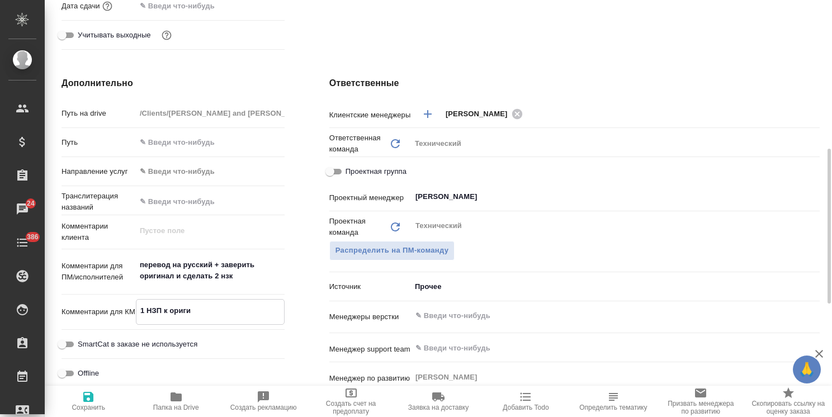
type textarea "x"
type textarea "1 НЗП к оригин"
type textarea "x"
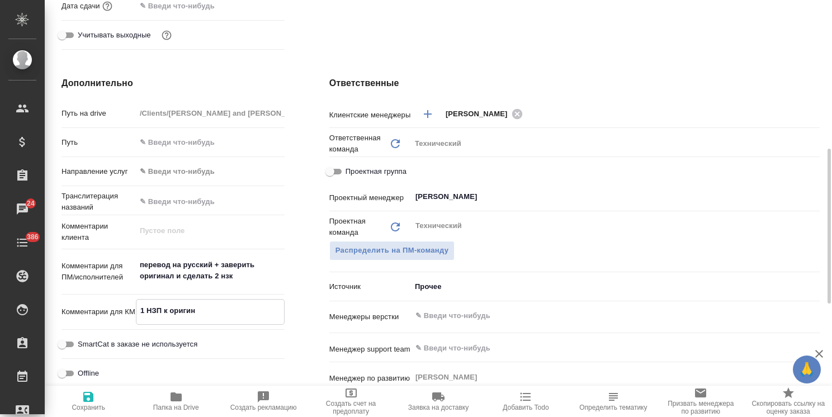
type textarea "x"
type textarea "1 НЗП к оригина"
type textarea "x"
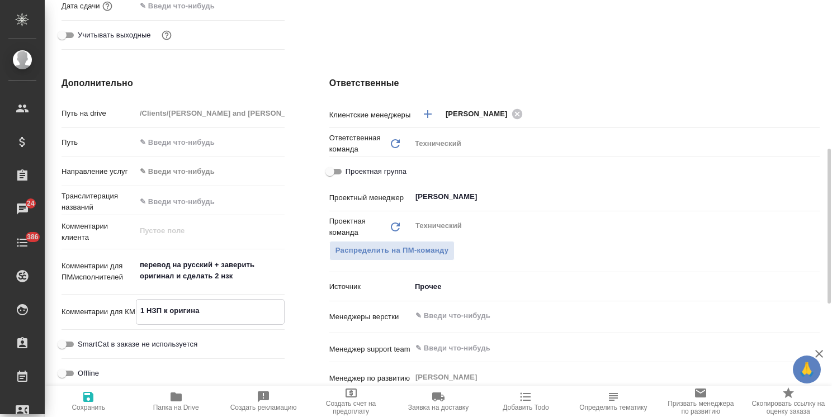
type textarea "1 НЗП к оригинал"
type textarea "x"
type textarea "1 НЗП к оригиналу"
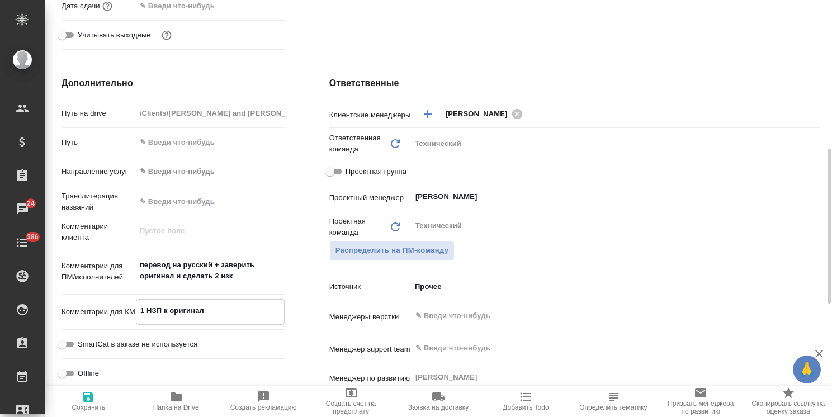
type textarea "x"
type textarea "1 НЗП к оригиналу"
type textarea "x"
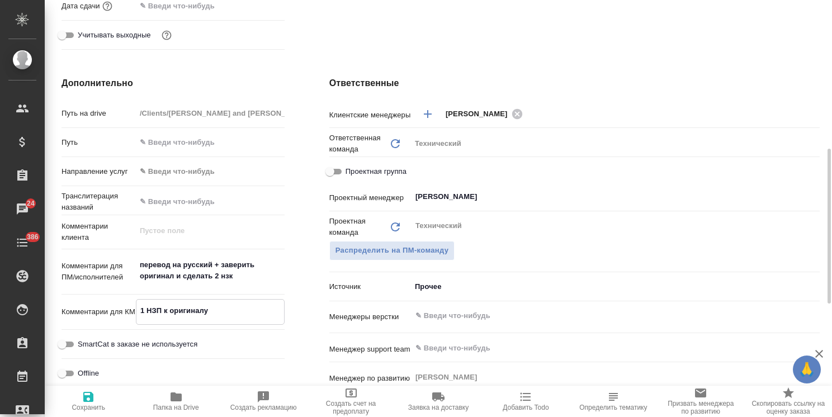
type textarea "1 НЗП к оригиналу +"
type textarea "x"
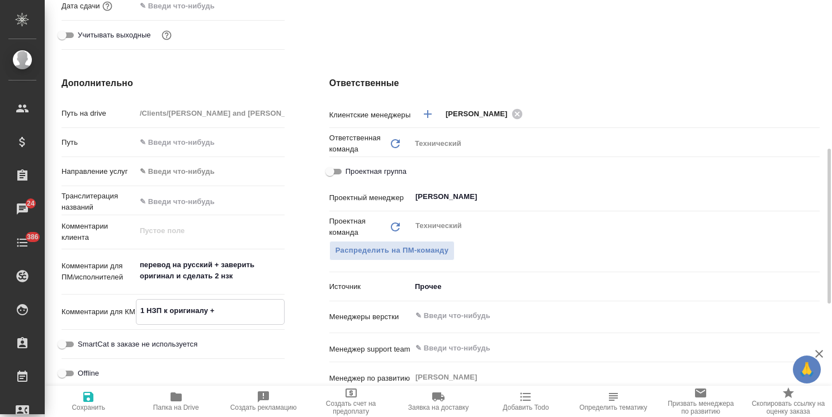
type textarea "x"
type textarea "1 НЗП к оригиналу +"
type textarea "x"
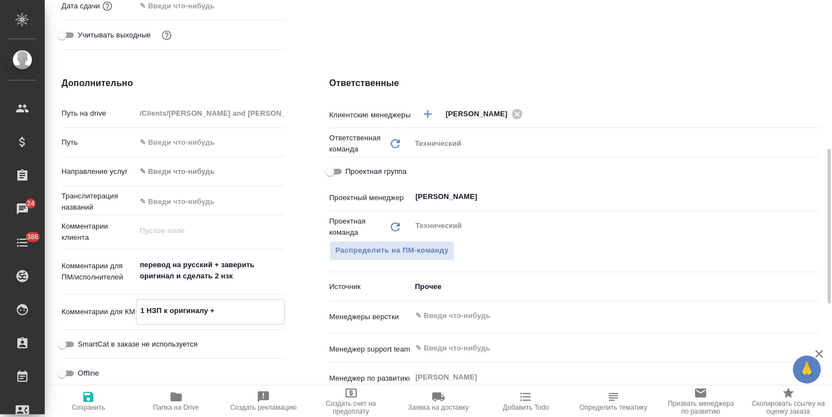
type textarea "1 НЗП к оригиналу + 2"
type textarea "x"
type textarea "1 НЗП к оригиналу + 2"
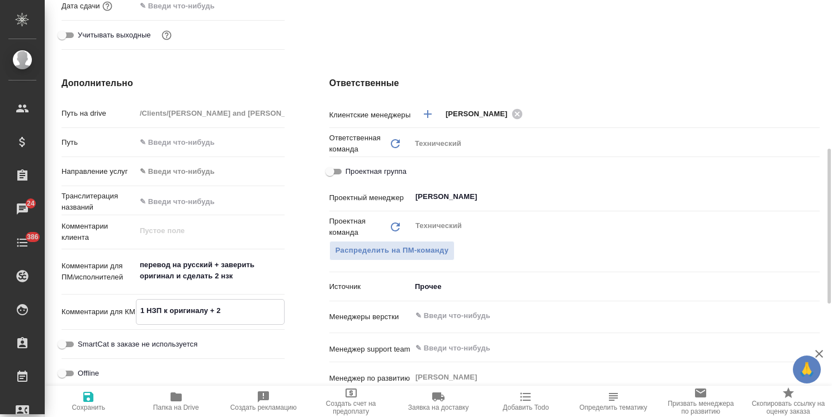
type textarea "x"
type textarea "1 НЗП к оригиналу + 2 Н"
type textarea "x"
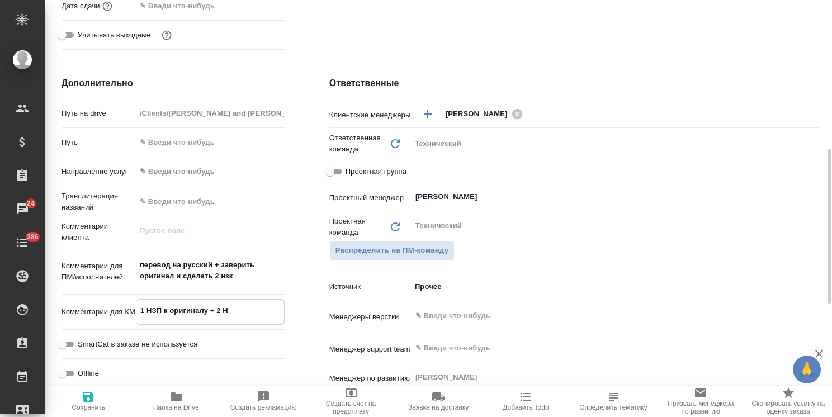
type textarea "1 НЗП к оригиналу + 2 НЗ"
type textarea "x"
type textarea "1 НЗП к оригиналу + 2 НЗК"
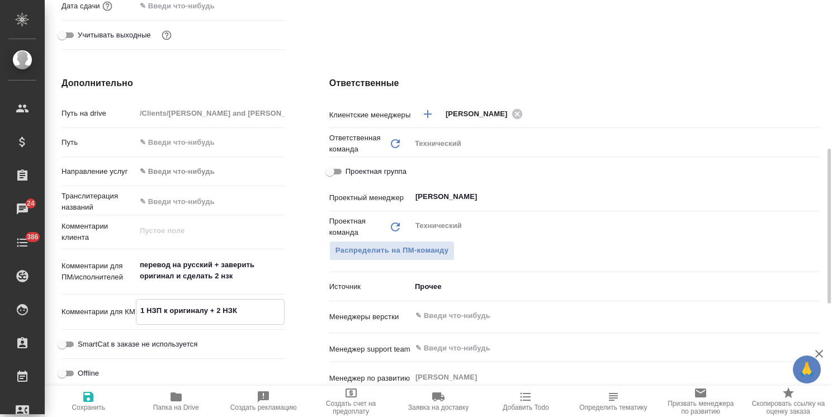
type textarea "x"
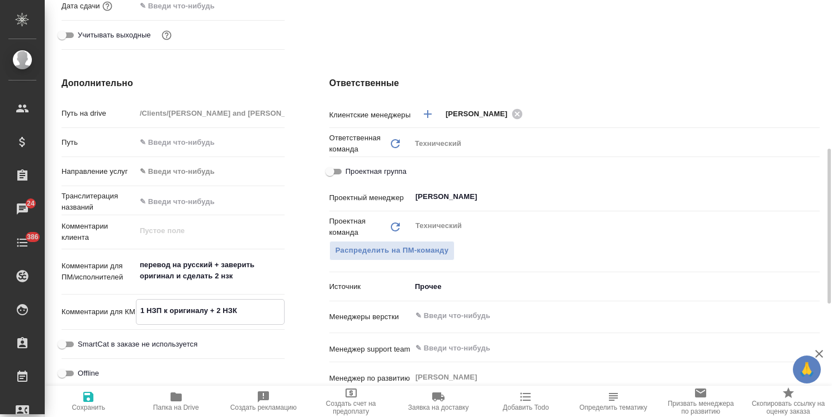
type textarea "1 НЗП к оригиналу + 2 НЗК"
type textarea "x"
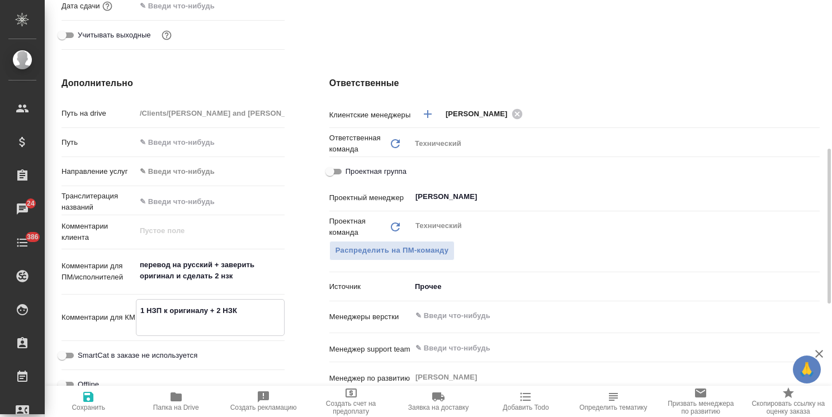
type textarea "x"
type textarea "1 НЗП к оригиналу + 2 НЗК"
type textarea "x"
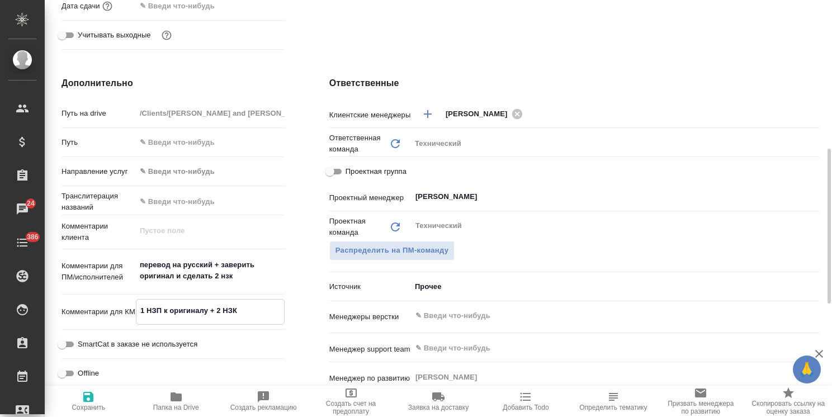
type textarea "1 НЗП к оригиналу + 2 НЗК"
type textarea "x"
click at [88, 403] on icon "button" at bounding box center [88, 396] width 13 height 13
type textarea "x"
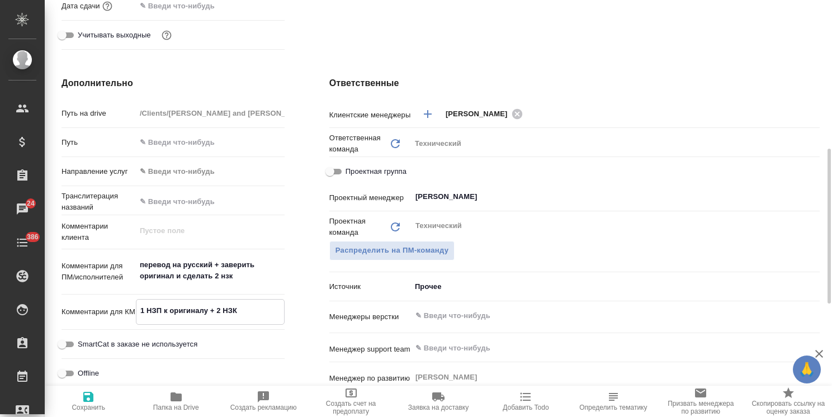
type textarea "x"
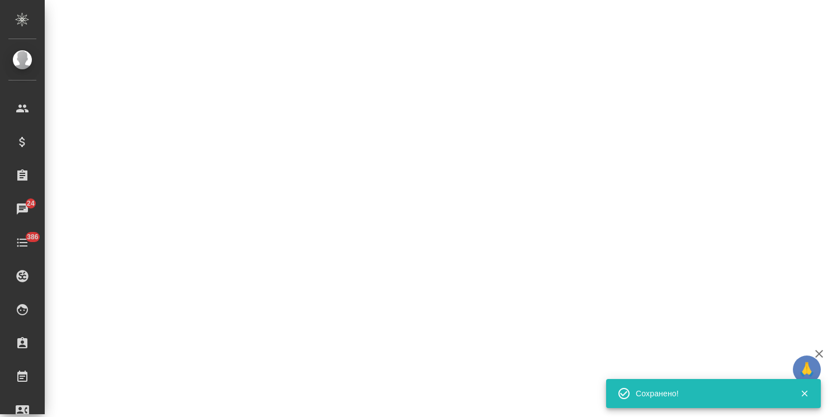
select select "RU"
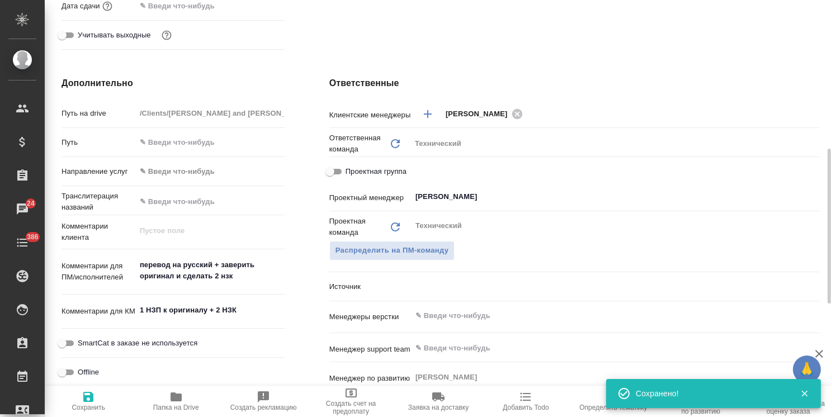
type textarea "x"
click at [246, 301] on textarea "1 НЗП к оригиналу + 2 НЗК" at bounding box center [210, 310] width 149 height 19
type textarea "x"
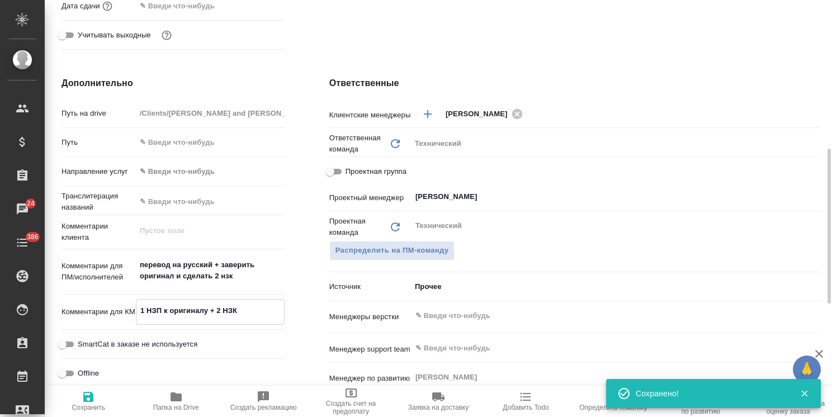
type textarea "1 НЗП к оригиналу + 2 НЗК"
type textarea "x"
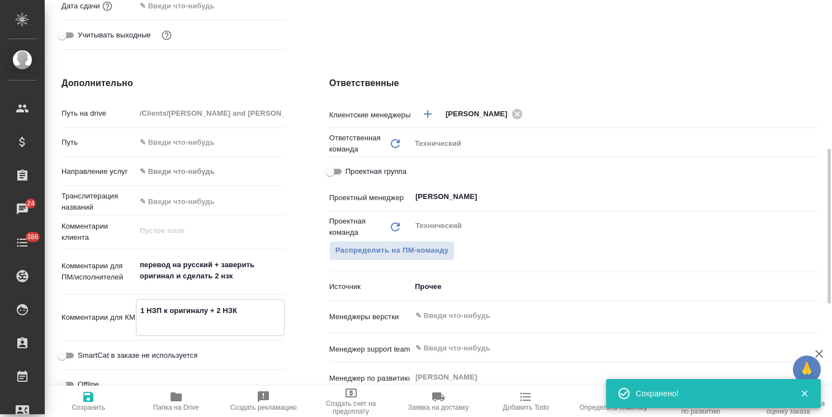
type textarea "x"
type textarea "1 НЗП к оригиналу + 2 НЗК о"
type textarea "x"
type textarea "1 НЗП к оригиналу + 2 НЗК ои"
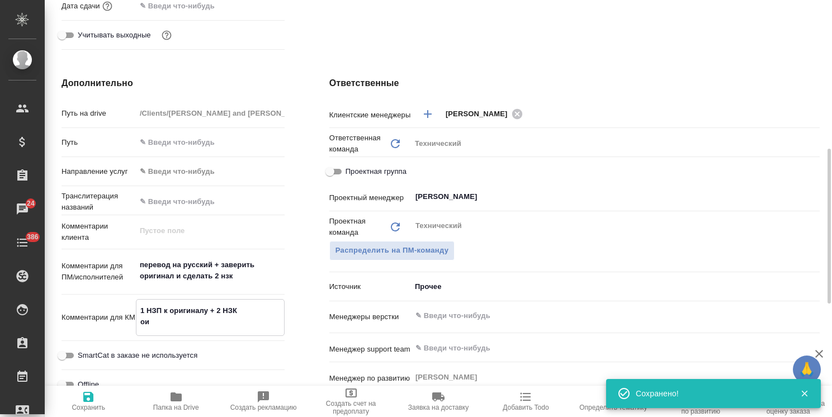
type textarea "x"
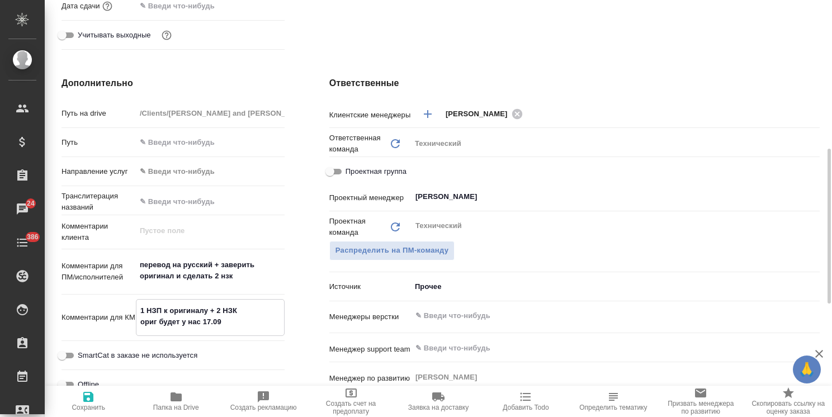
click at [83, 404] on span "Сохранить" at bounding box center [89, 408] width 34 height 8
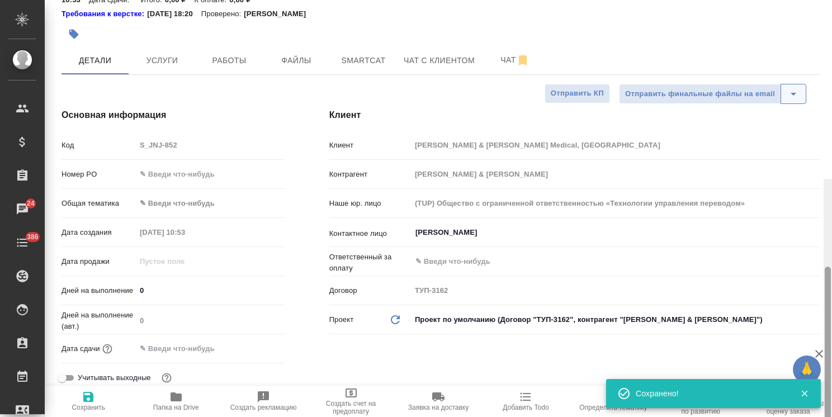
drag, startPoint x: 826, startPoint y: 285, endPoint x: 798, endPoint y: 124, distance: 164.0
click at [810, 140] on div "S_JNJ-852 Создан new Нормальный normal Кратко детали заказа Ответственная коман…" at bounding box center [438, 208] width 787 height 417
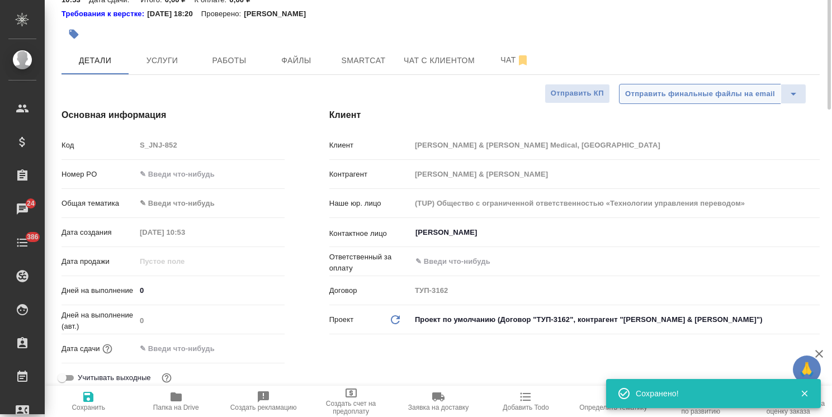
scroll to position [10, 0]
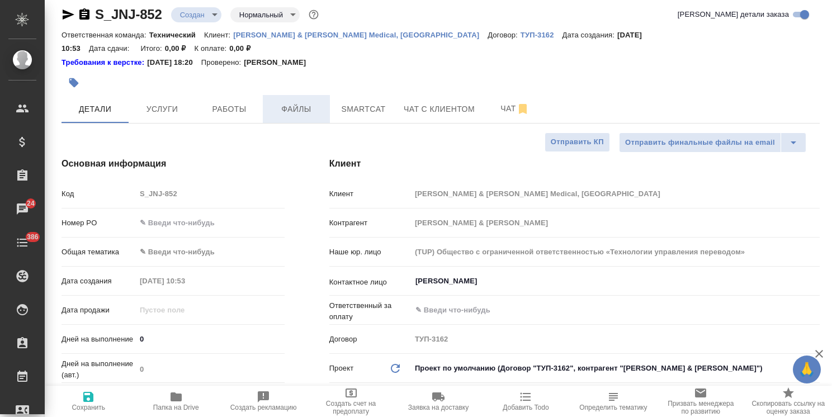
click at [306, 102] on span "Файлы" at bounding box center [296, 109] width 54 height 14
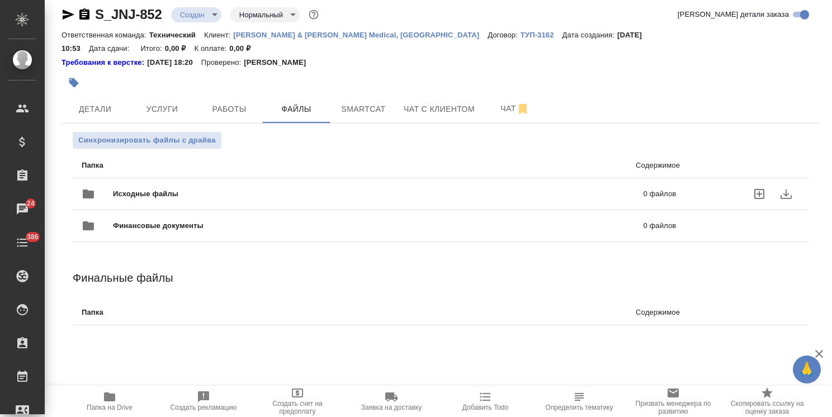
click at [165, 188] on span "Исходные файлы" at bounding box center [262, 193] width 298 height 11
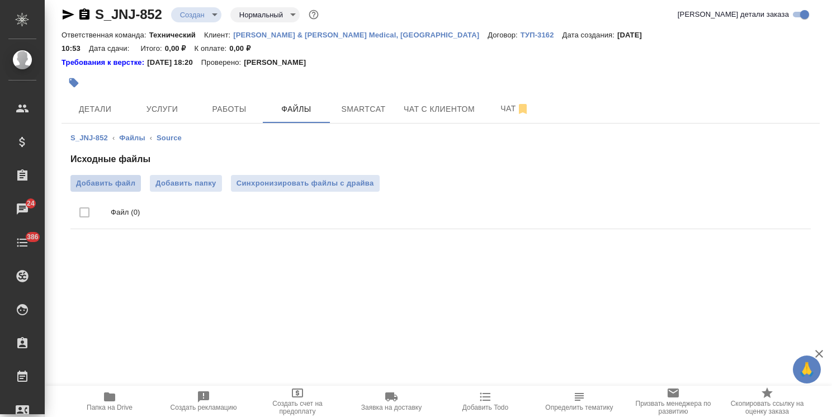
click at [109, 178] on span "Добавить файл" at bounding box center [105, 183] width 59 height 11
click at [0, 0] on input "Добавить файл" at bounding box center [0, 0] width 0 height 0
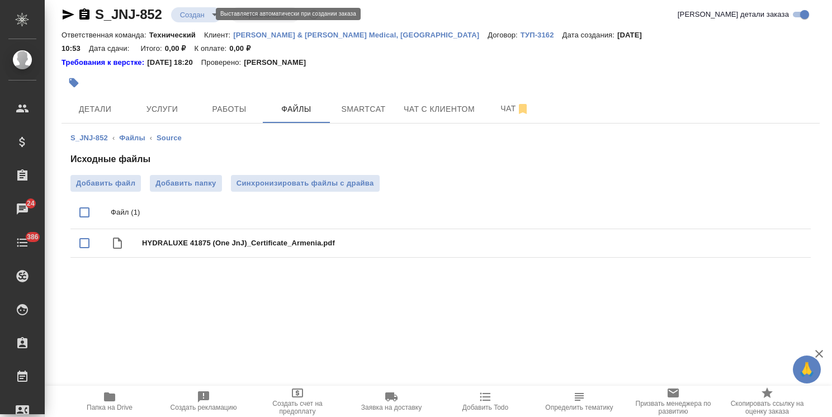
click at [190, 13] on body "🙏 .cls-1 fill:#fff; AWATERA [PERSON_NAME] Спецификации Заказы 24 Чаты 386 Todo …" at bounding box center [416, 208] width 832 height 417
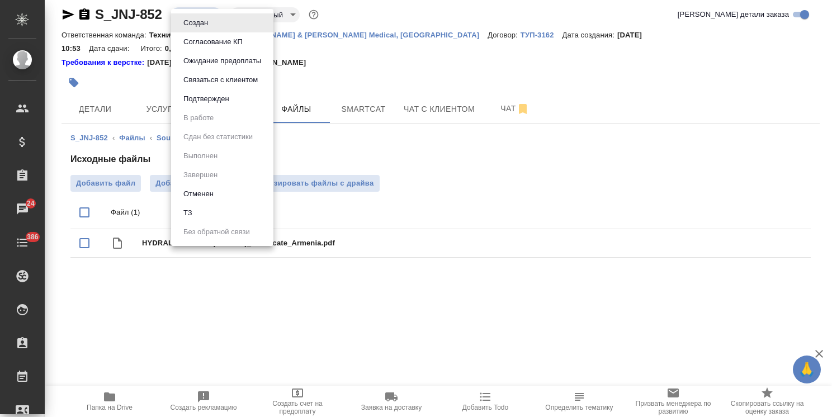
click at [190, 210] on button "ТЗ" at bounding box center [188, 213] width 16 height 12
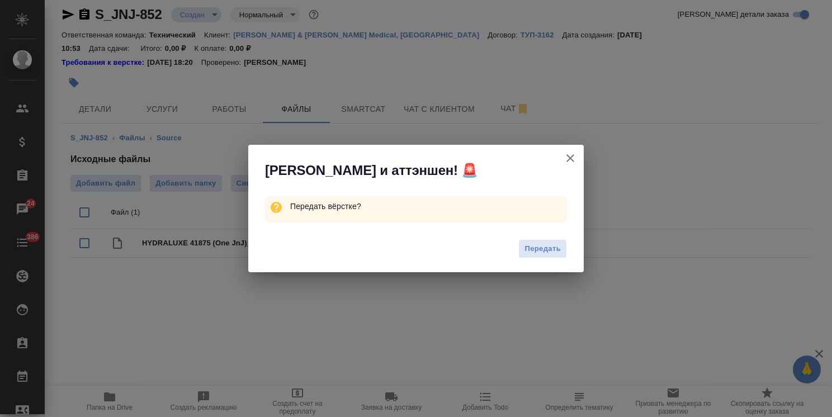
click at [536, 248] on span "Передать" at bounding box center [542, 249] width 36 height 13
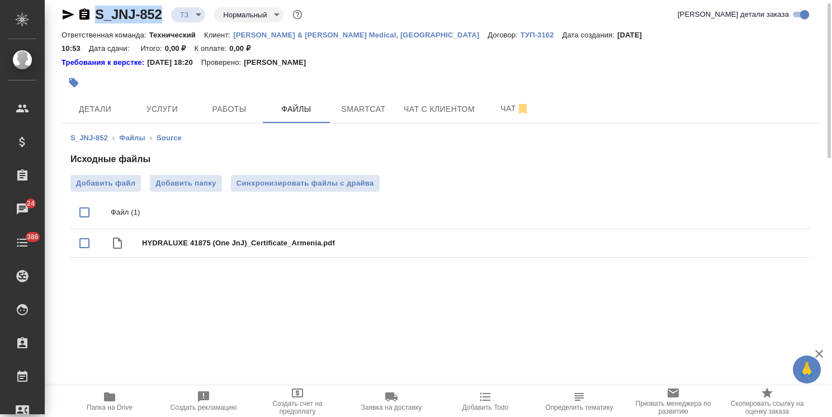
drag, startPoint x: 152, startPoint y: 8, endPoint x: 83, endPoint y: 11, distance: 68.3
click at [83, 11] on div "S_JNJ-852 ТЗ tz Нормальный normal Кратко детали заказа Ответственная команда: Т…" at bounding box center [440, 140] width 770 height 300
copy link "S_JNJ-852"
click at [77, 75] on button "button" at bounding box center [73, 82] width 25 height 25
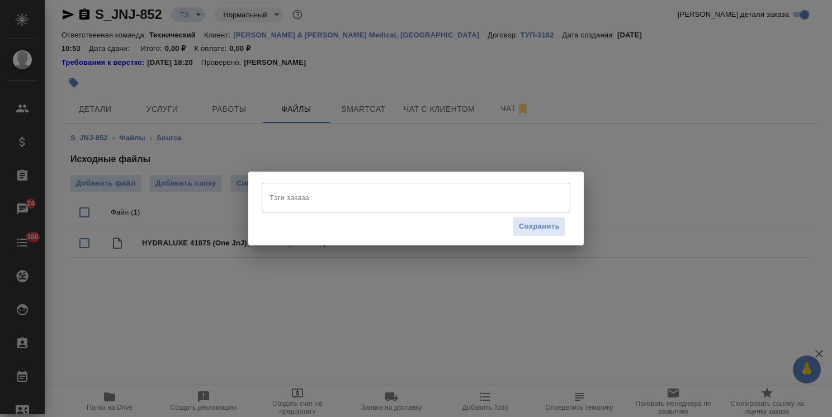
click at [90, 98] on div "Тэги заказа [PERSON_NAME] заказа Сохранить" at bounding box center [416, 208] width 832 height 417
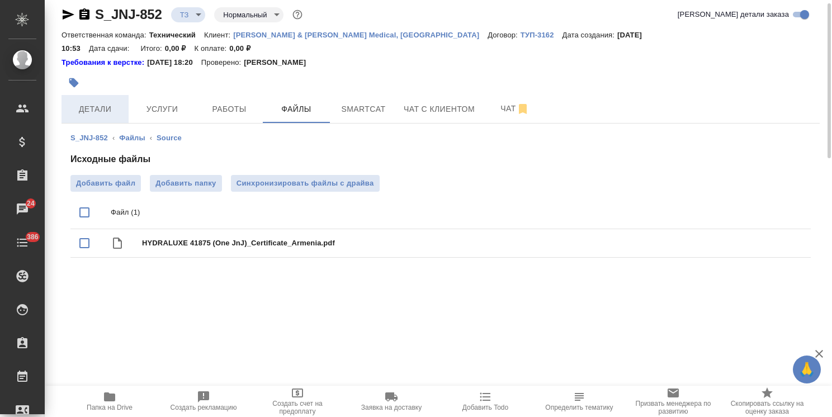
click at [85, 102] on button "Детали" at bounding box center [94, 109] width 67 height 28
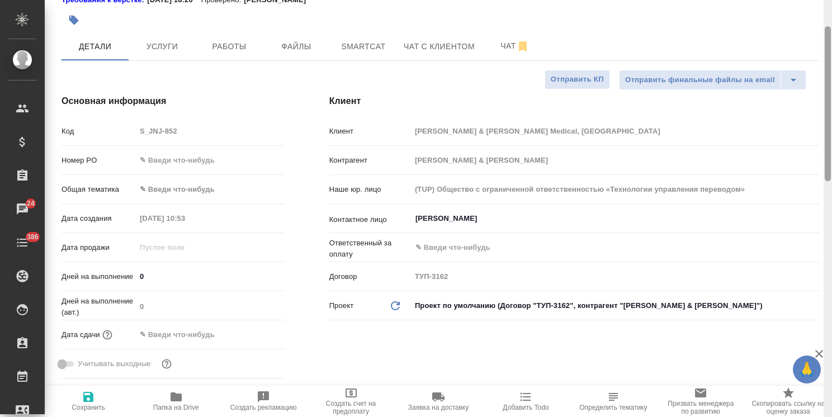
scroll to position [22, 0]
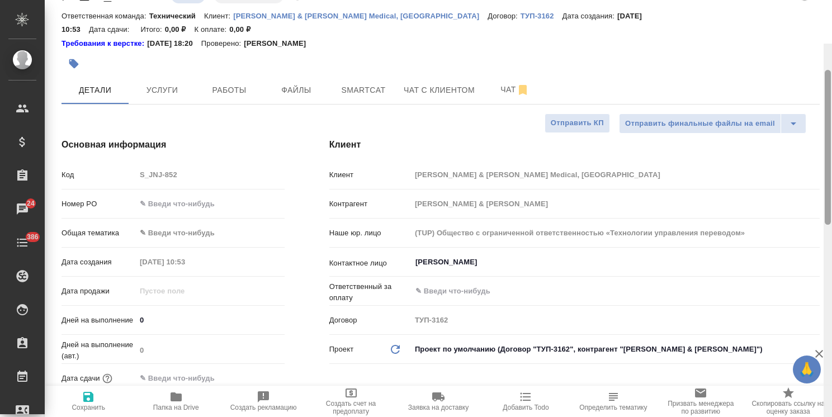
drag, startPoint x: 827, startPoint y: 142, endPoint x: 716, endPoint y: 143, distance: 111.8
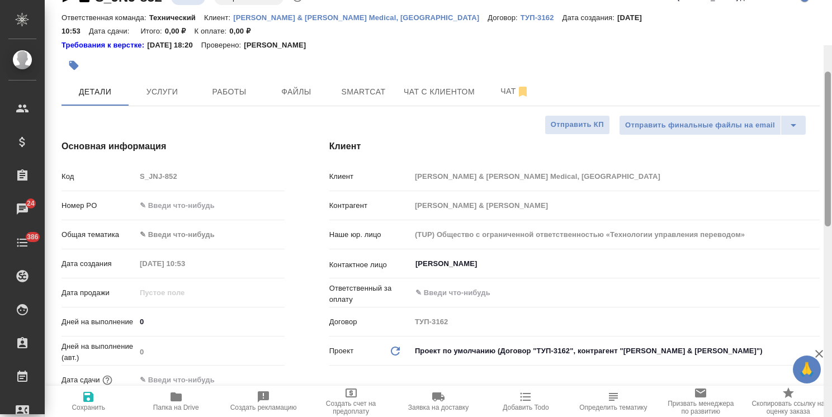
click at [795, 150] on div "S_JNJ-852 ТЗ tz Нормальный normal Кратко детали заказа Ответственная команда: Т…" at bounding box center [438, 208] width 787 height 417
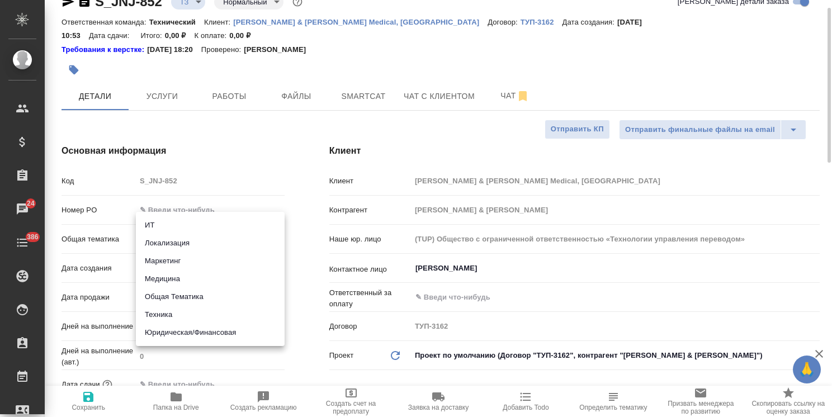
click at [190, 223] on body "🙏 .cls-1 fill:#fff; AWATERA [PERSON_NAME] Спецификации Заказы 24 Чаты 386 Todo …" at bounding box center [416, 208] width 832 height 417
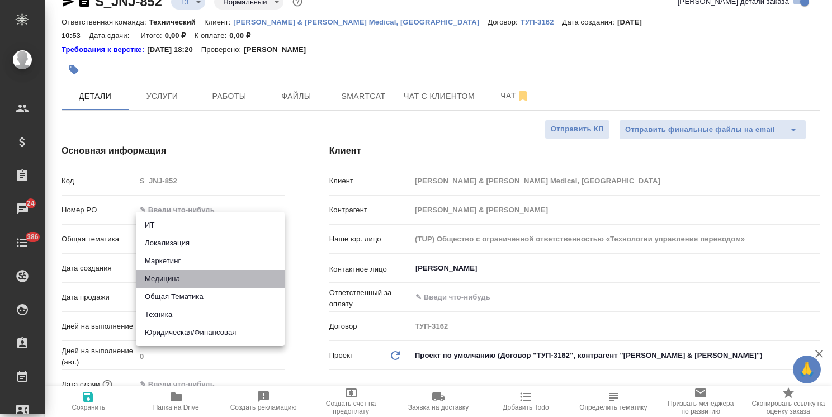
click at [177, 282] on li "Медицина" at bounding box center [210, 279] width 149 height 18
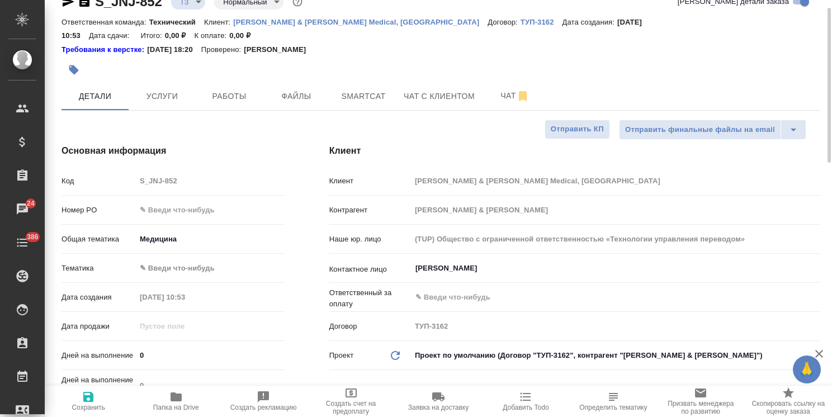
click at [183, 243] on div "Общая тематика Медицина med" at bounding box center [172, 243] width 223 height 29
click at [177, 252] on body "🙏 .cls-1 fill:#fff; AWATERA [PERSON_NAME] Спецификации Заказы 24 Чаты 386 Todo …" at bounding box center [416, 208] width 832 height 417
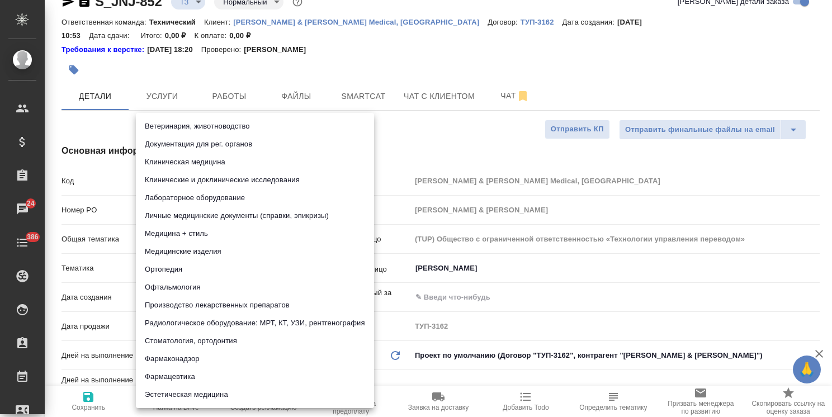
click at [175, 290] on li "Офтальмология" at bounding box center [255, 287] width 238 height 18
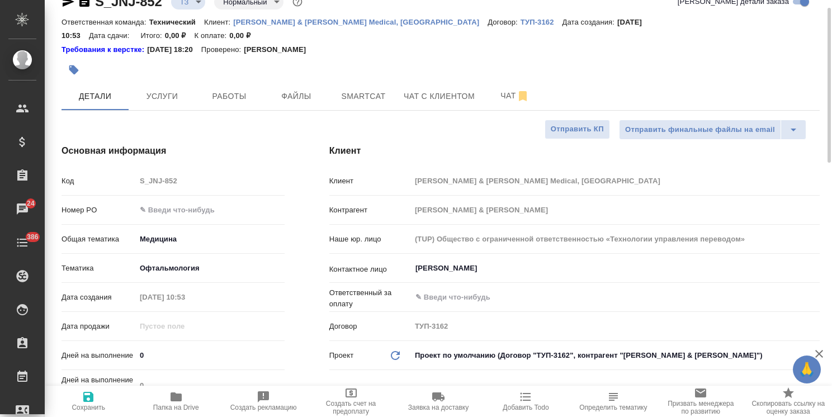
click at [89, 405] on span "Сохранить" at bounding box center [89, 408] width 34 height 8
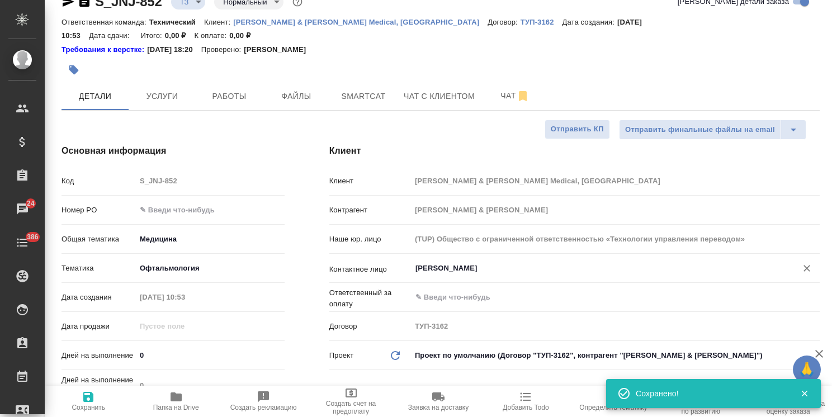
click at [443, 262] on input "[PERSON_NAME]" at bounding box center [596, 268] width 365 height 13
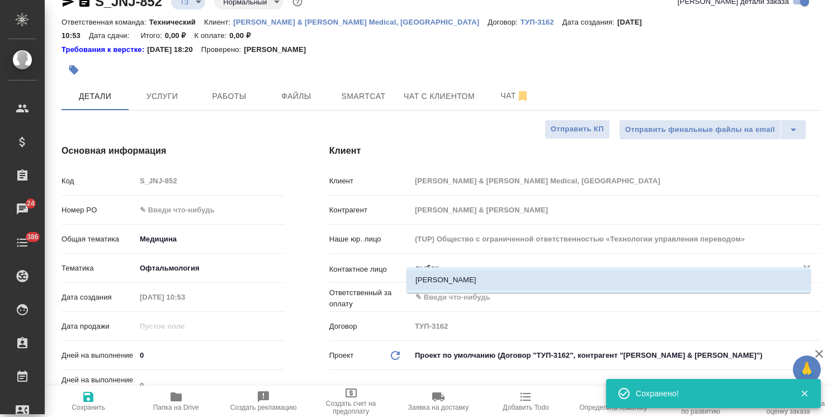
click at [455, 278] on li "[PERSON_NAME]" at bounding box center [608, 280] width 404 height 20
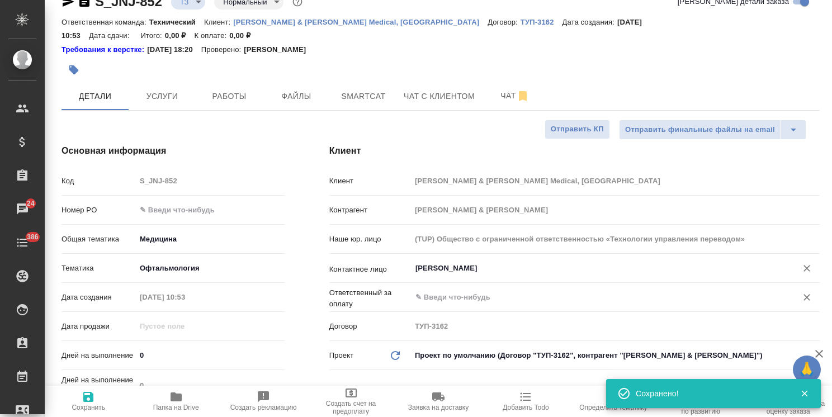
click at [458, 291] on input "text" at bounding box center [596, 297] width 365 height 13
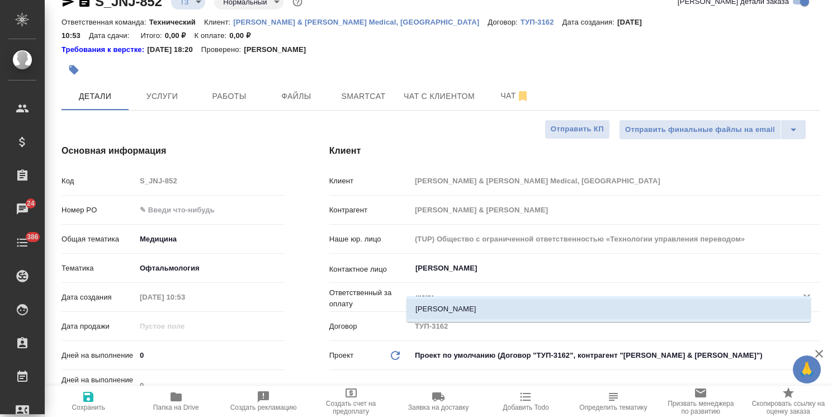
click at [464, 309] on li "[PERSON_NAME]" at bounding box center [608, 309] width 404 height 20
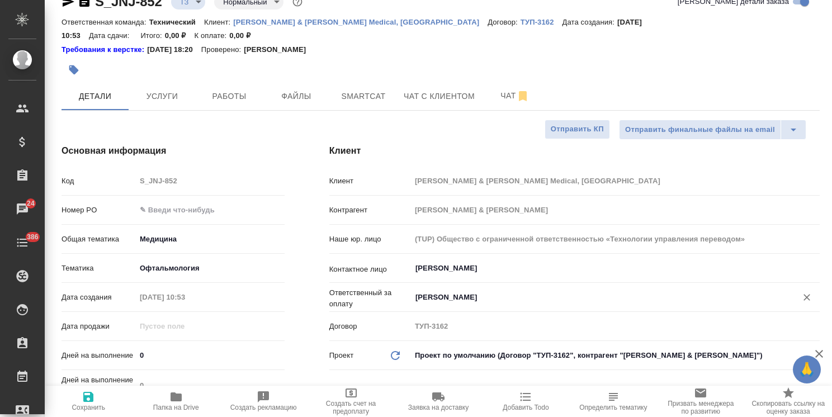
click at [82, 402] on icon "button" at bounding box center [88, 396] width 13 height 13
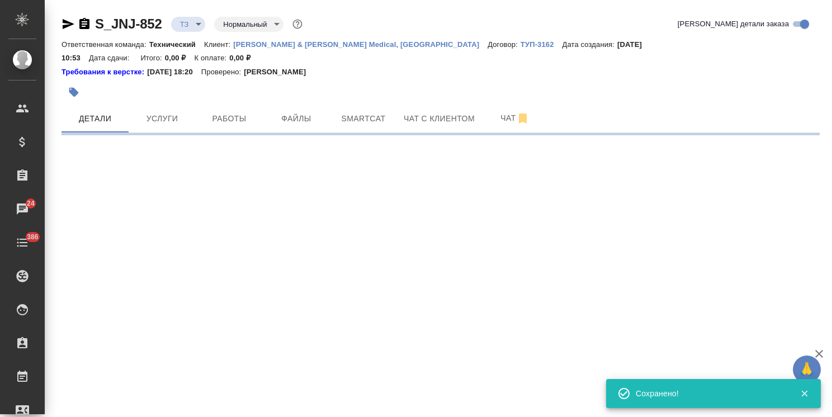
scroll to position [0, 0]
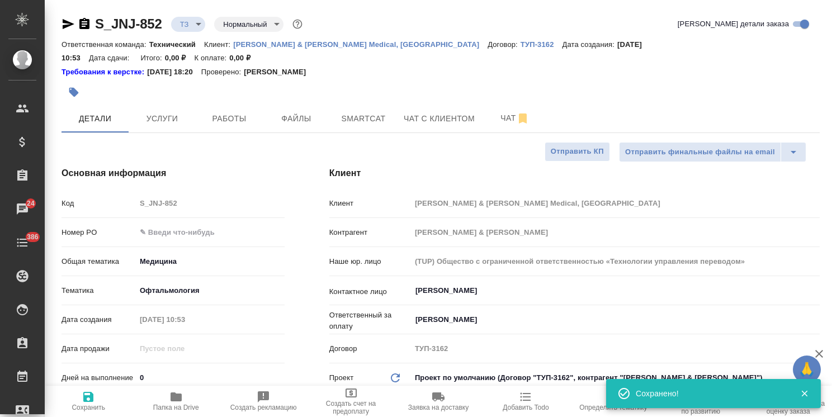
click at [186, 224] on input "text" at bounding box center [210, 232] width 149 height 16
paste input "P26124942R"
click at [87, 404] on span "Сохранить" at bounding box center [89, 408] width 34 height 8
click at [171, 112] on span "Услуги" at bounding box center [162, 119] width 54 height 14
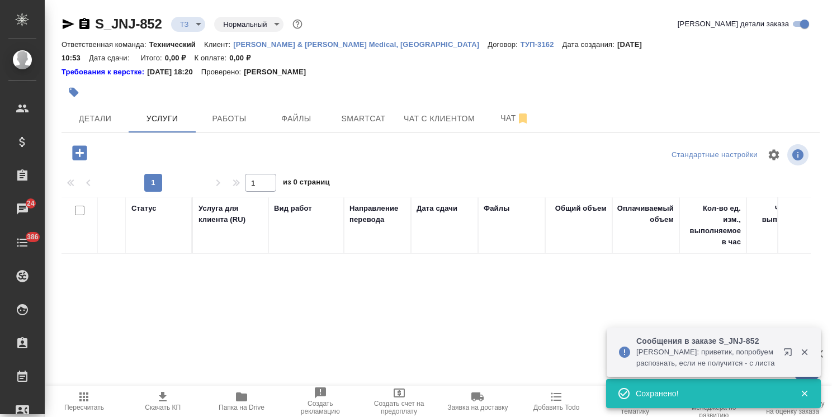
click at [240, 399] on icon "button" at bounding box center [241, 396] width 11 height 9
click at [286, 112] on span "Файлы" at bounding box center [296, 119] width 54 height 14
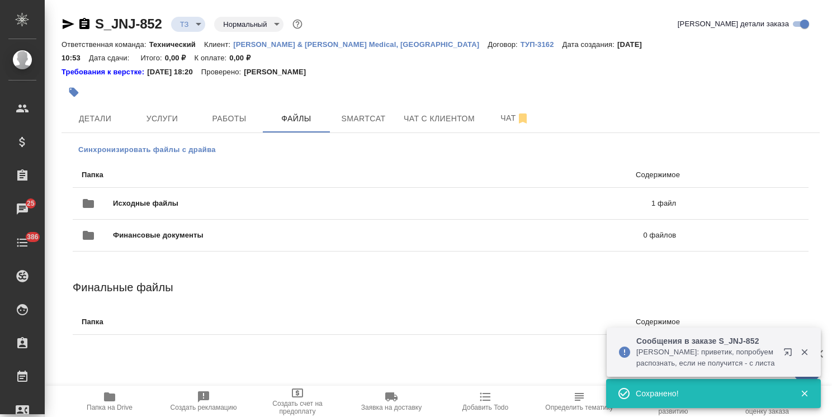
click at [149, 144] on span "Синхронизировать файлы с драйва" at bounding box center [147, 149] width 138 height 11
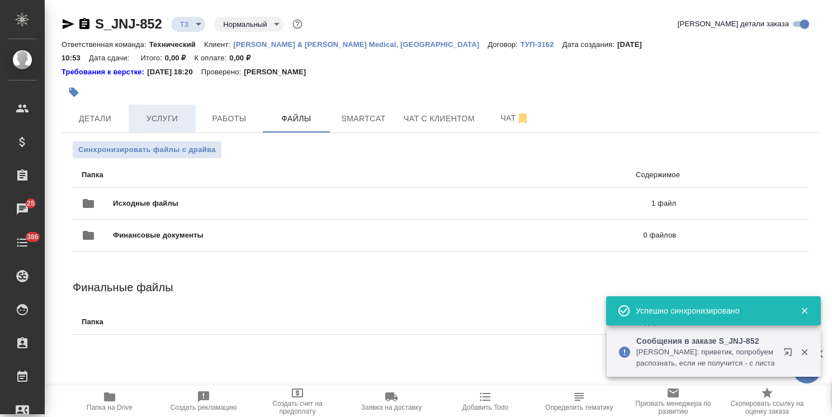
click at [149, 112] on span "Услуги" at bounding box center [162, 119] width 54 height 14
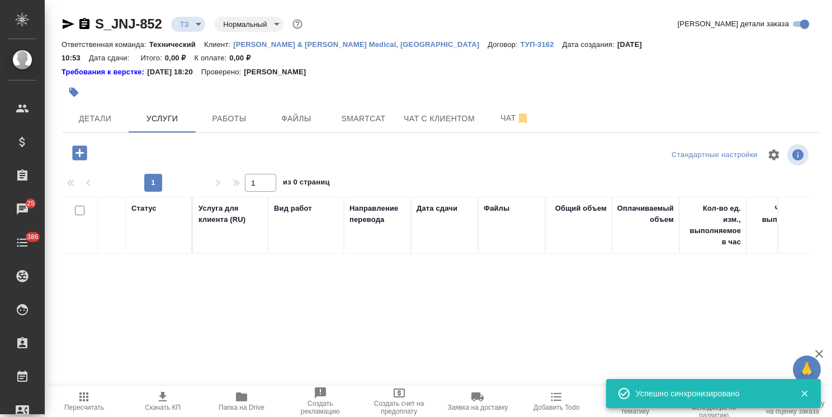
click at [80, 143] on icon "button" at bounding box center [80, 153] width 20 height 20
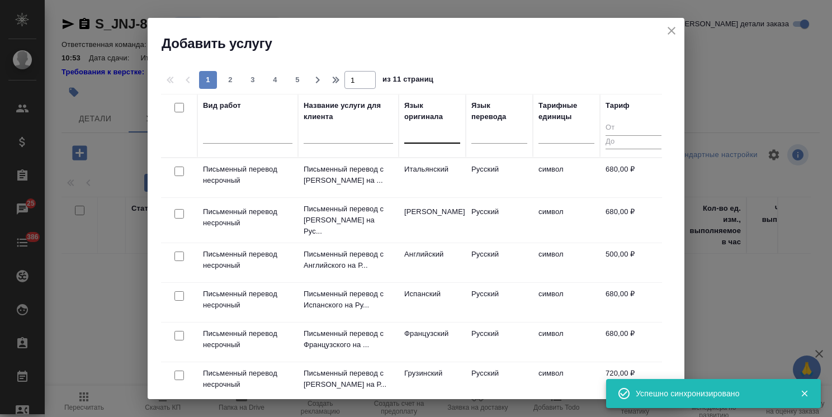
click at [407, 138] on div at bounding box center [432, 132] width 56 height 16
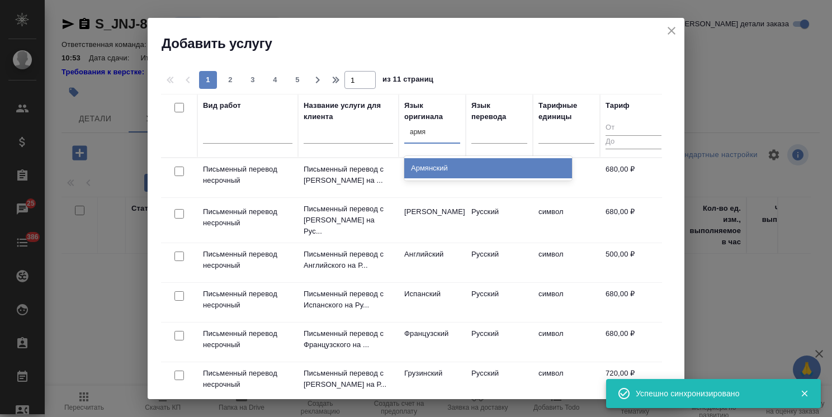
click at [419, 158] on div "Армянский" at bounding box center [488, 168] width 168 height 20
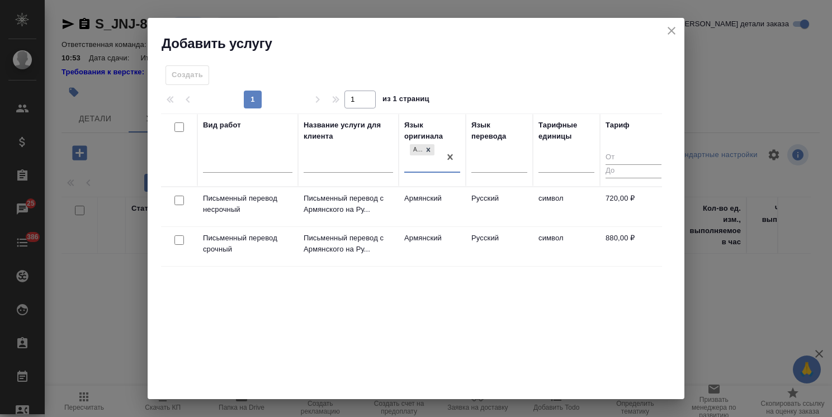
click at [179, 198] on input "checkbox" at bounding box center [179, 201] width 10 height 10
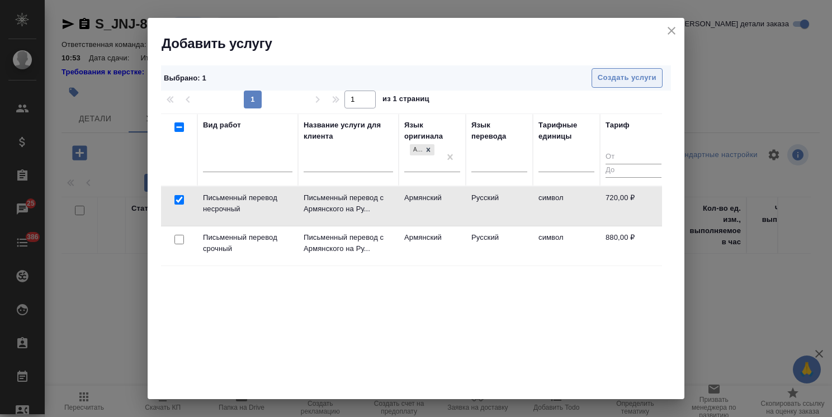
click at [604, 75] on span "Создать услуги" at bounding box center [627, 78] width 59 height 13
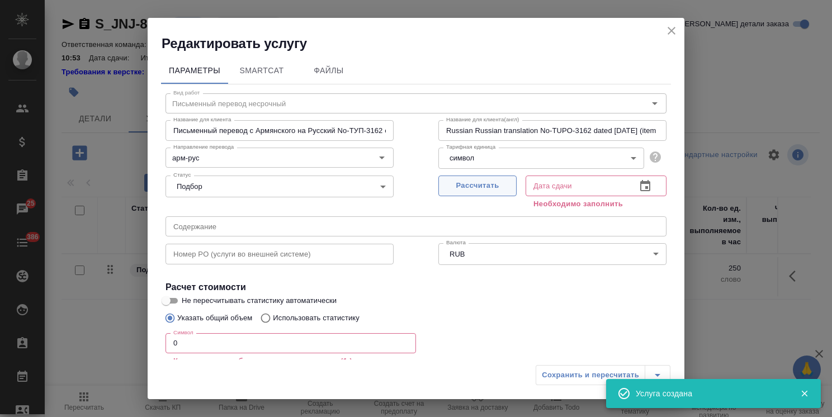
click at [467, 187] on span "Рассчитать" at bounding box center [477, 185] width 66 height 13
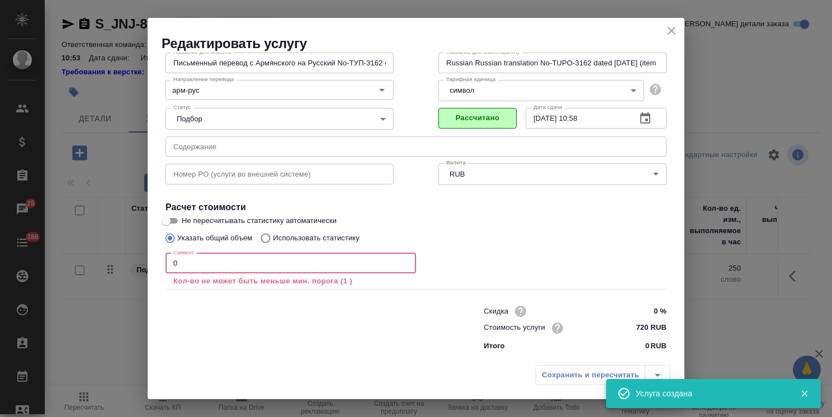
drag, startPoint x: 186, startPoint y: 260, endPoint x: 113, endPoint y: 253, distance: 72.5
click at [114, 253] on div "Редактировать услугу Параметры SmartCat Файлы Вид работ Письменный перевод неср…" at bounding box center [416, 208] width 832 height 417
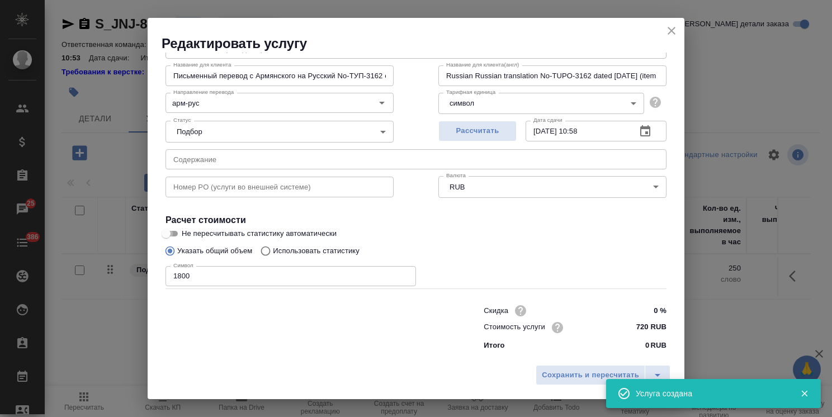
click at [174, 231] on input "Не пересчитывать статистику автоматически" at bounding box center [166, 233] width 40 height 13
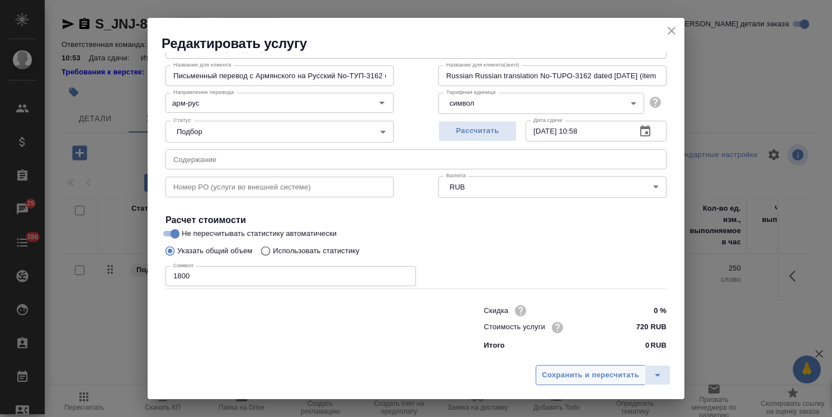
click at [590, 373] on span "Сохранить и пересчитать" at bounding box center [590, 375] width 97 height 13
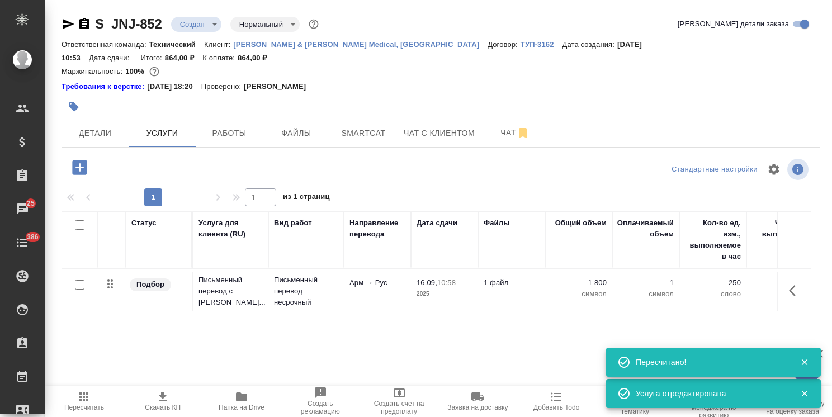
click at [80, 280] on input "checkbox" at bounding box center [80, 285] width 10 height 10
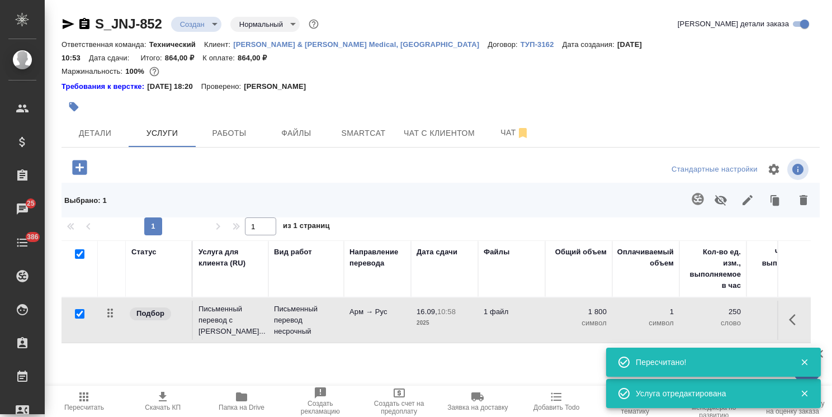
click at [684, 186] on button "button" at bounding box center [697, 199] width 27 height 27
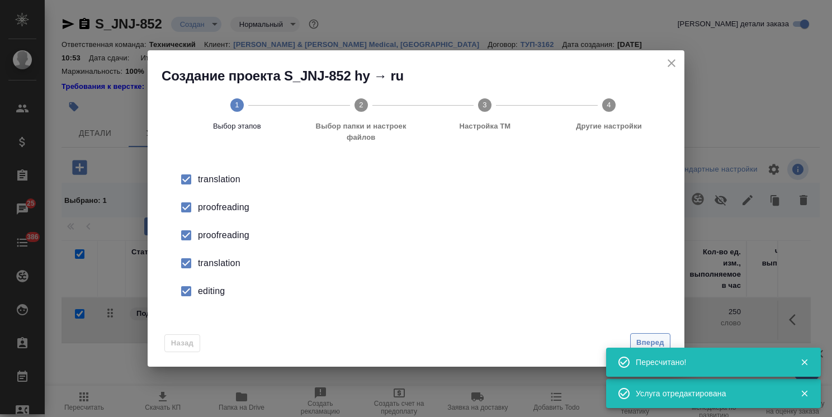
click at [646, 337] on span "Вперед" at bounding box center [650, 343] width 28 height 13
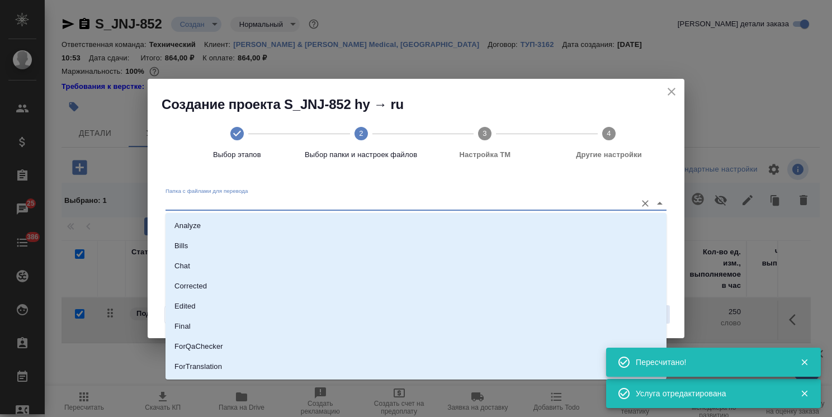
click at [260, 202] on input "Папка с файлами для перевода" at bounding box center [397, 202] width 465 height 13
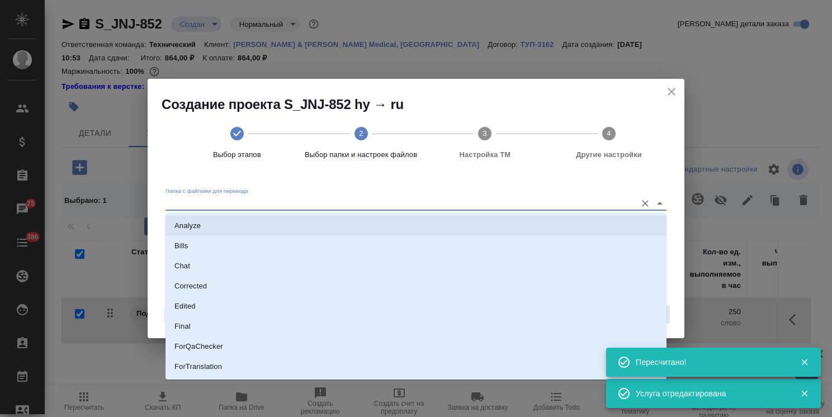
click at [240, 219] on li "Analyze" at bounding box center [415, 226] width 501 height 20
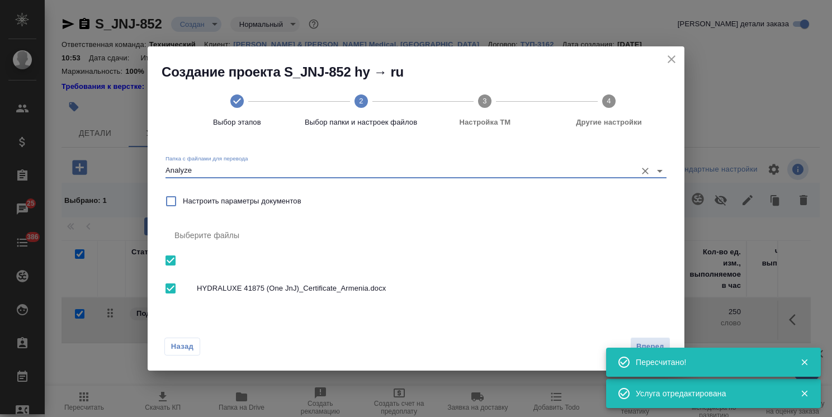
click at [651, 347] on div "Пересчитано!" at bounding box center [713, 362] width 215 height 31
click at [643, 337] on div "Назад Вперед" at bounding box center [416, 344] width 537 height 53
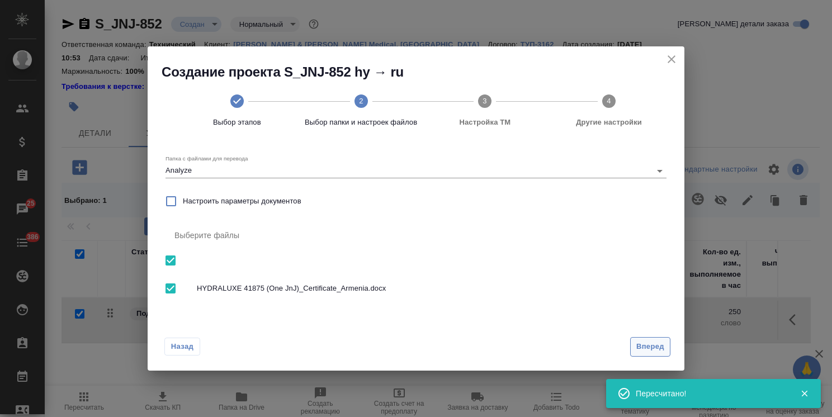
click at [637, 347] on span "Вперед" at bounding box center [650, 346] width 28 height 13
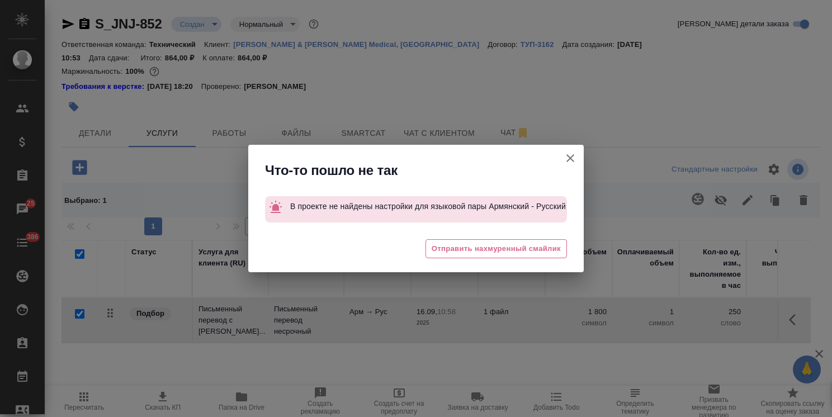
click at [574, 149] on button "[PERSON_NAME] детали заказа" at bounding box center [570, 158] width 27 height 27
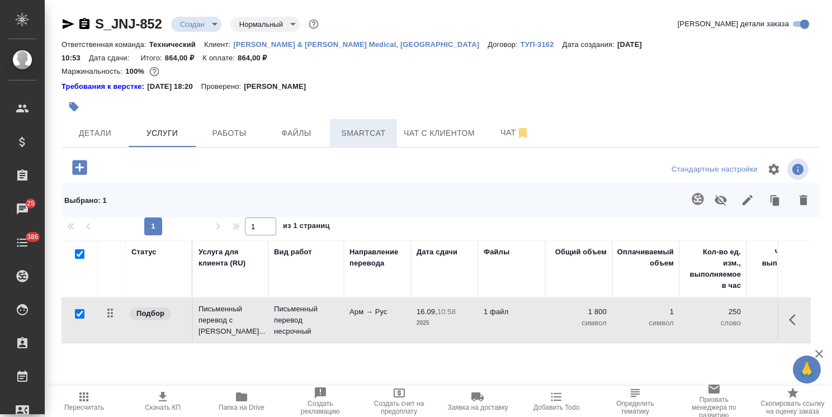
click at [348, 126] on span "Smartcat" at bounding box center [364, 133] width 54 height 14
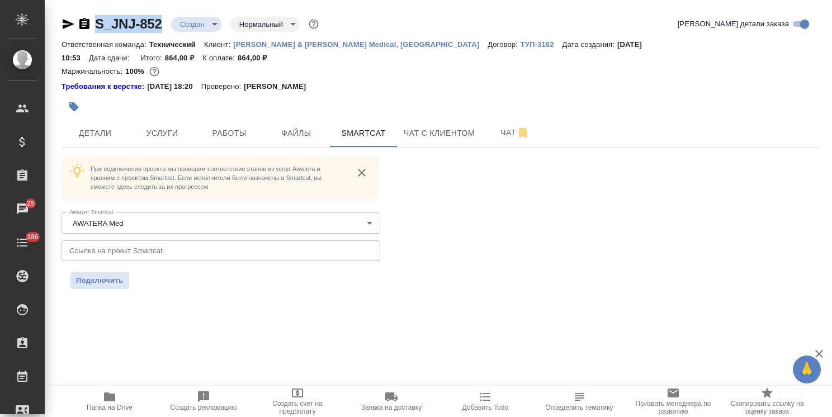
drag, startPoint x: 167, startPoint y: 12, endPoint x: 86, endPoint y: 13, distance: 81.1
click at [86, 13] on div "S_JNJ-852 Создан new Нормальный normal Кратко детали заказа Ответственная коман…" at bounding box center [440, 159] width 770 height 318
copy link "S_JNJ-852"
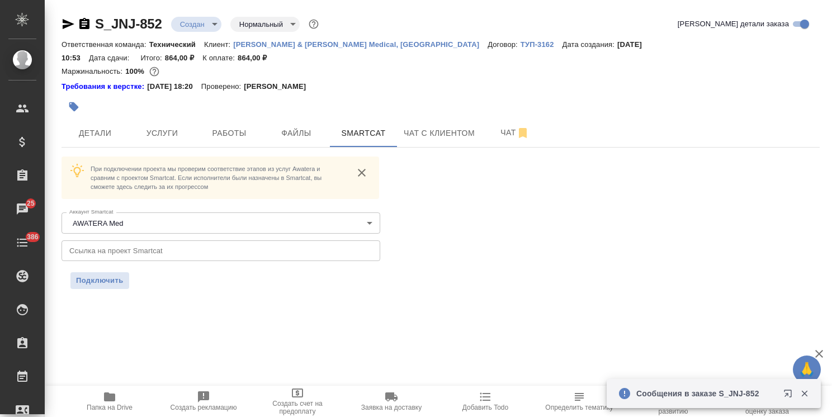
click at [119, 240] on input "text" at bounding box center [220, 250] width 319 height 20
click at [110, 275] on span "Подключить" at bounding box center [100, 280] width 48 height 11
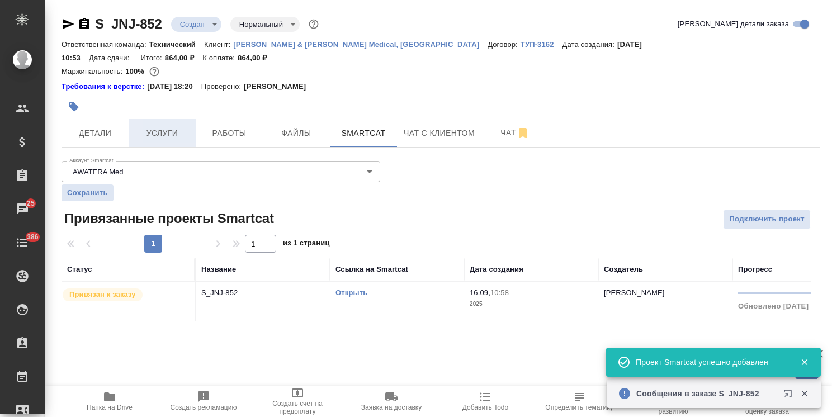
click at [164, 126] on span "Услуги" at bounding box center [162, 133] width 54 height 14
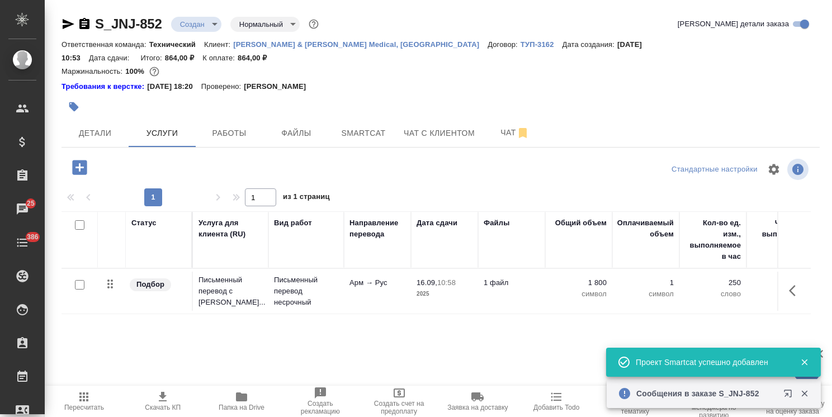
click at [81, 160] on icon "button" at bounding box center [79, 167] width 15 height 15
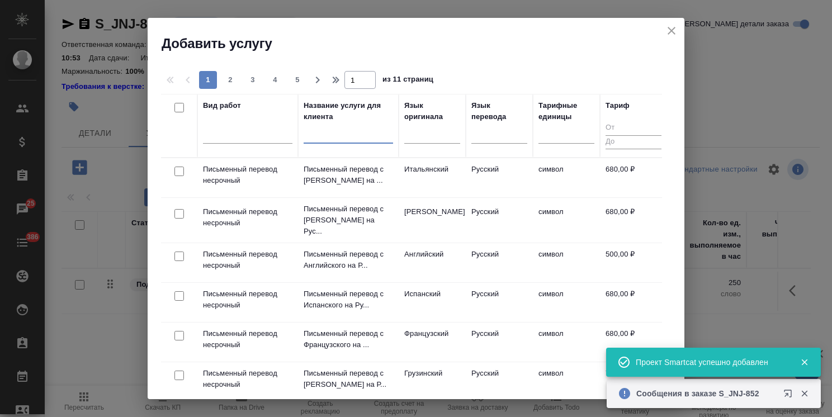
click at [320, 138] on input "text" at bounding box center [348, 137] width 89 height 14
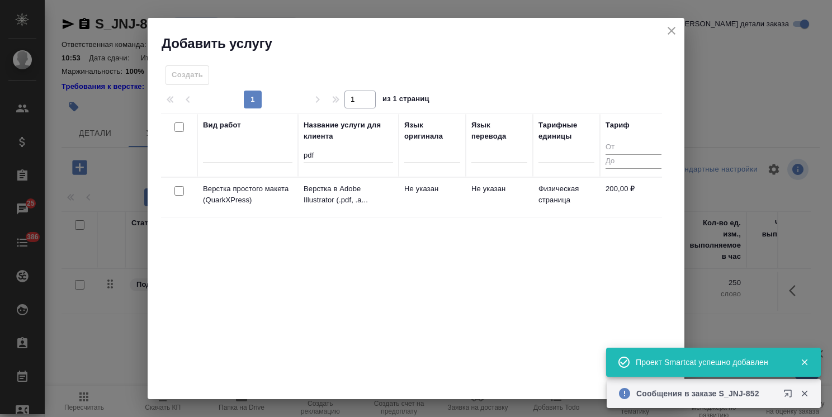
click at [176, 191] on input "checkbox" at bounding box center [179, 191] width 10 height 10
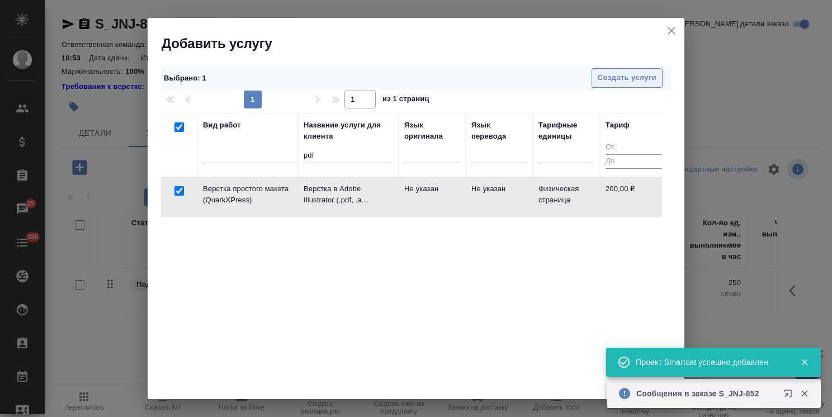
click at [602, 79] on span "Создать услуги" at bounding box center [627, 78] width 59 height 13
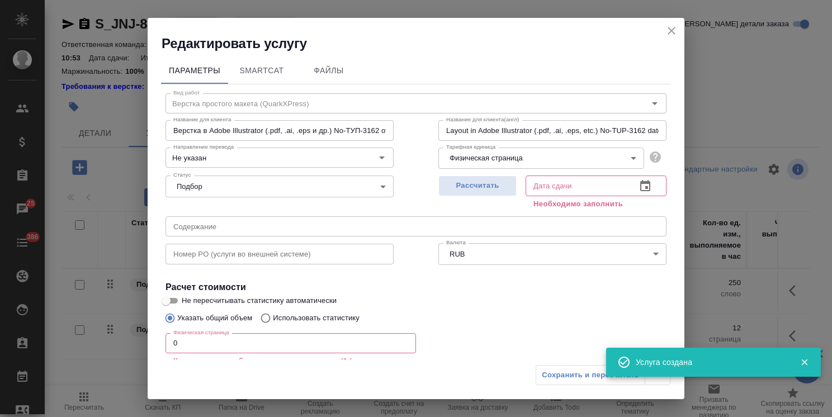
click at [474, 182] on span "Рассчитать" at bounding box center [477, 185] width 66 height 13
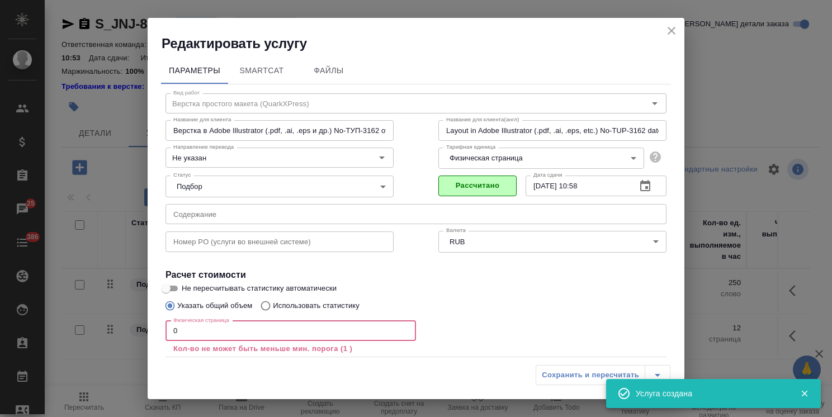
drag, startPoint x: 197, startPoint y: 337, endPoint x: 130, endPoint y: 321, distance: 68.3
click at [132, 320] on div "Редактировать услугу Параметры SmartCat Файлы Вид работ Верстка простого макета…" at bounding box center [416, 208] width 832 height 417
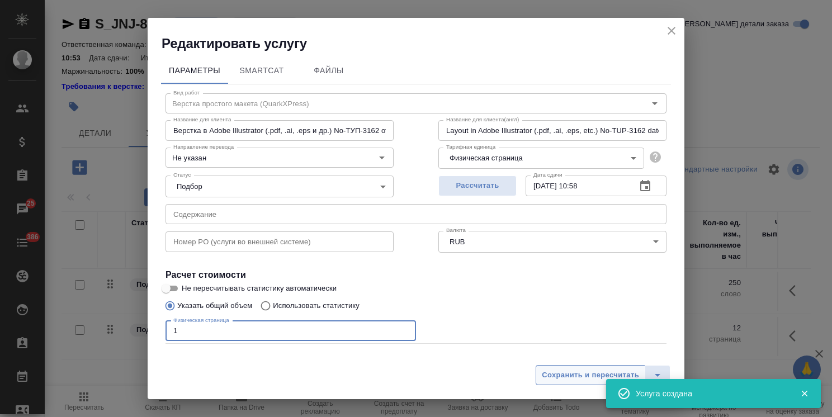
click at [571, 369] on span "Сохранить и пересчитать" at bounding box center [590, 375] width 97 height 13
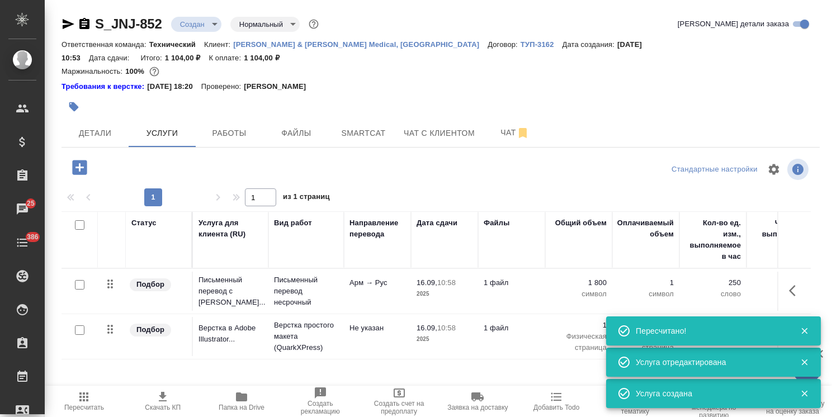
click at [82, 160] on icon "button" at bounding box center [79, 167] width 15 height 15
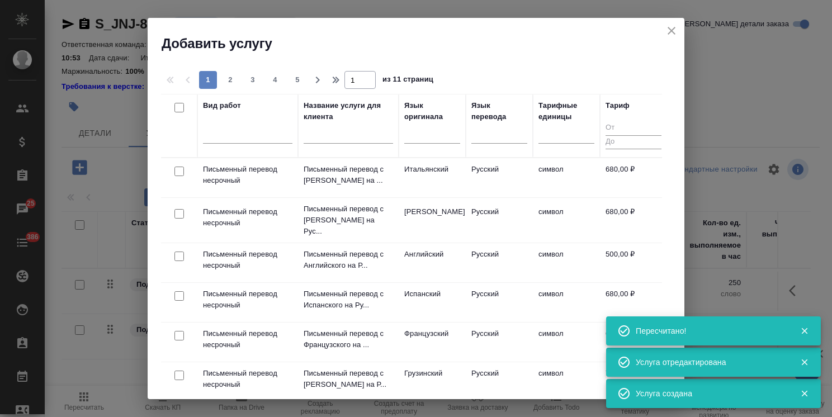
click at [326, 133] on input "text" at bounding box center [348, 137] width 89 height 14
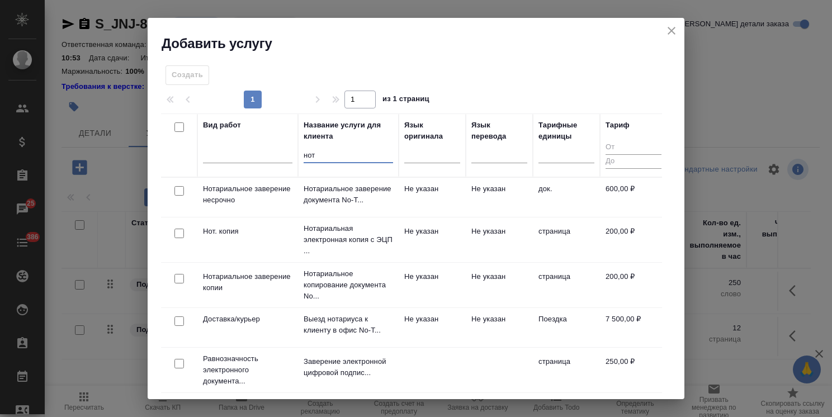
click at [178, 193] on input "checkbox" at bounding box center [179, 191] width 10 height 10
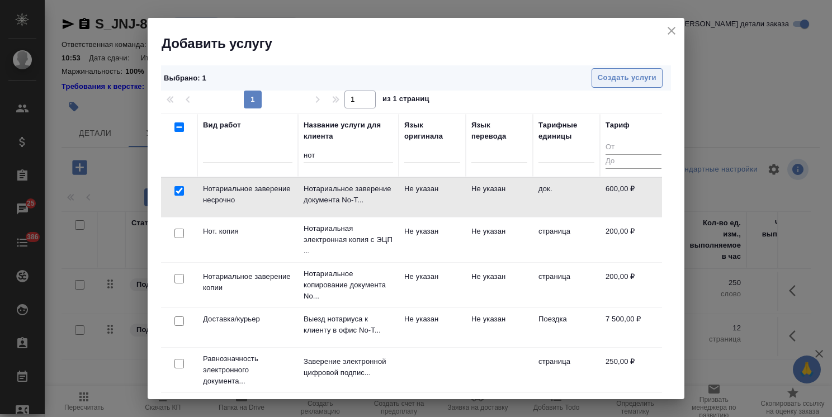
click at [598, 80] on span "Создать услуги" at bounding box center [627, 78] width 59 height 13
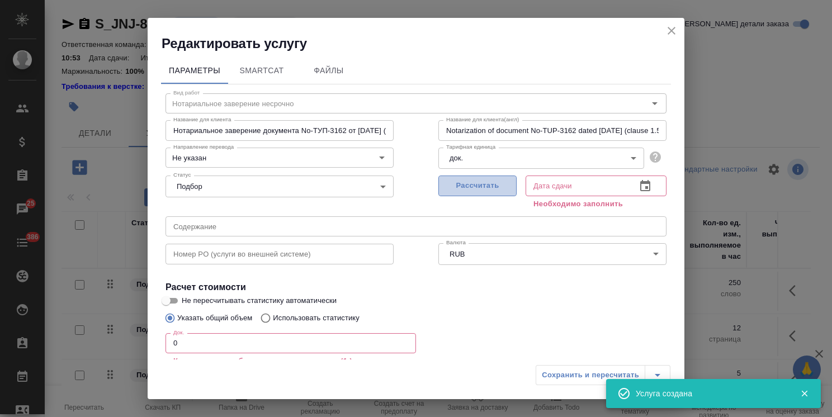
click at [477, 180] on span "Рассчитать" at bounding box center [477, 185] width 66 height 13
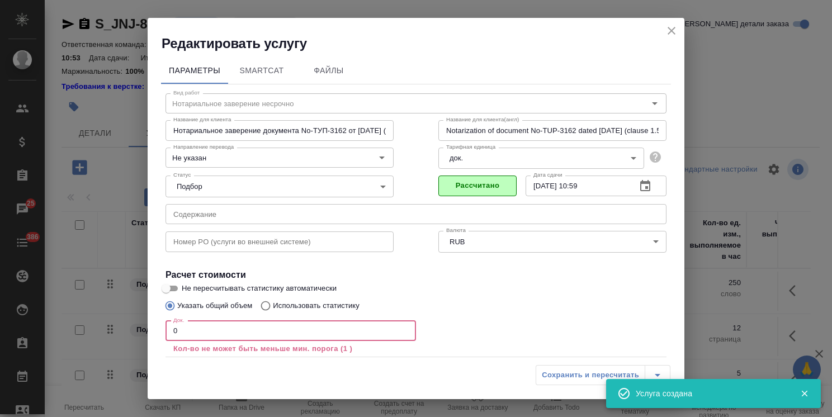
drag, startPoint x: 197, startPoint y: 329, endPoint x: 54, endPoint y: 332, distance: 143.2
click at [54, 332] on div "Редактировать услугу Параметры SmartCat Файлы Вид работ Нотариальное заверение …" at bounding box center [416, 208] width 832 height 417
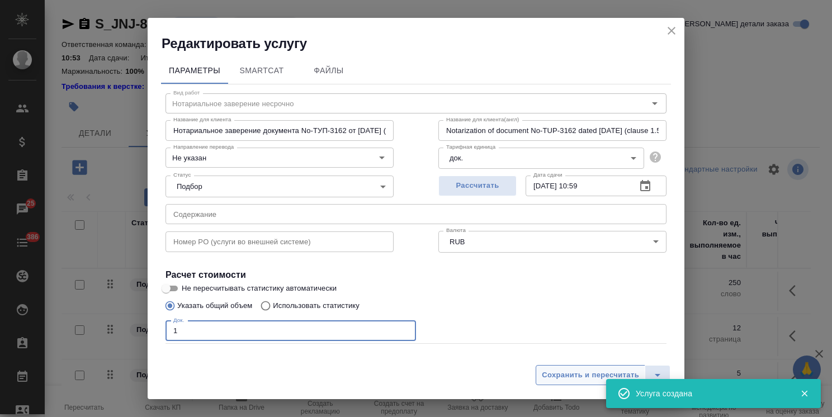
click at [583, 372] on span "Сохранить и пересчитать" at bounding box center [590, 375] width 97 height 13
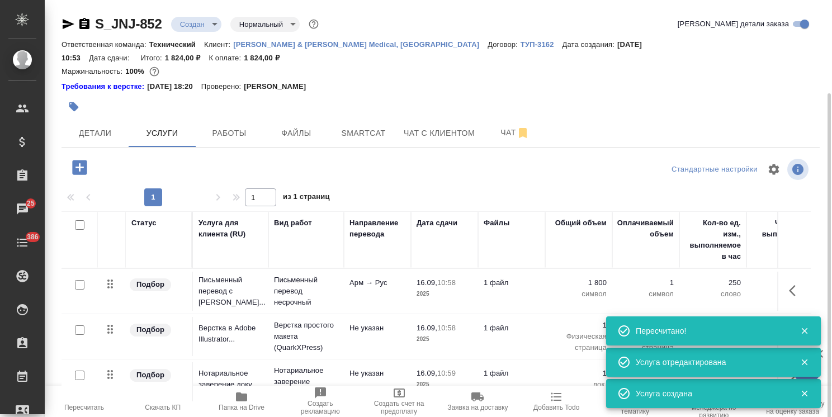
scroll to position [49, 0]
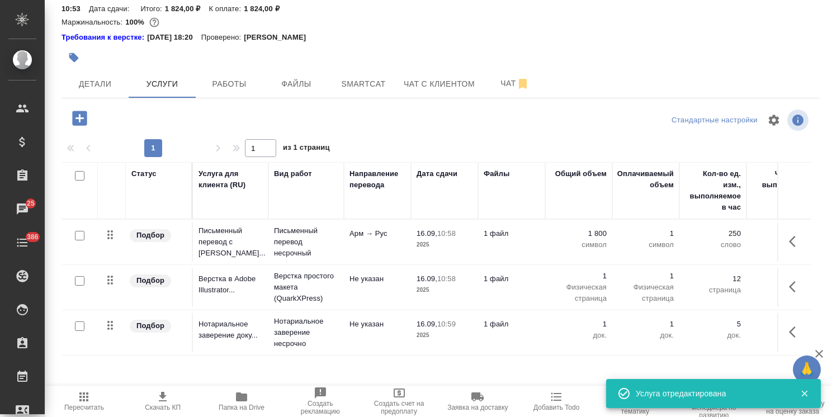
click at [79, 111] on icon "button" at bounding box center [79, 118] width 15 height 15
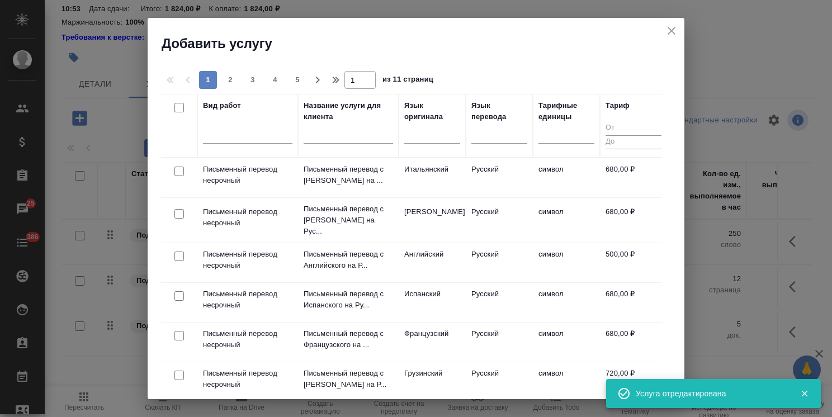
click at [341, 139] on input "text" at bounding box center [348, 137] width 89 height 14
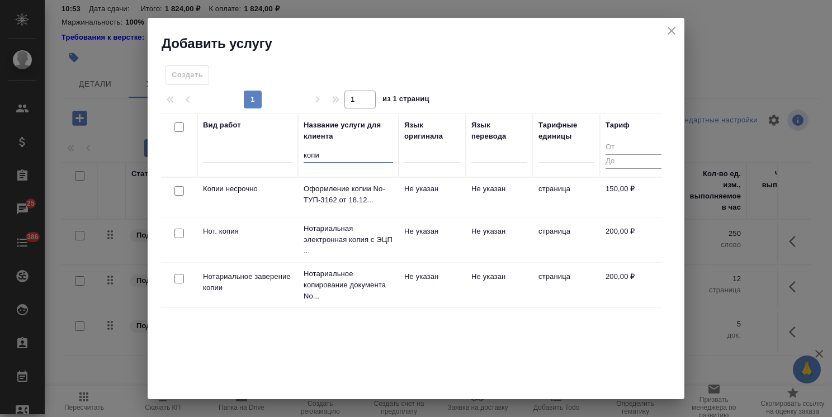
click at [179, 276] on input "checkbox" at bounding box center [179, 279] width 10 height 10
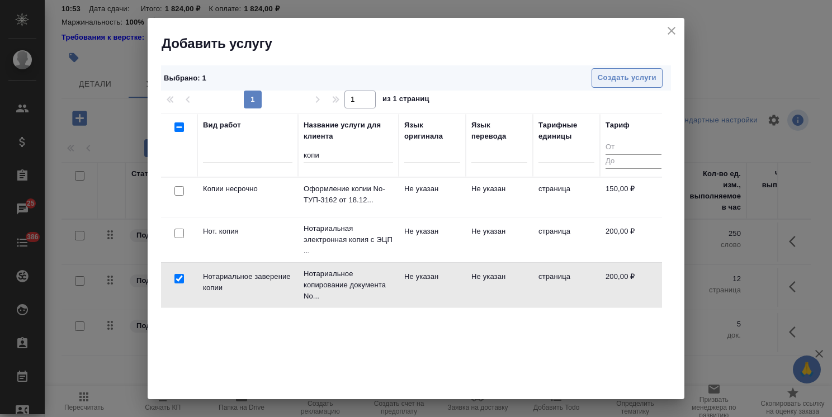
click at [604, 77] on span "Создать услуги" at bounding box center [627, 78] width 59 height 13
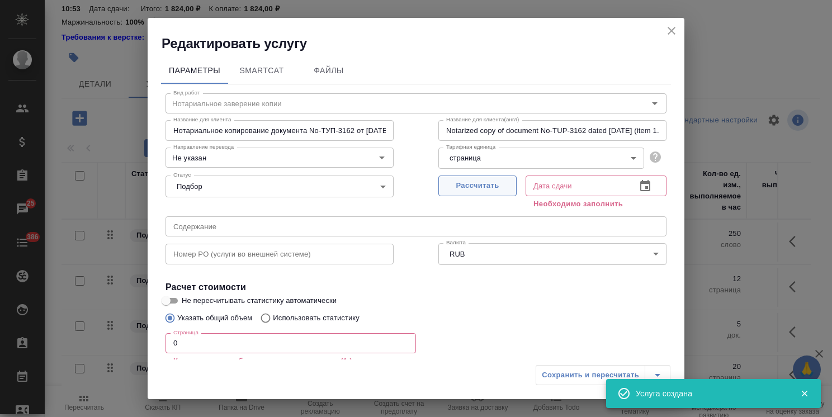
click at [483, 189] on span "Рассчитать" at bounding box center [477, 185] width 66 height 13
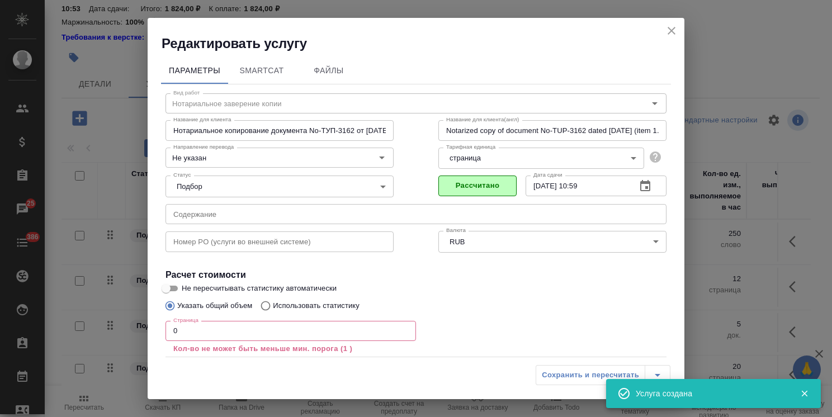
drag, startPoint x: 194, startPoint y: 332, endPoint x: 158, endPoint y: 331, distance: 36.3
click at [168, 332] on input "0" at bounding box center [290, 331] width 250 height 20
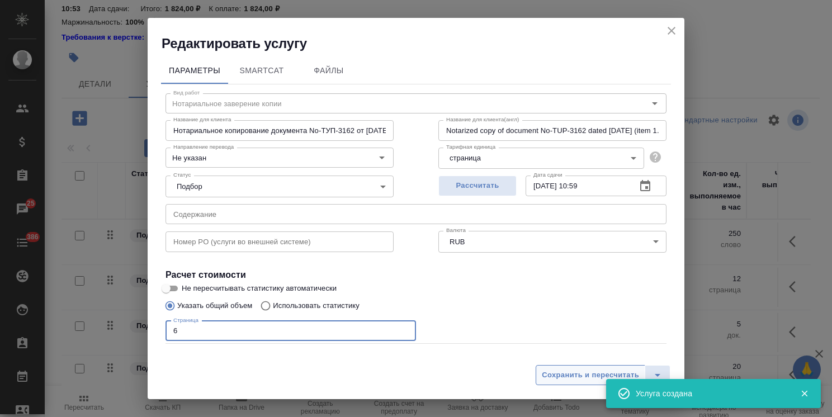
click at [557, 377] on span "Сохранить и пересчитать" at bounding box center [590, 375] width 97 height 13
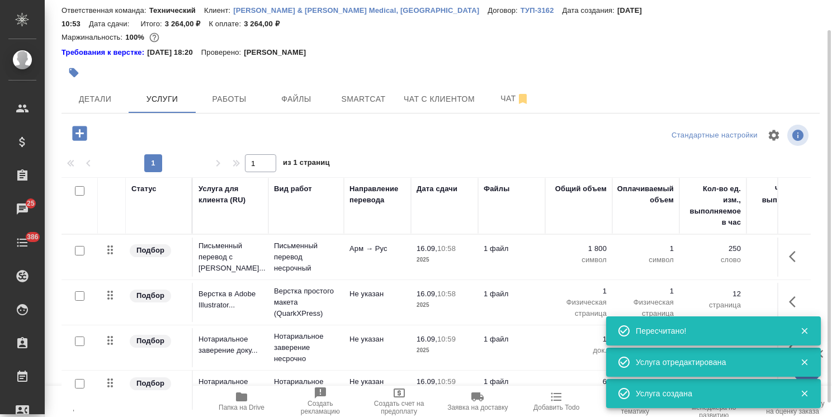
scroll to position [0, 0]
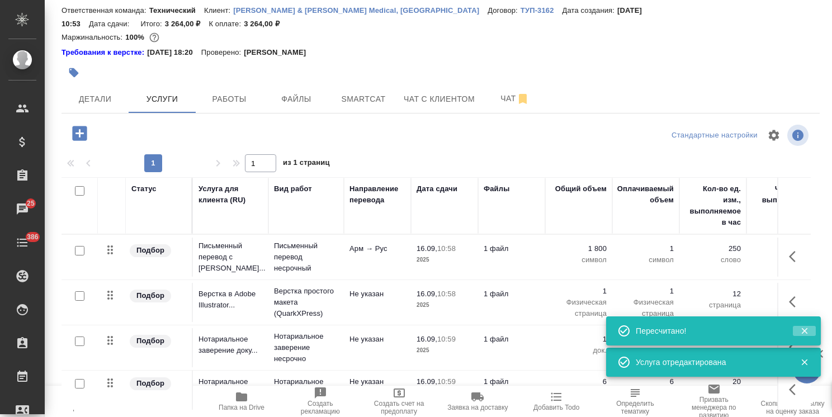
click at [798, 334] on button "button" at bounding box center [804, 331] width 23 height 10
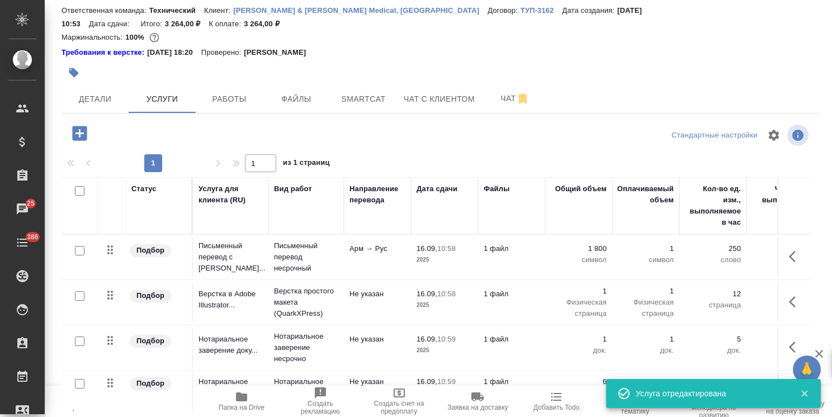
click at [804, 359] on div "Пересчитано!" at bounding box center [713, 362] width 215 height 29
click at [822, 356] on icon "button" at bounding box center [818, 353] width 13 height 13
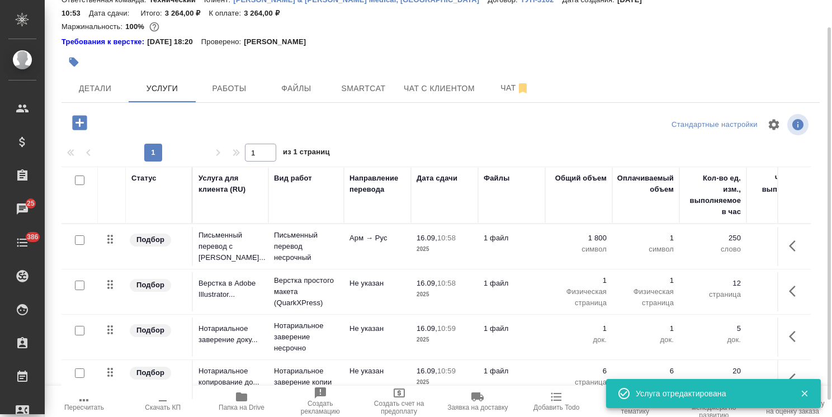
scroll to position [49, 0]
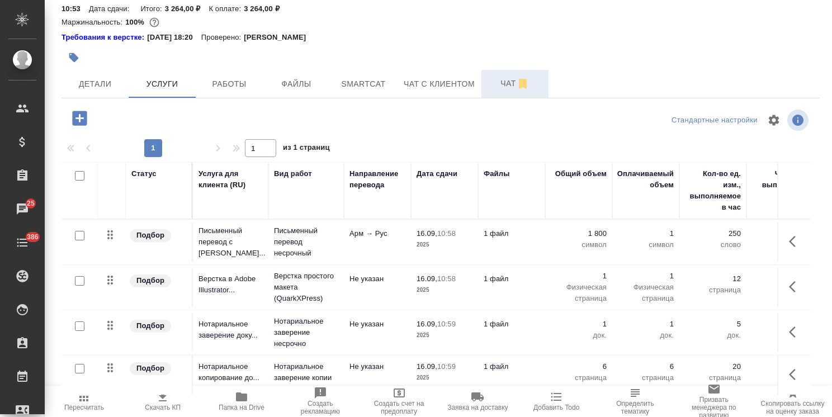
click at [483, 70] on button "Чат" at bounding box center [514, 84] width 67 height 28
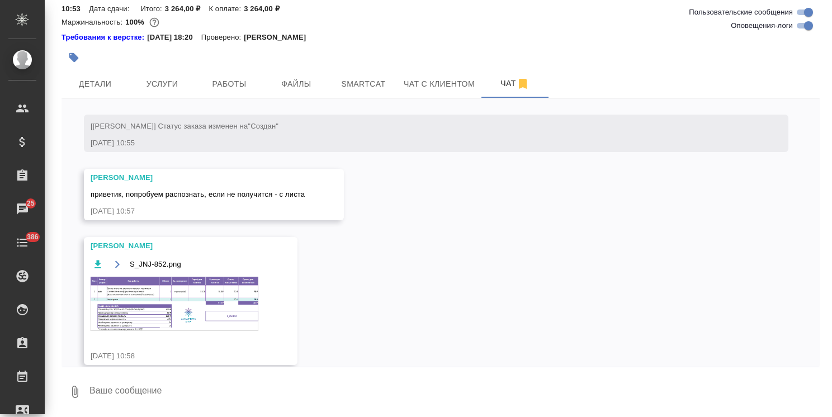
scroll to position [419, 0]
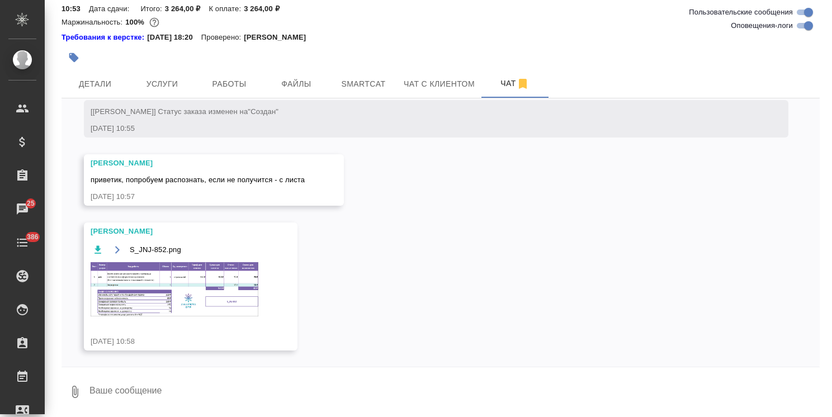
click at [192, 275] on img at bounding box center [175, 289] width 168 height 54
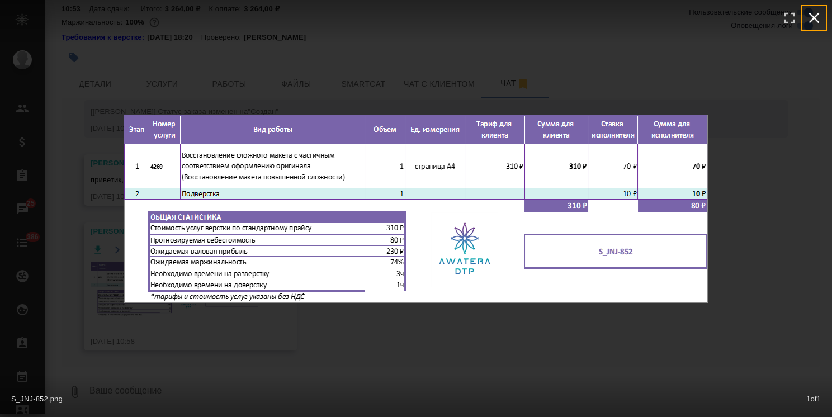
click at [813, 19] on icon "button" at bounding box center [814, 18] width 11 height 11
